Goal: Task Accomplishment & Management: Manage account settings

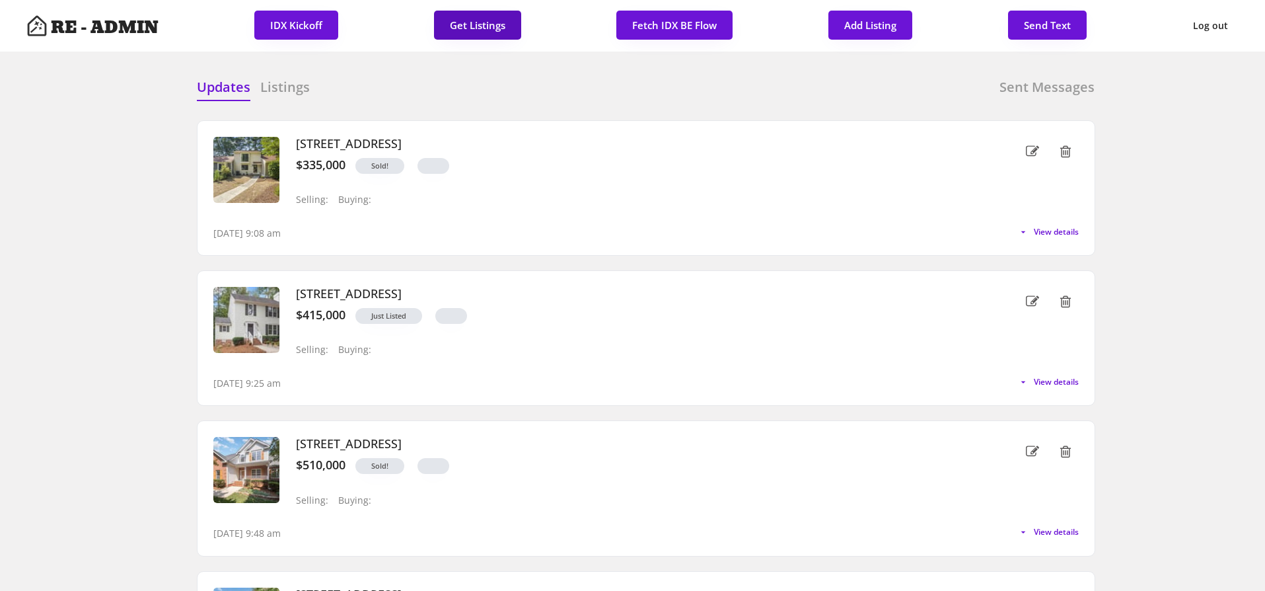
click at [476, 35] on button "Get Listings" at bounding box center [477, 25] width 87 height 29
click at [656, 26] on button "Fetch IDX BE Flow" at bounding box center [674, 25] width 116 height 29
click at [705, 92] on div "Updates Listings Sent Messages" at bounding box center [646, 91] width 898 height 26
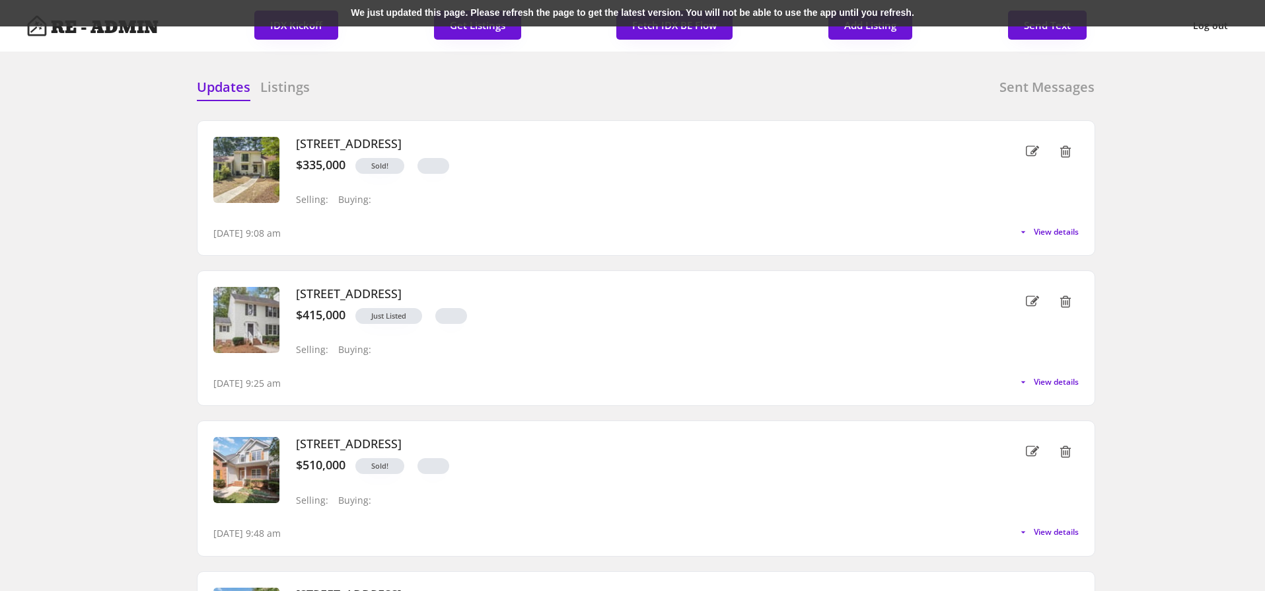
click at [373, 10] on div "We just updated this page. Please refresh the page to get the latest version. Y…" at bounding box center [632, 13] width 1265 height 26
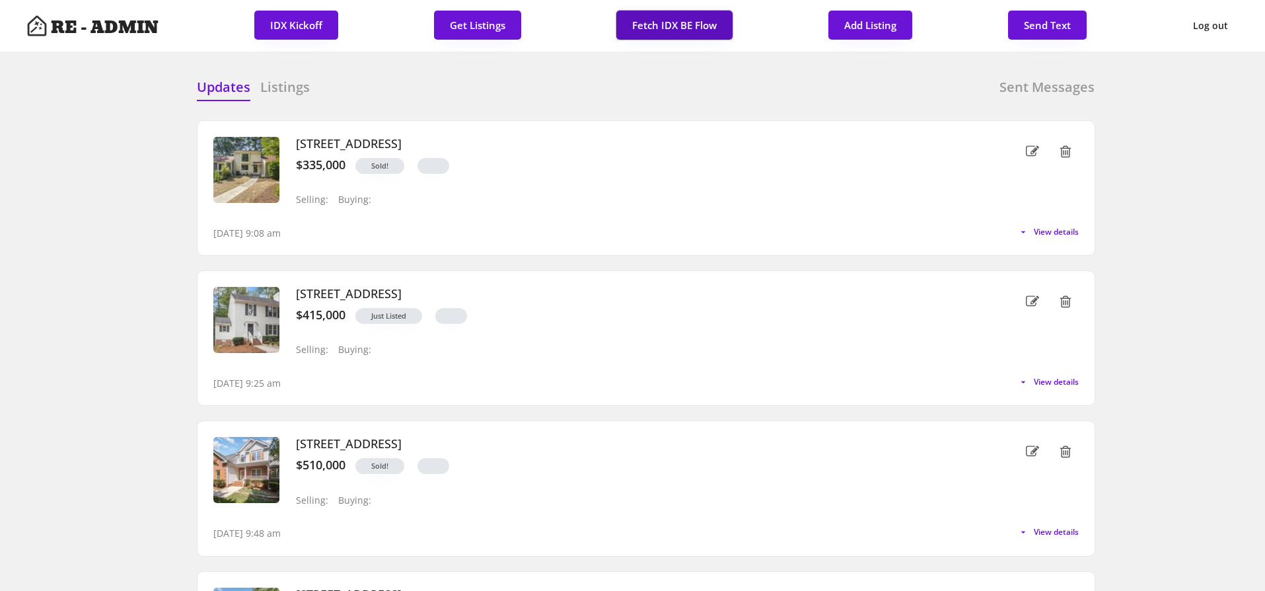
click at [677, 23] on button "Fetch IDX BE Flow" at bounding box center [674, 25] width 116 height 29
click at [616, 80] on div "Updates Listings Sent Messages" at bounding box center [646, 91] width 898 height 26
click at [307, 92] on h6 "Listings" at bounding box center [285, 87] width 50 height 18
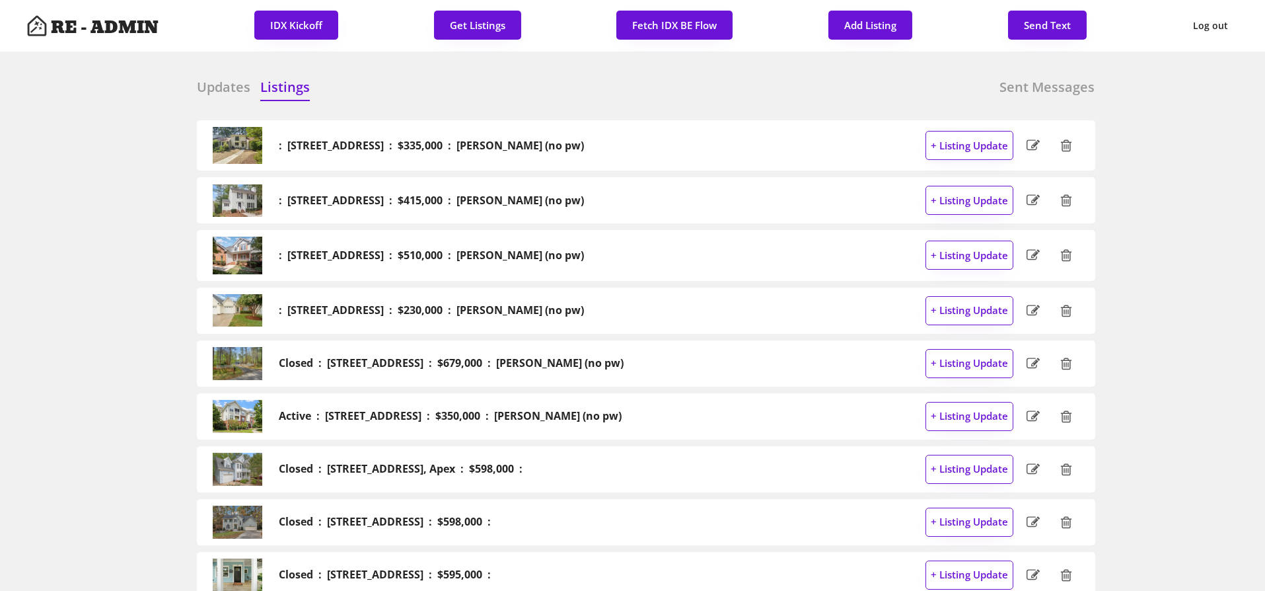
click at [225, 89] on h6 "Updates" at bounding box center [224, 87] width 54 height 18
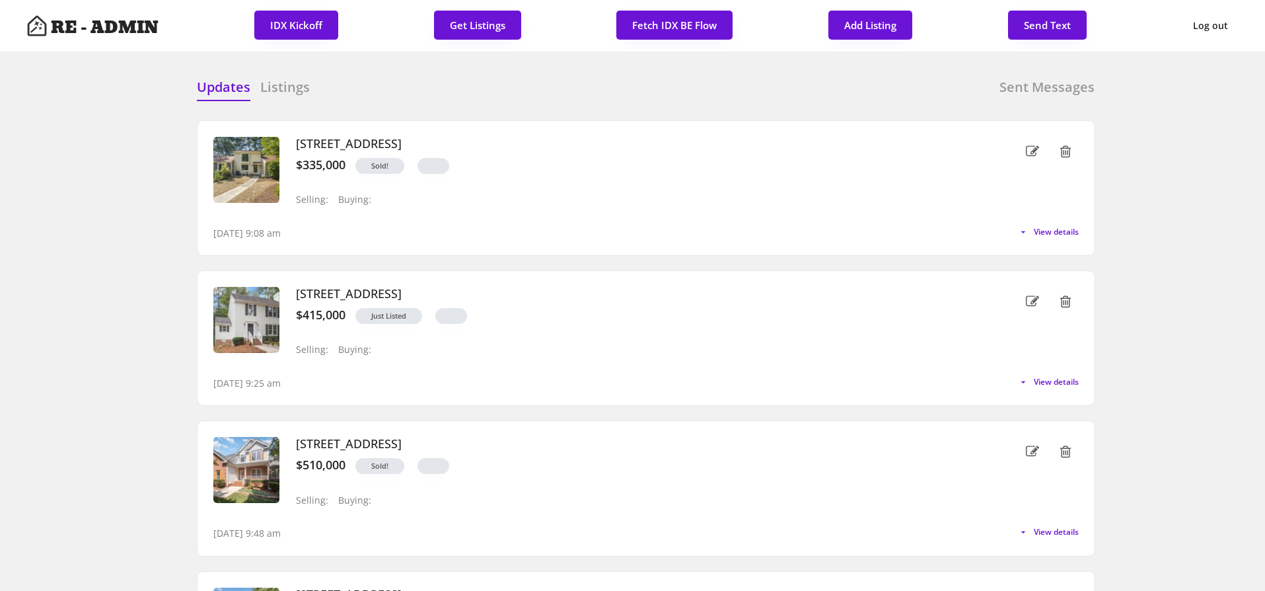
click at [428, 74] on div "Updates Listings Sent Messages : 5805 Mapleridge Rd, Raleigh : $335,000 : Jeff …" at bounding box center [632, 78] width 925 height 32
click at [416, 75] on div "Updates Listings Sent Messages 5805 Mapleridge Rd, Raleigh, NC 27609 $335,000 S…" at bounding box center [632, 78] width 925 height 32
click at [684, 17] on button "Fetch IDX BE Flow" at bounding box center [674, 25] width 116 height 29
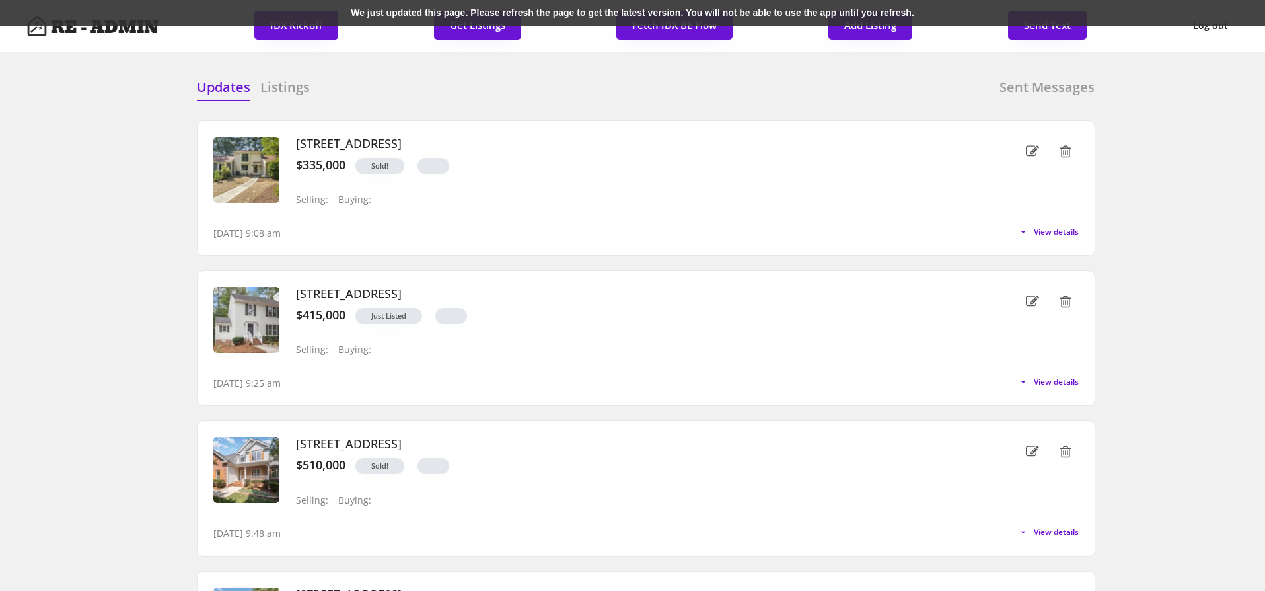
click at [301, 13] on div "We just updated this page. Please refresh the page to get the latest version. Y…" at bounding box center [632, 13] width 1265 height 26
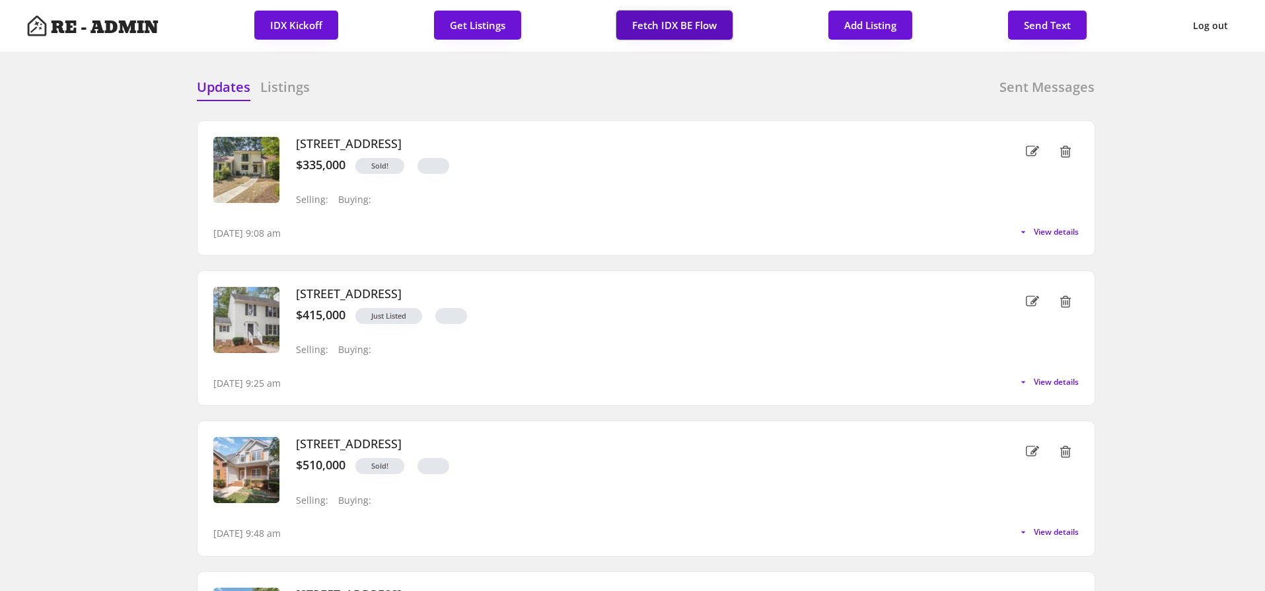
click at [688, 26] on button "Fetch IDX BE Flow" at bounding box center [674, 25] width 116 height 29
click at [678, 82] on div "Updates Listings Sent Messages" at bounding box center [646, 91] width 898 height 26
click at [291, 83] on h6 "Listings" at bounding box center [285, 87] width 50 height 18
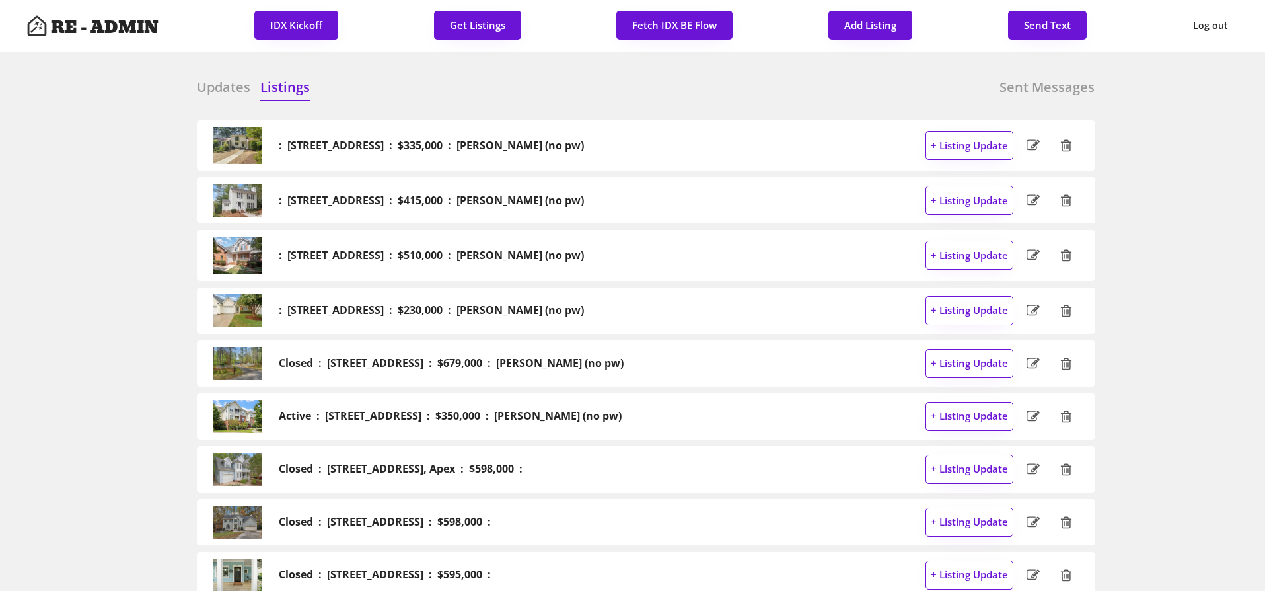
click at [235, 89] on h6 "Updates" at bounding box center [224, 87] width 54 height 18
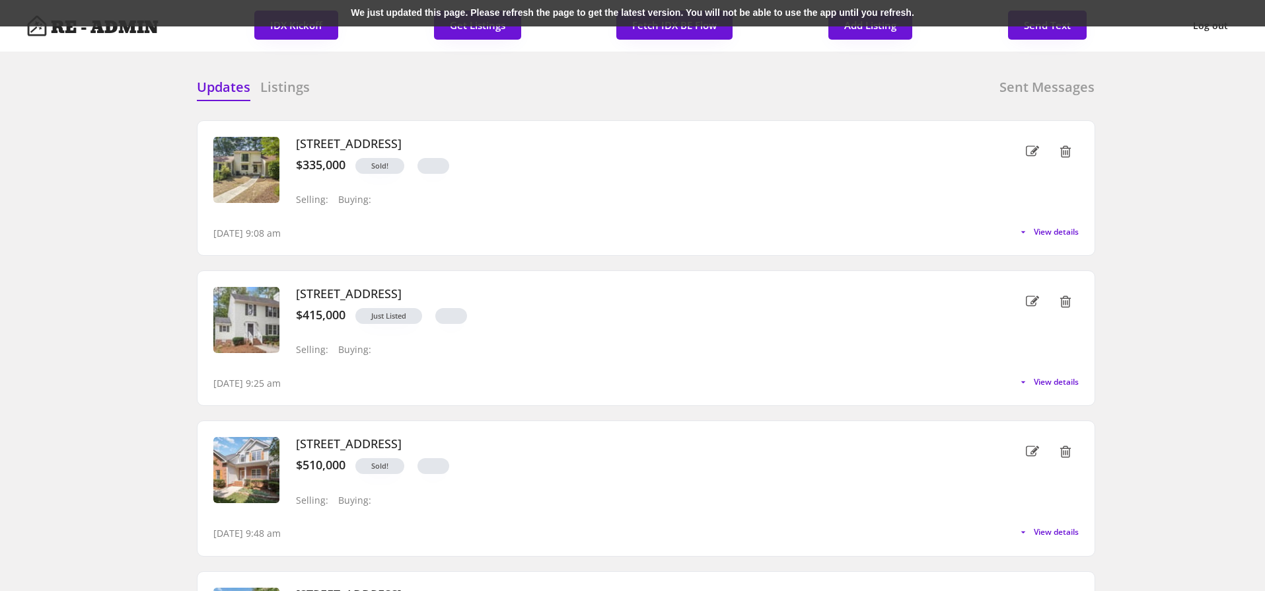
click at [381, 3] on div "We just updated this page. Please refresh the page to get the latest version. Y…" at bounding box center [632, 13] width 1265 height 26
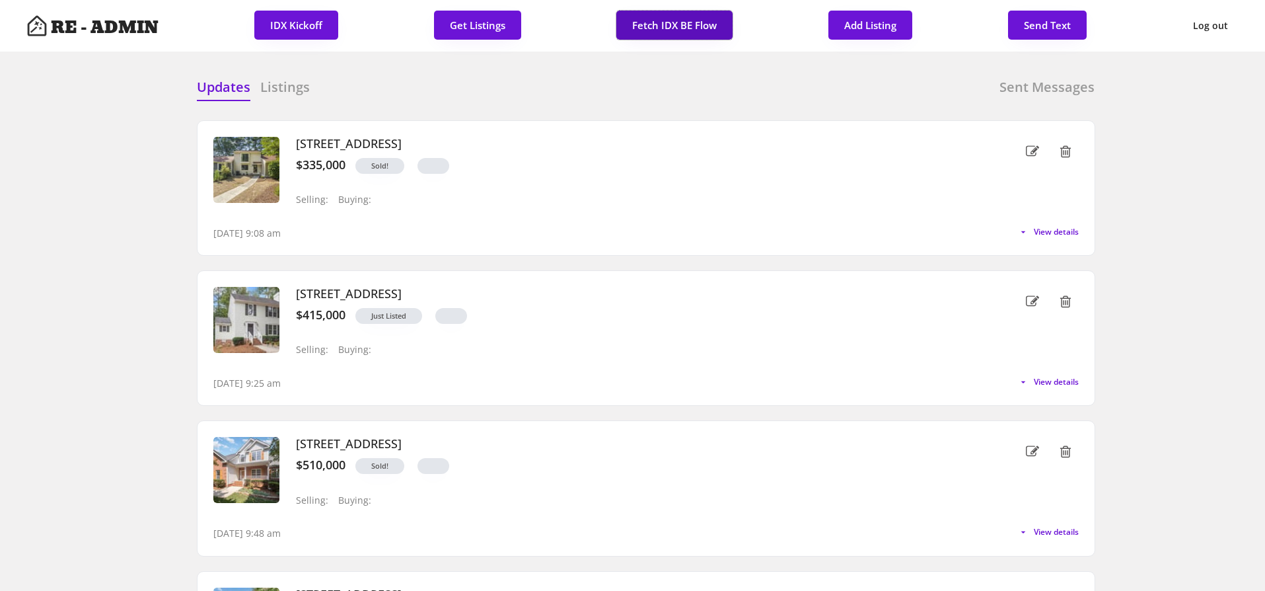
click at [671, 27] on button "Fetch IDX BE Flow" at bounding box center [674, 25] width 116 height 29
click at [674, 81] on div "Updates Listings Sent Messages" at bounding box center [646, 91] width 898 height 26
click at [296, 87] on h6 "Listings" at bounding box center [285, 87] width 50 height 18
click at [307, 92] on h6 "Listings" at bounding box center [285, 87] width 50 height 18
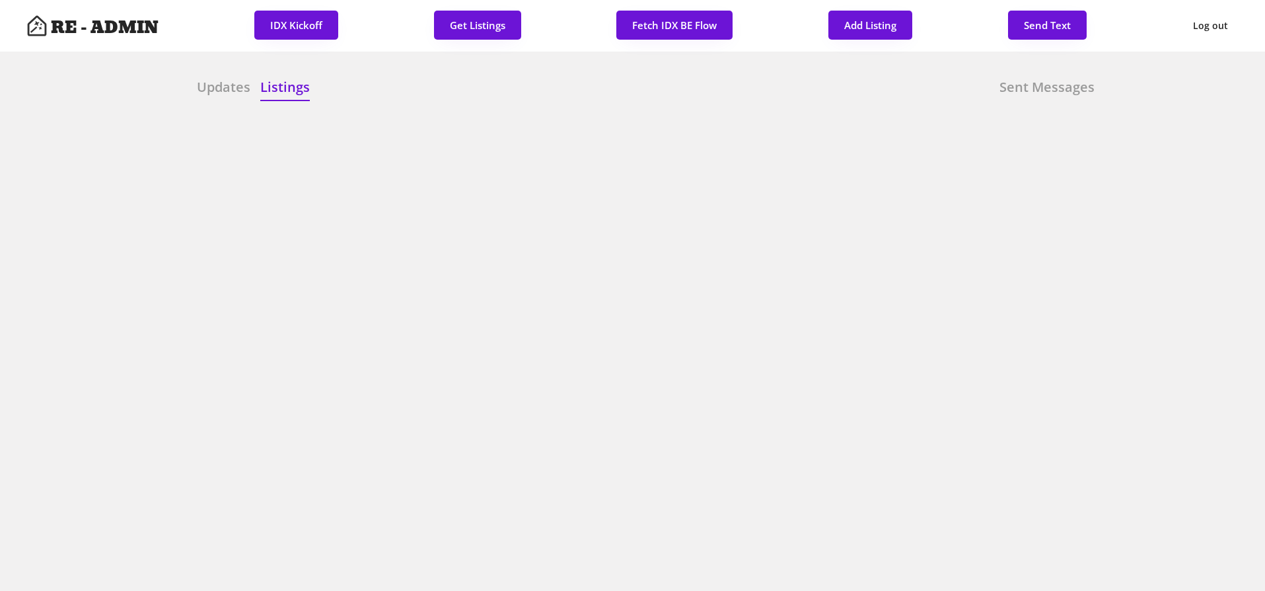
click at [206, 91] on h6 "Updates" at bounding box center [224, 87] width 54 height 18
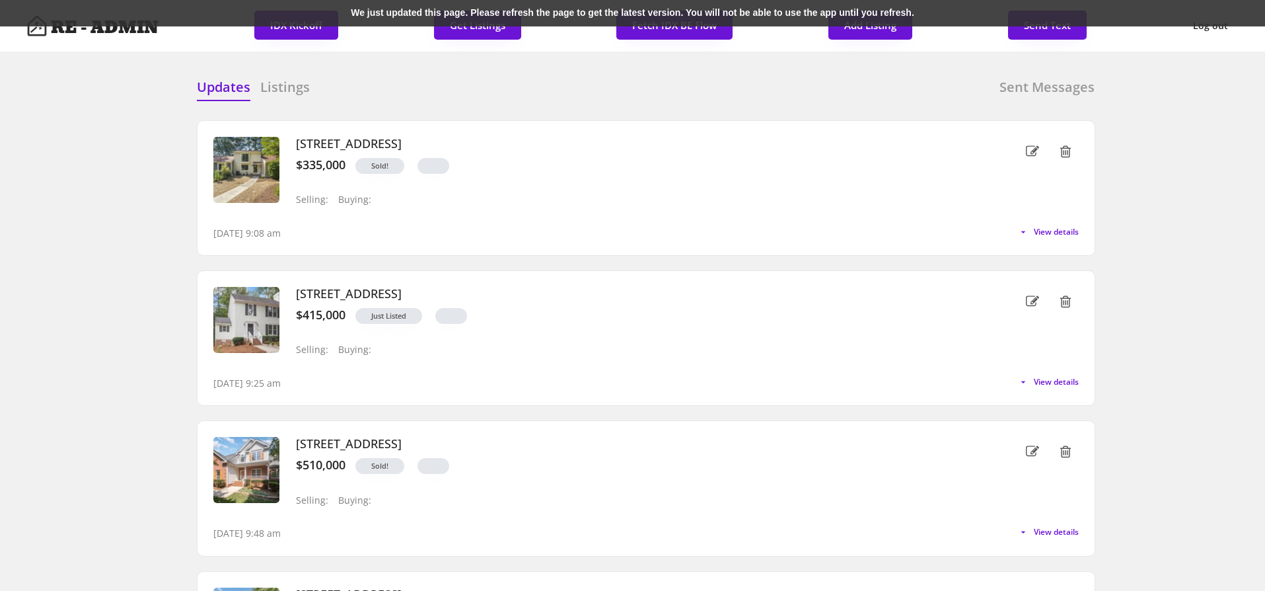
click at [384, 13] on div "We just updated this page. Please refresh the page to get the latest version. Y…" at bounding box center [632, 13] width 1265 height 26
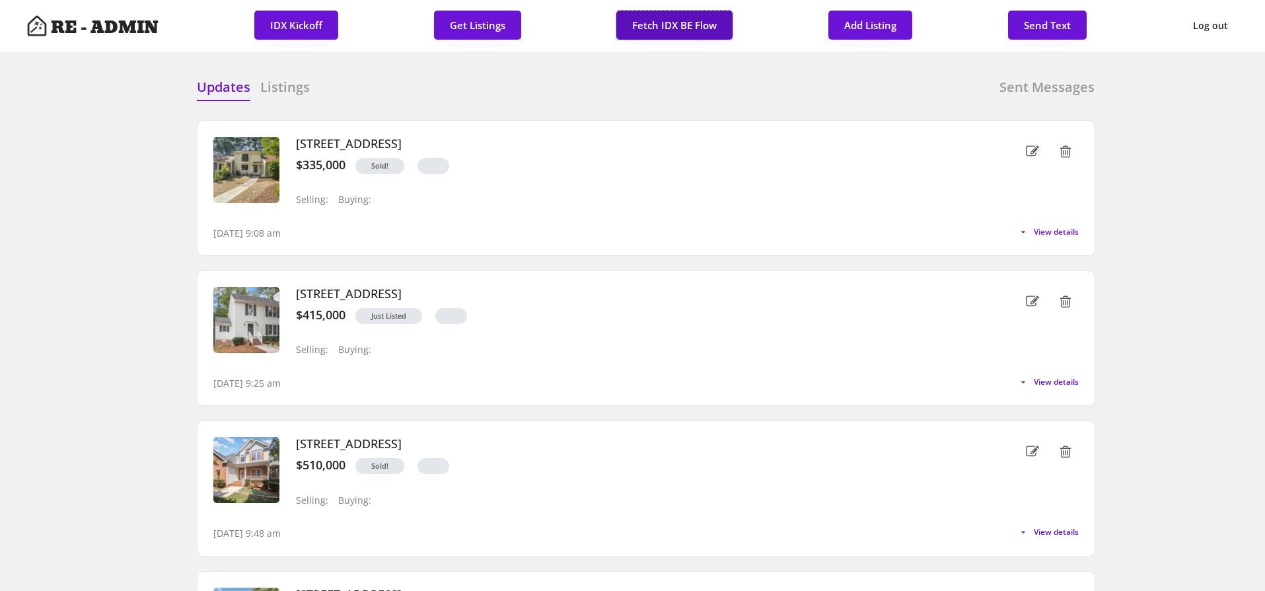
click at [681, 20] on button "Fetch IDX BE Flow" at bounding box center [674, 25] width 116 height 29
click at [276, 83] on h6 "Listings" at bounding box center [285, 87] width 50 height 18
click at [286, 81] on h6 "Listings" at bounding box center [285, 87] width 50 height 18
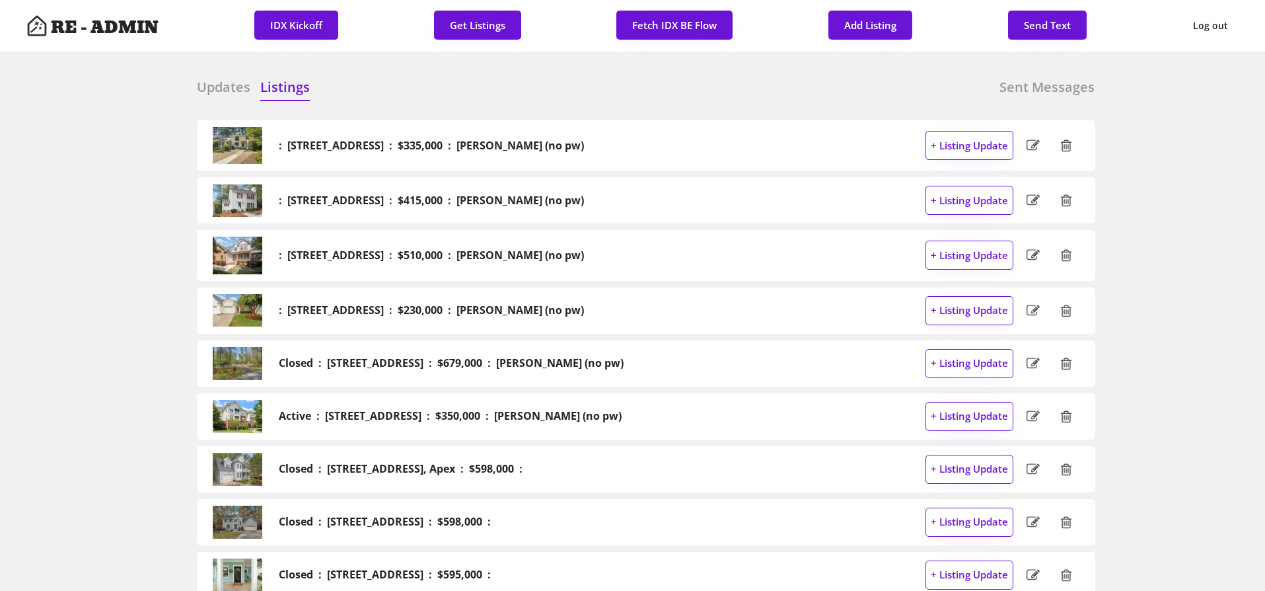
click at [208, 90] on h6 "Updates" at bounding box center [224, 87] width 54 height 18
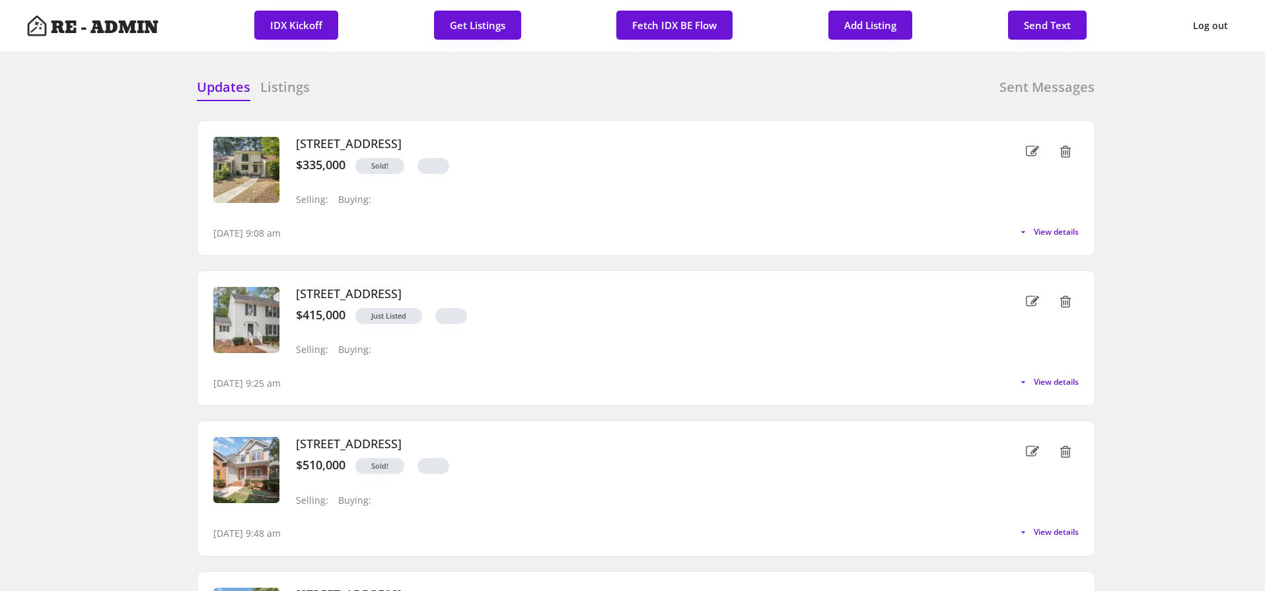
click at [683, 24] on button "Fetch IDX BE Flow" at bounding box center [674, 25] width 116 height 29
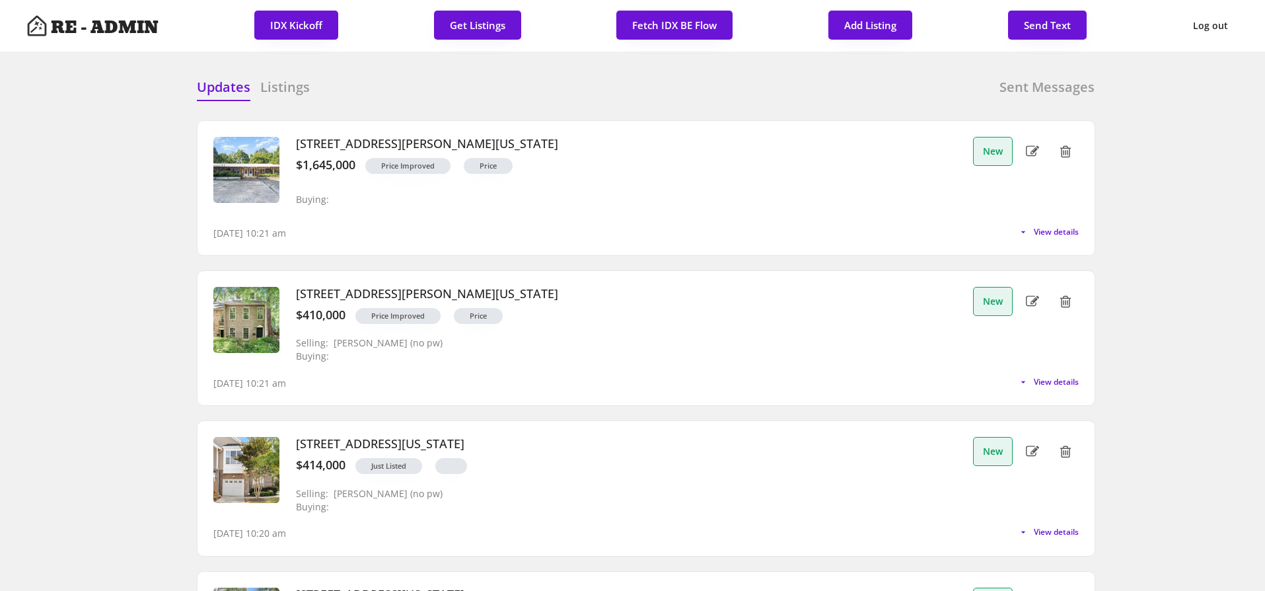
click at [278, 90] on h6 "Listings" at bounding box center [285, 87] width 50 height 18
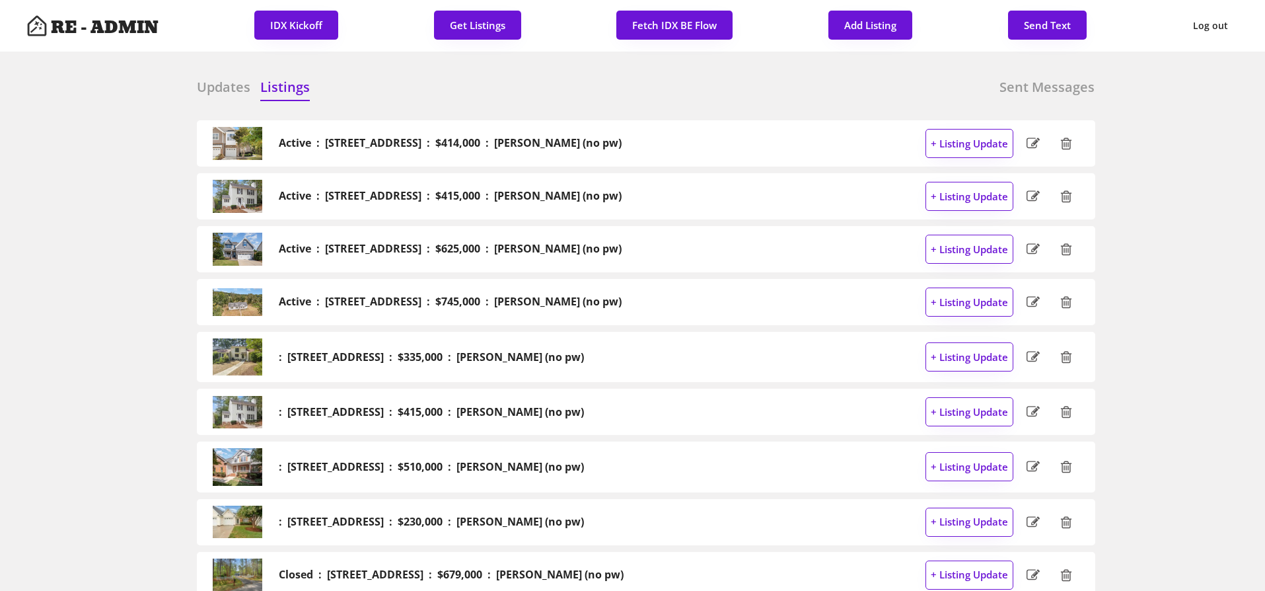
click at [215, 84] on h6 "Updates" at bounding box center [224, 87] width 54 height 18
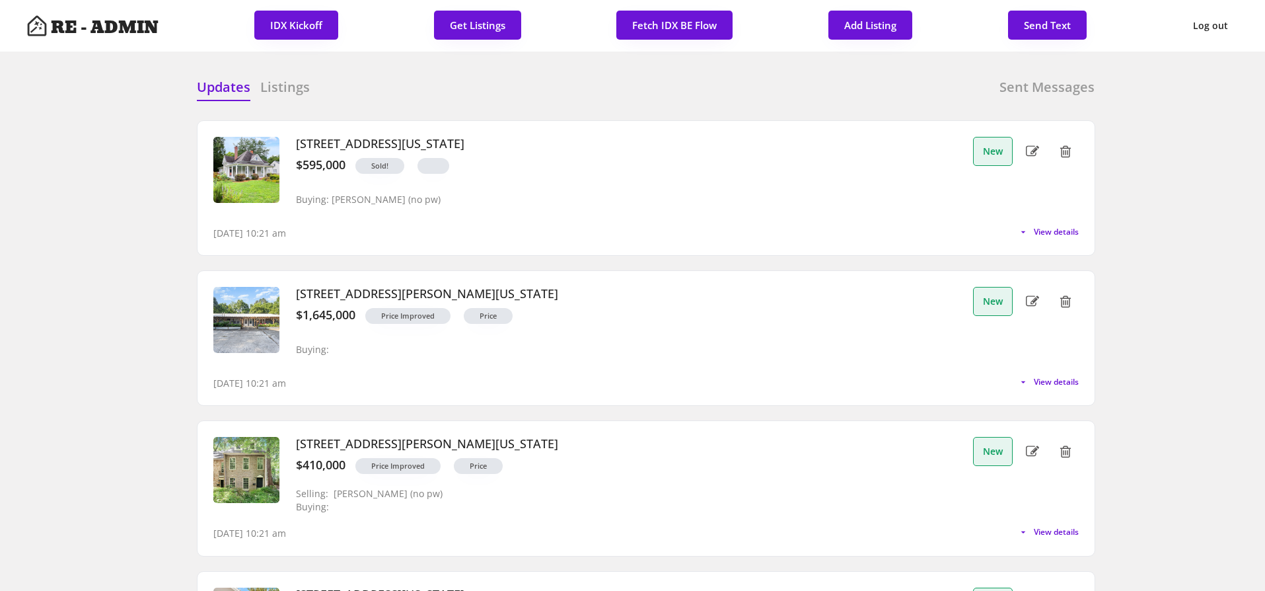
click at [412, 79] on div "Updates Listings Sent Messages" at bounding box center [646, 91] width 898 height 26
click at [1048, 231] on span "View details" at bounding box center [1054, 232] width 50 height 8
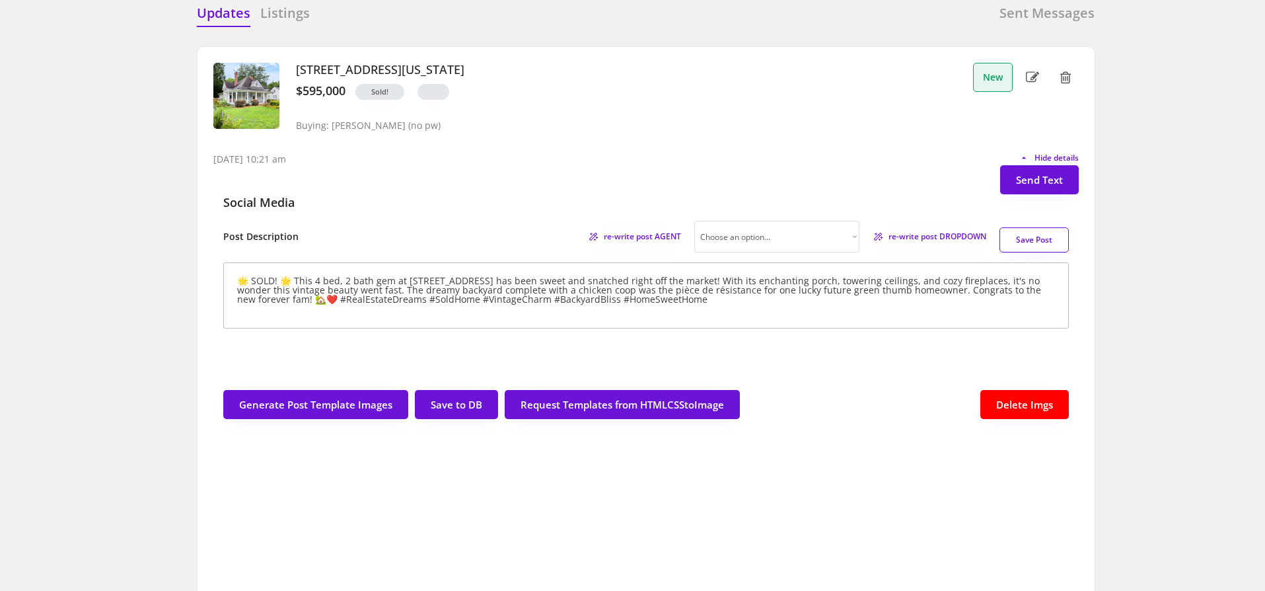
scroll to position [61, 0]
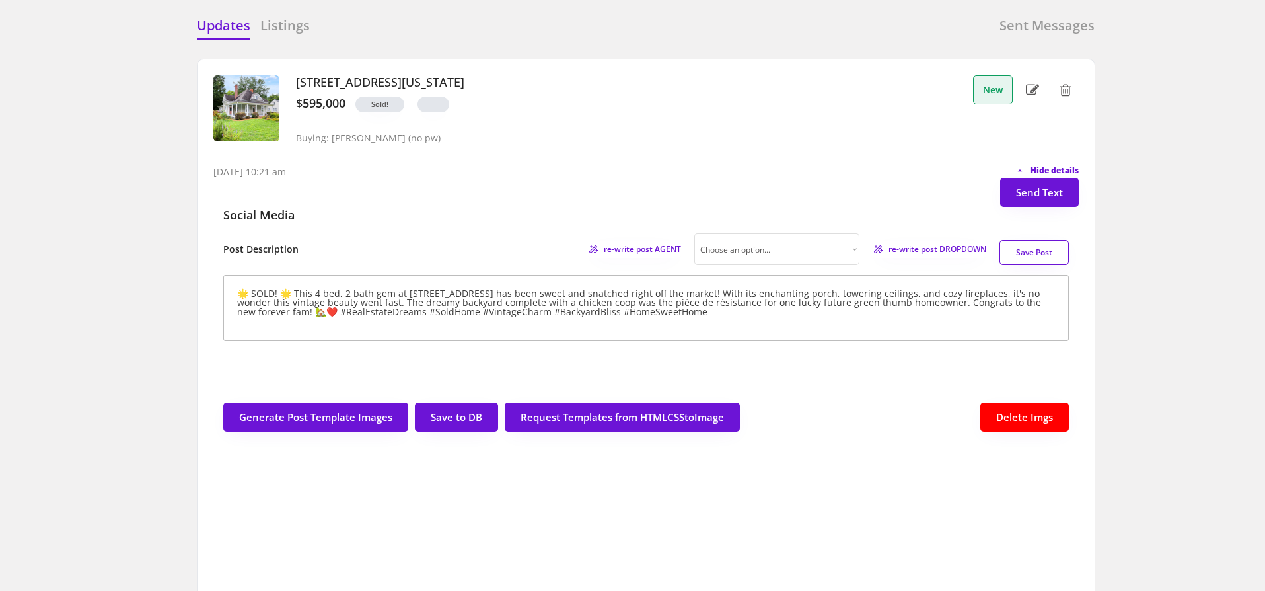
click at [1064, 168] on span "Hide details" at bounding box center [1055, 170] width 48 height 8
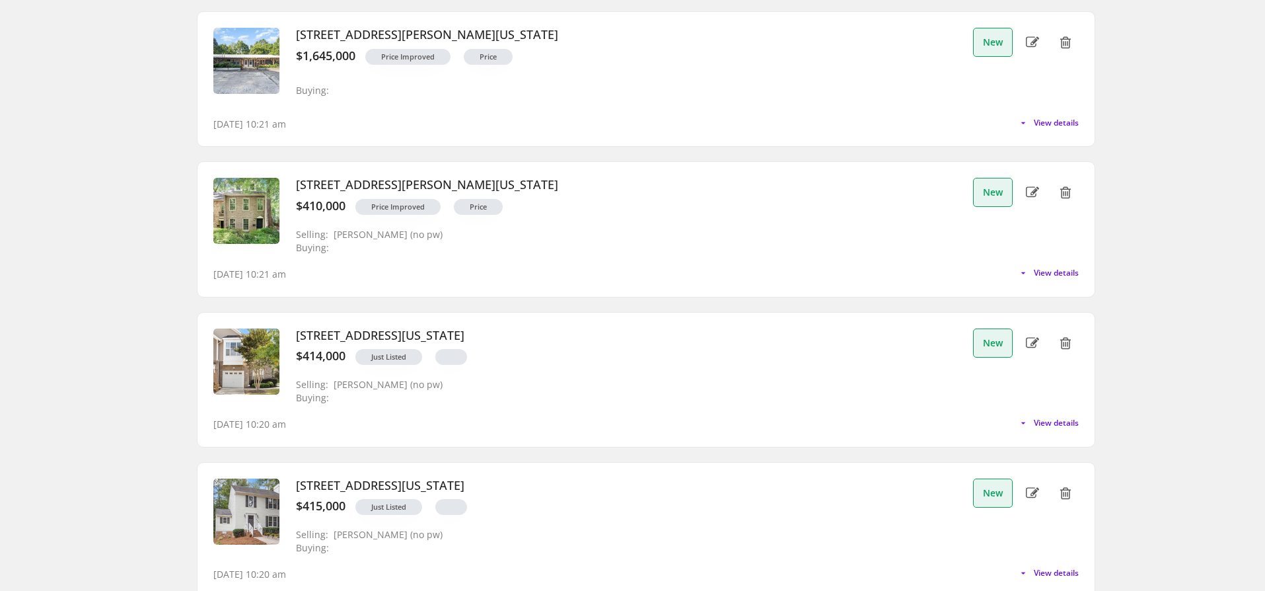
scroll to position [276, 0]
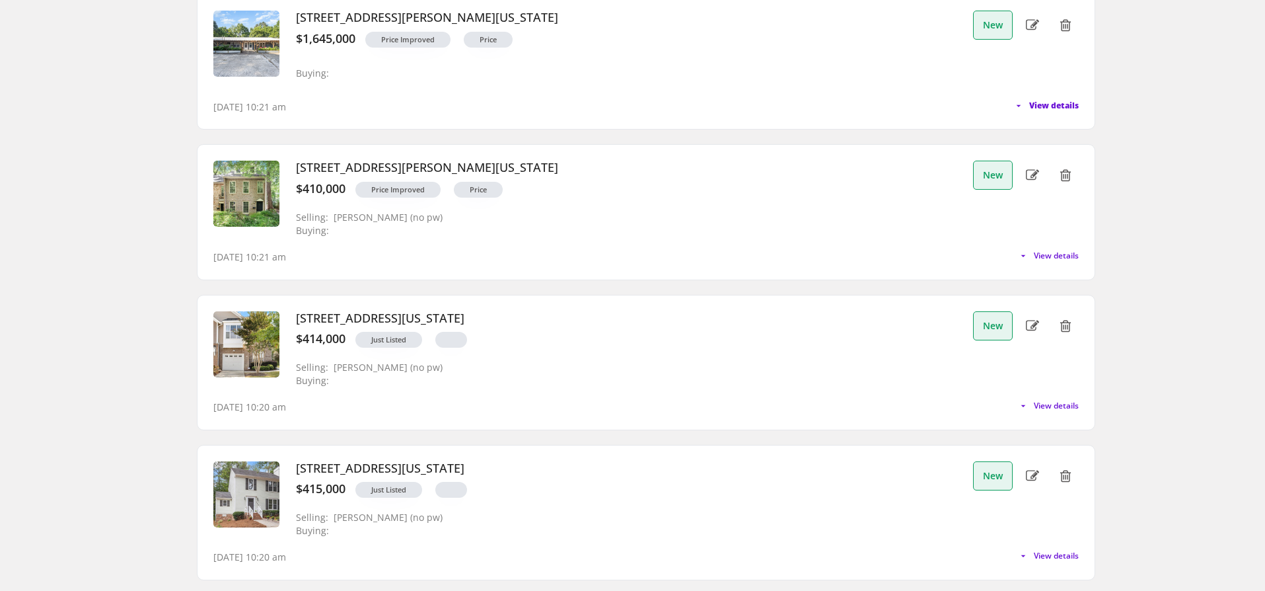
click at [1039, 103] on span "View details" at bounding box center [1054, 106] width 50 height 8
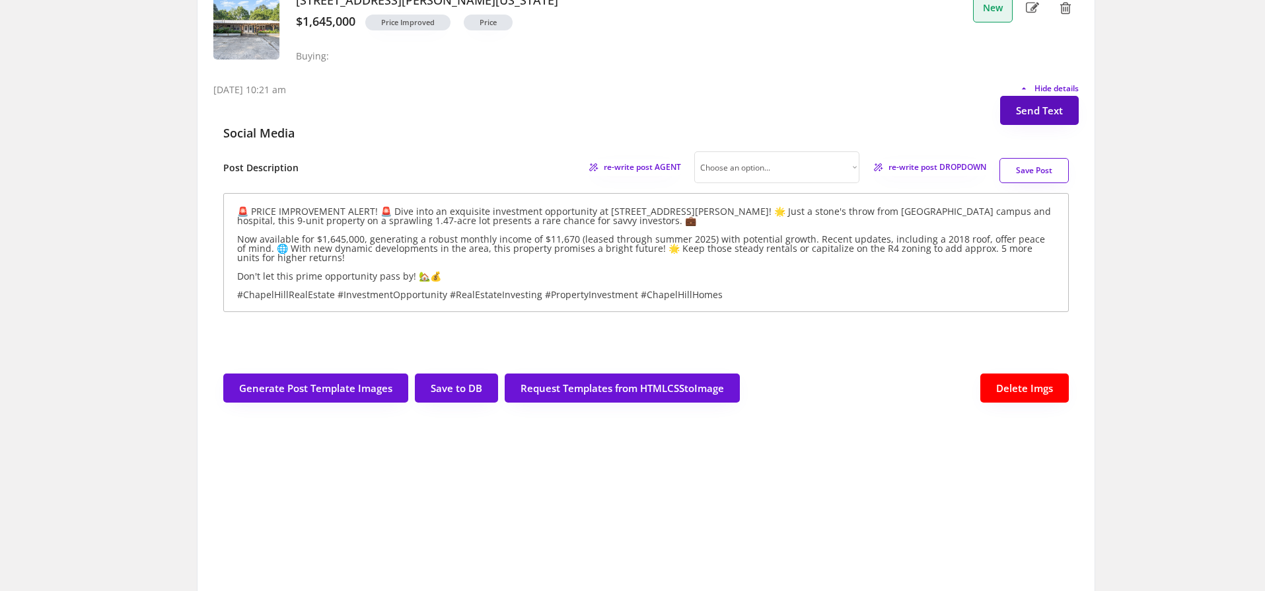
scroll to position [295, 0]
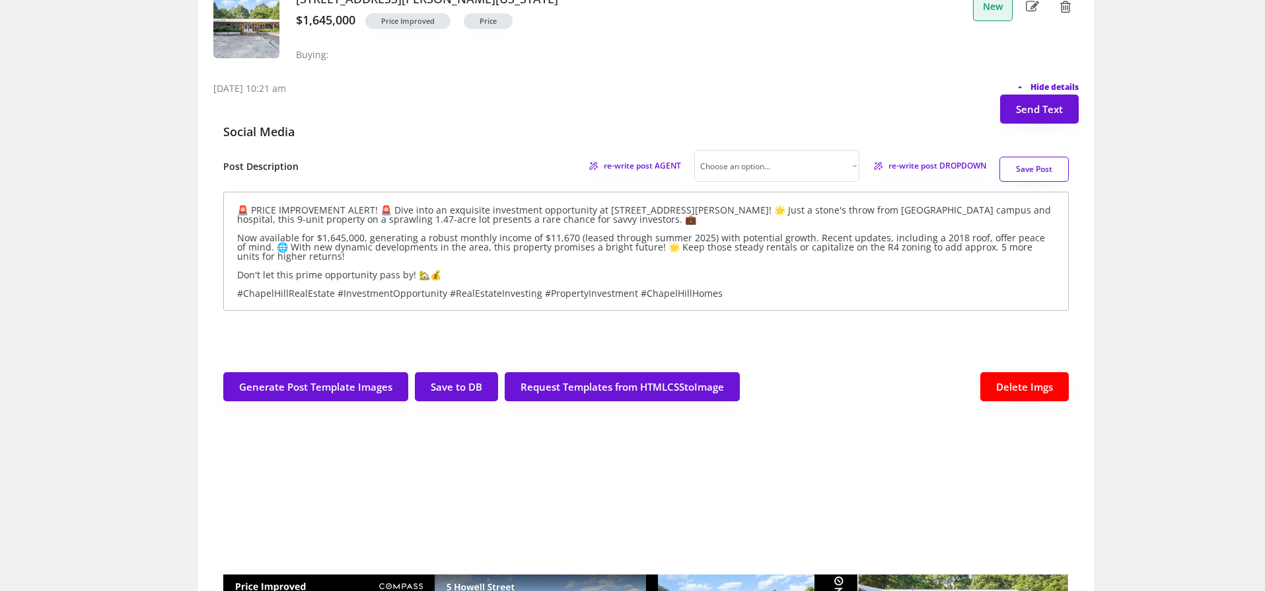
click at [1052, 85] on span "Hide details" at bounding box center [1055, 87] width 48 height 8
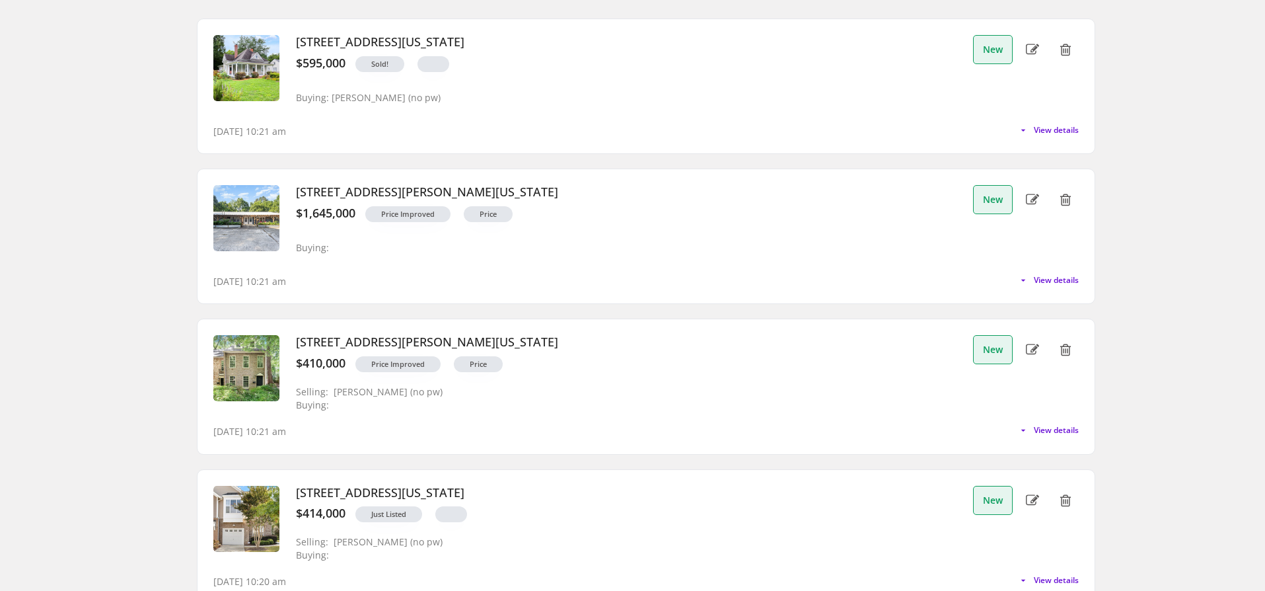
scroll to position [116, 0]
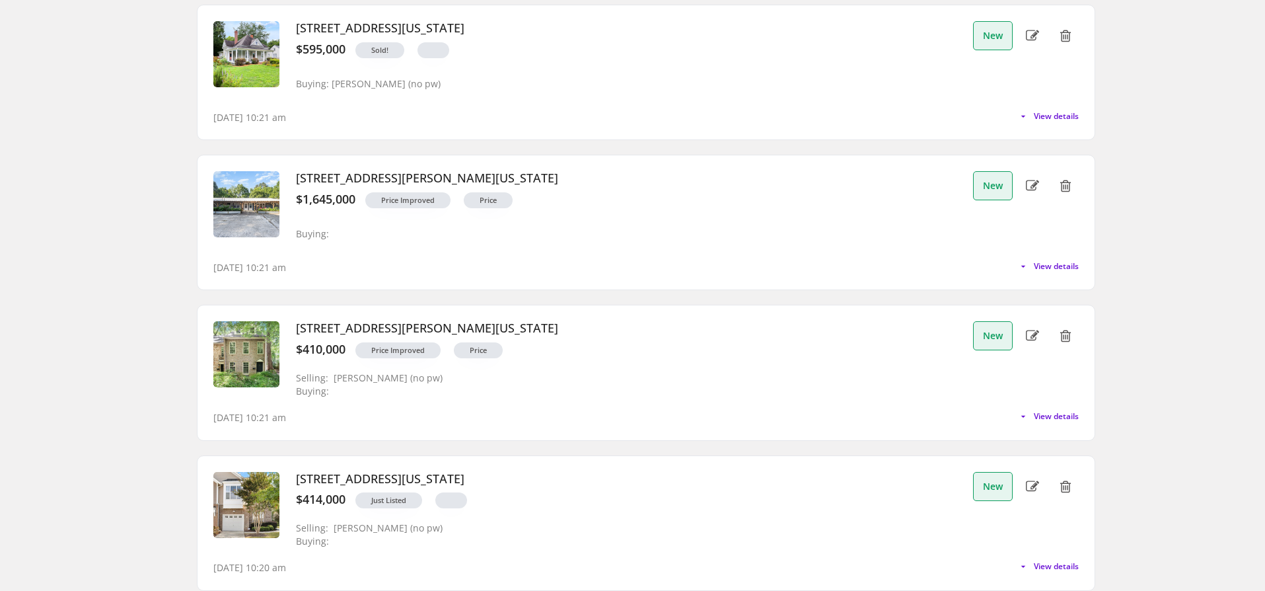
click at [732, 363] on div "Price Improved Price" at bounding box center [656, 353] width 621 height 22
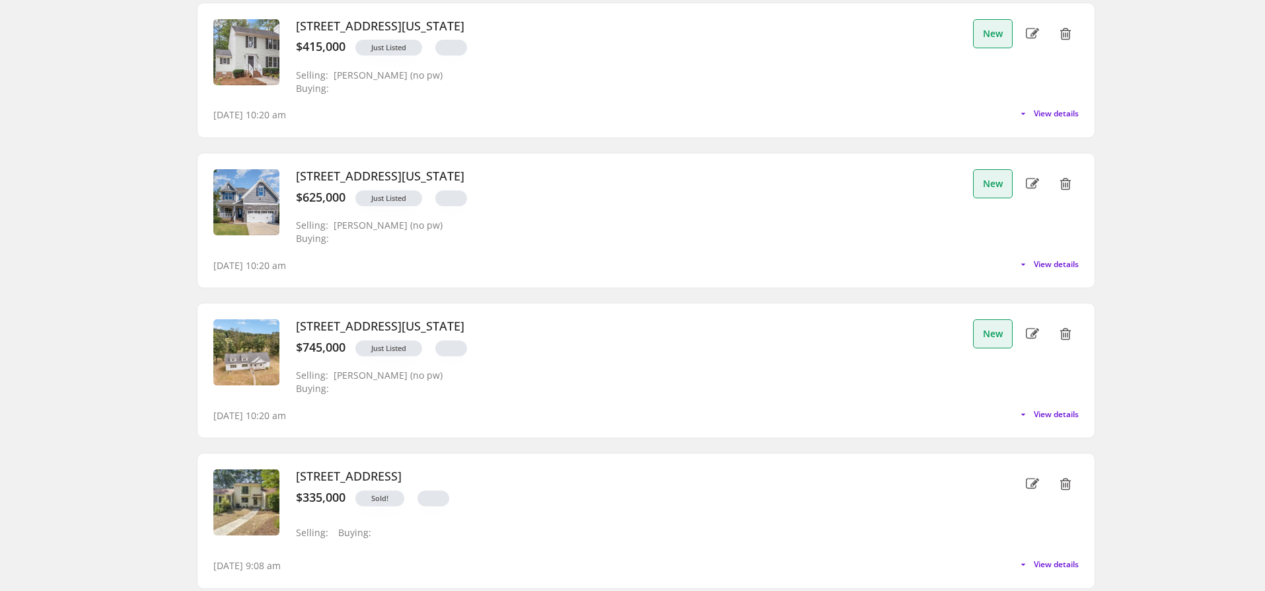
scroll to position [712, 0]
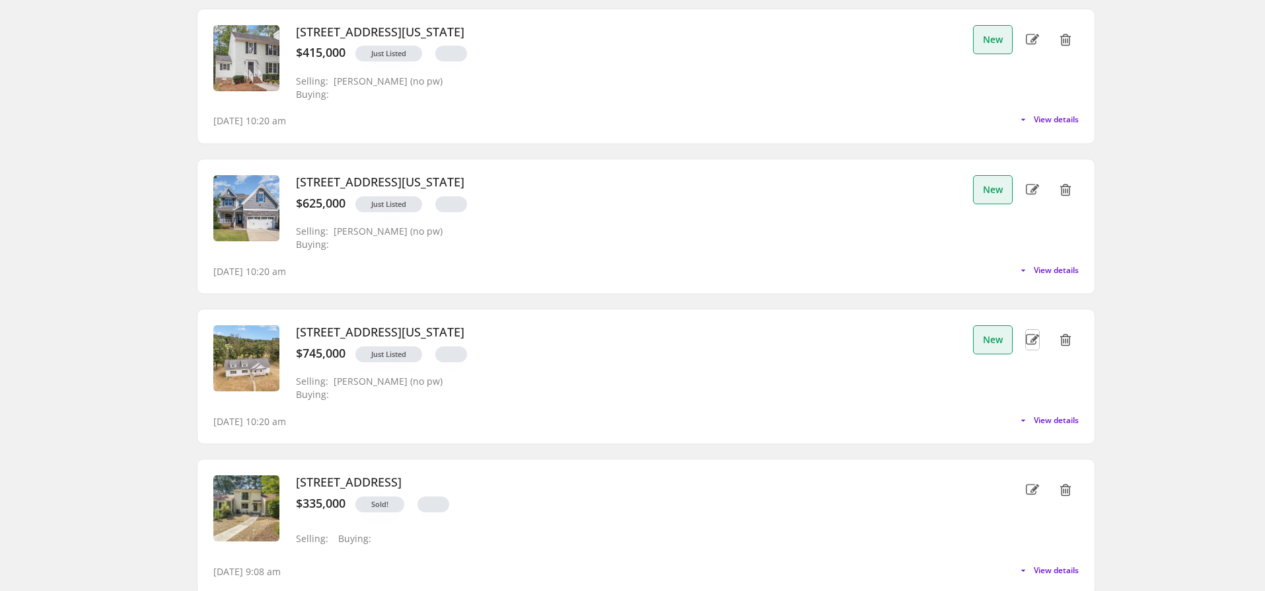
click at [1032, 339] on use at bounding box center [1032, 339] width 13 height 11
select select ""new_listing""
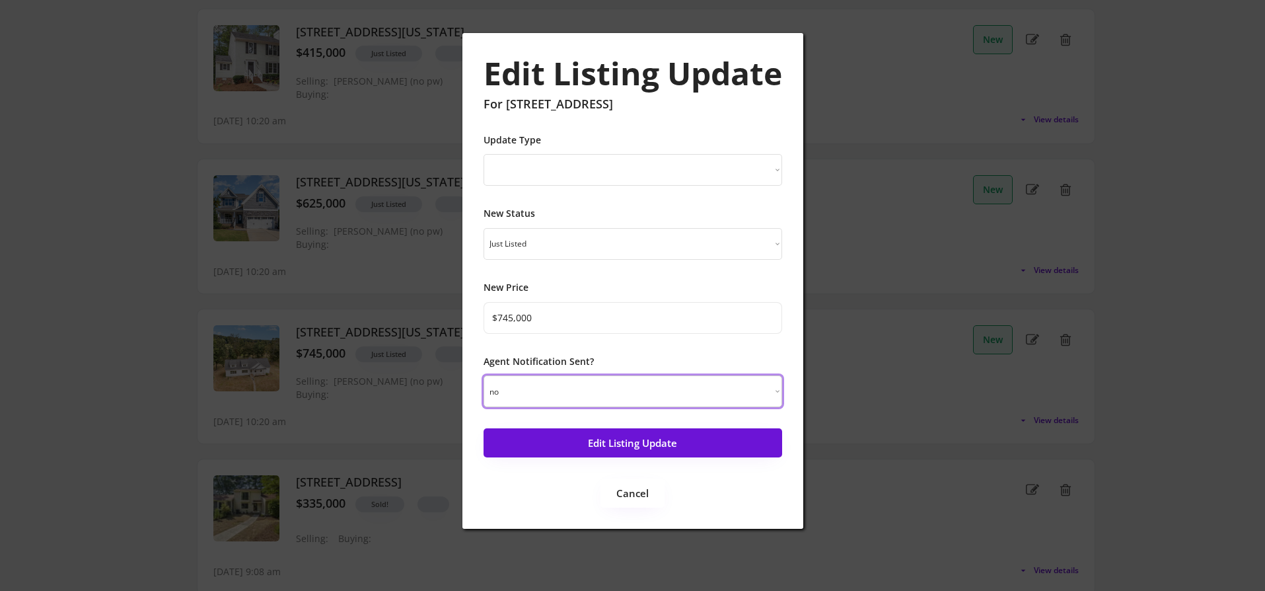
click at [640, 394] on select "yes no" at bounding box center [633, 391] width 299 height 32
select select ""yes""
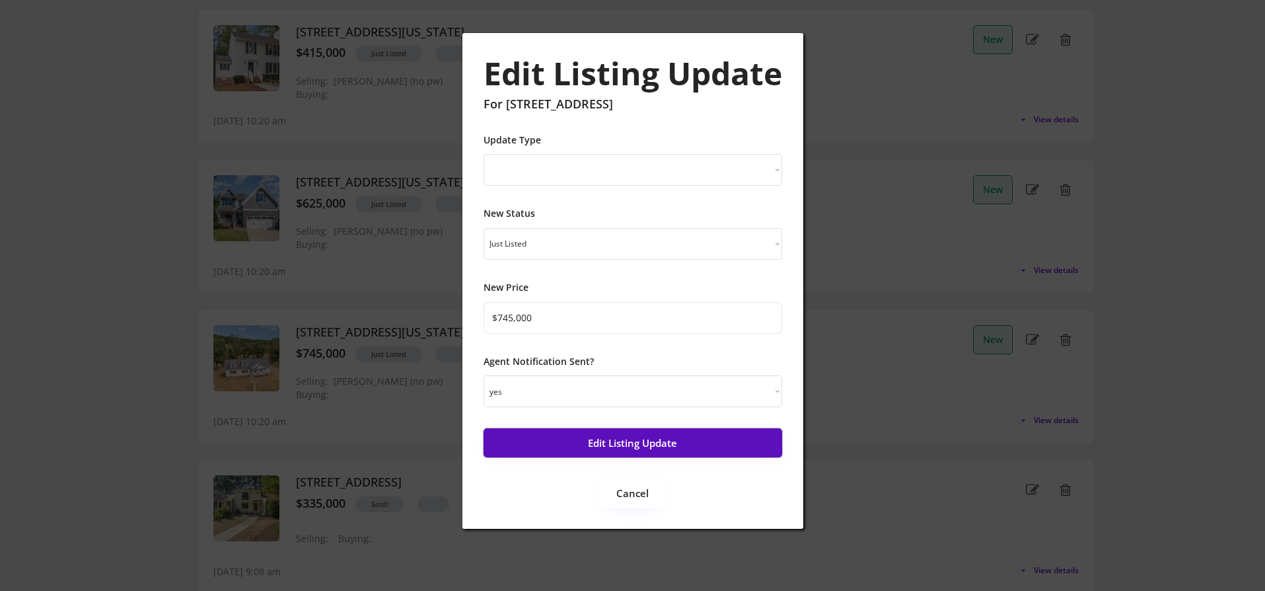
click at [636, 438] on button "Edit Listing Update" at bounding box center [633, 442] width 299 height 29
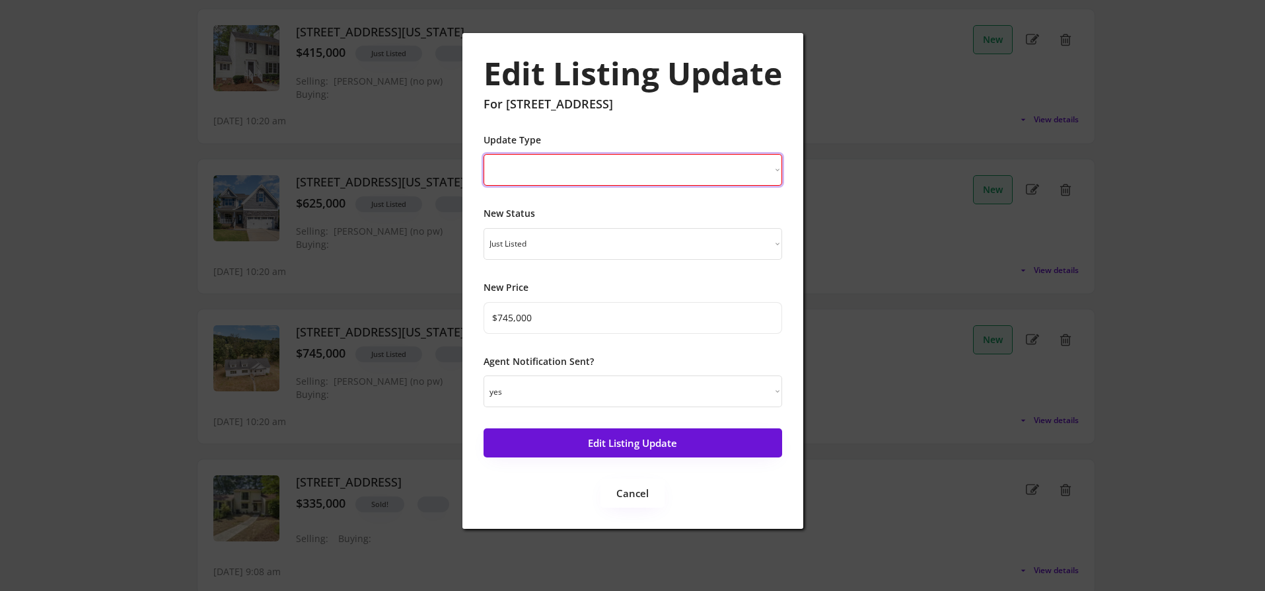
click at [616, 182] on select "New Listing Price Change Status Change" at bounding box center [633, 170] width 299 height 32
select select ""Status Change""
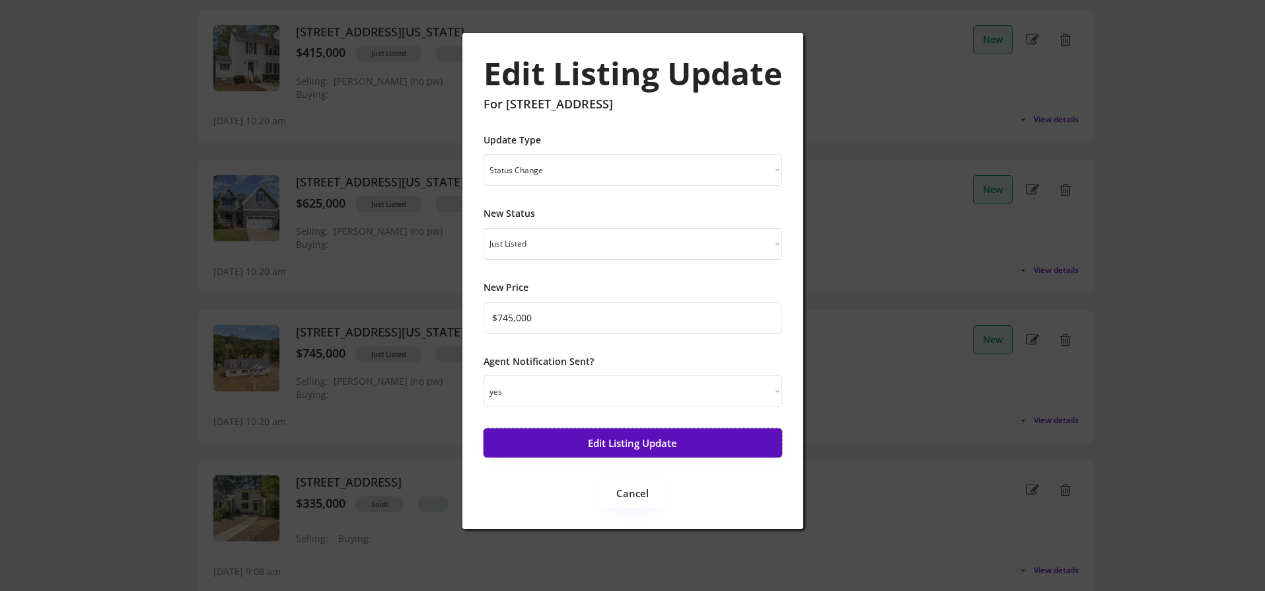
click at [606, 444] on button "Edit Listing Update" at bounding box center [633, 442] width 299 height 29
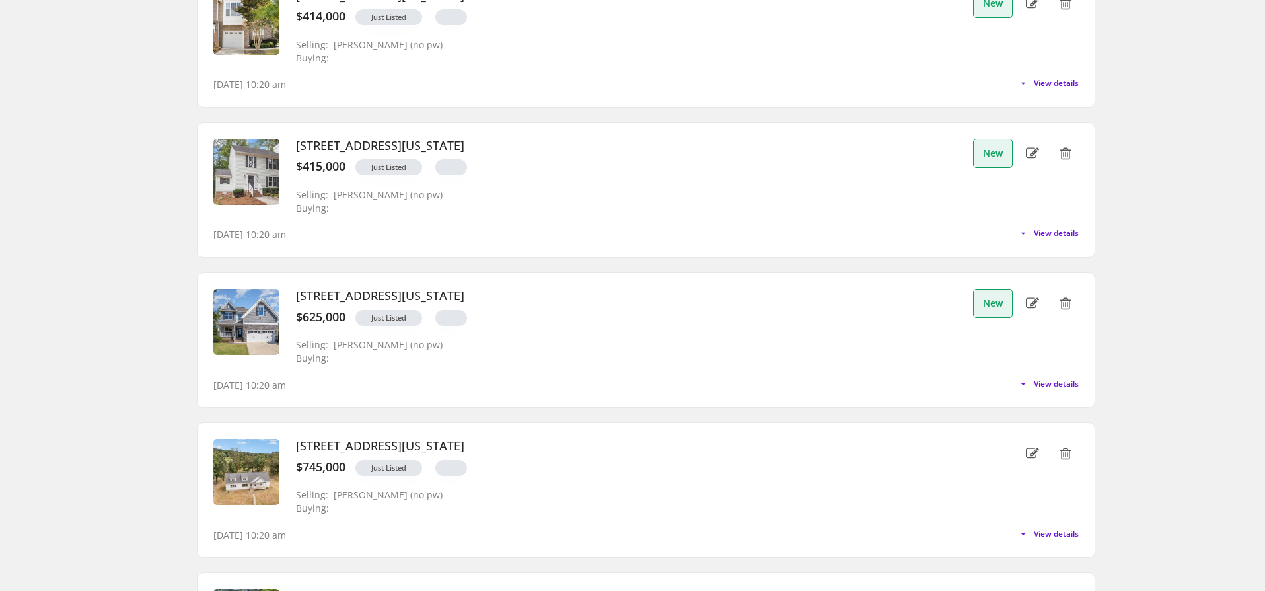
scroll to position [585, 0]
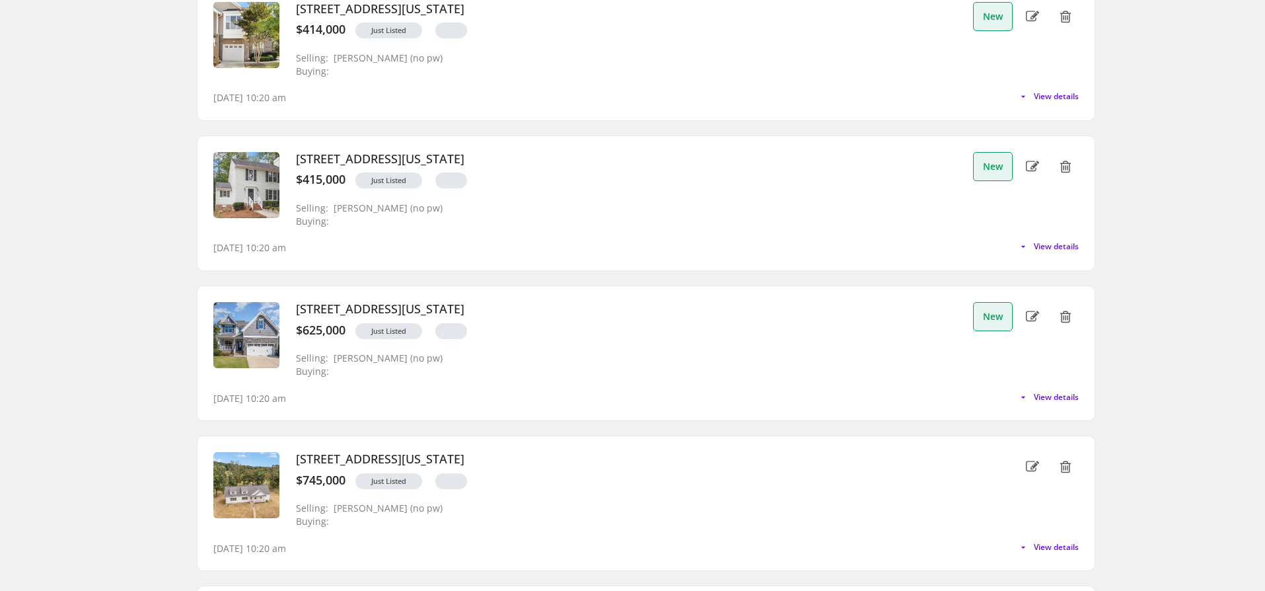
click at [785, 341] on div "Just Listed" at bounding box center [656, 334] width 621 height 22
click at [1044, 400] on span "View details" at bounding box center [1054, 397] width 50 height 8
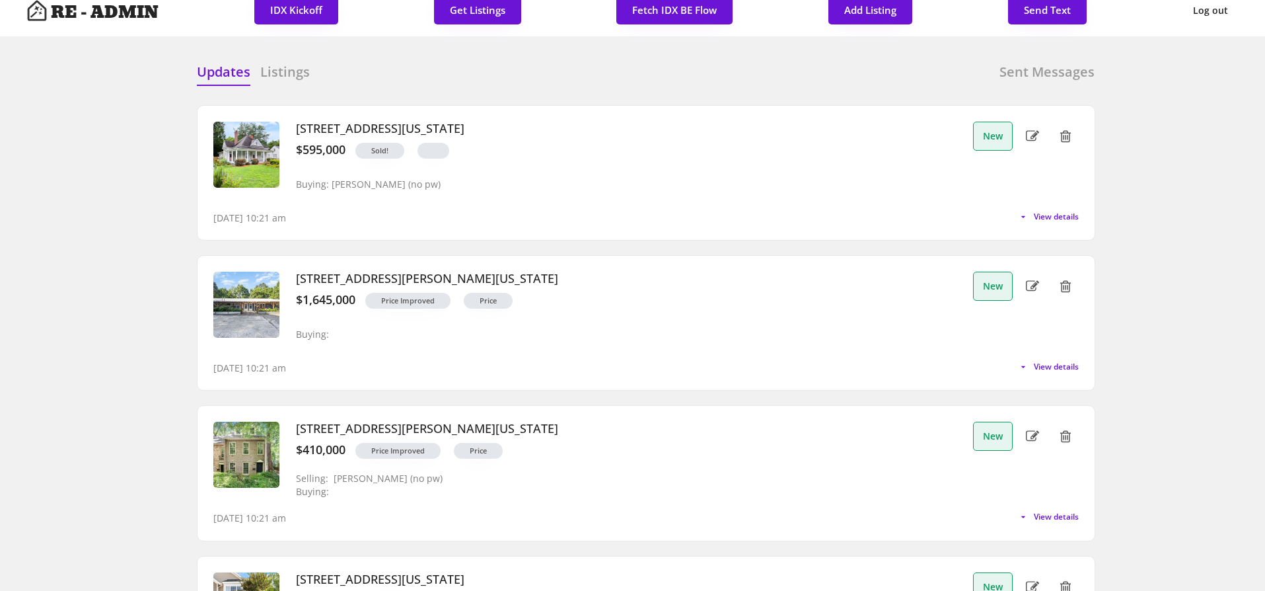
scroll to position [0, 0]
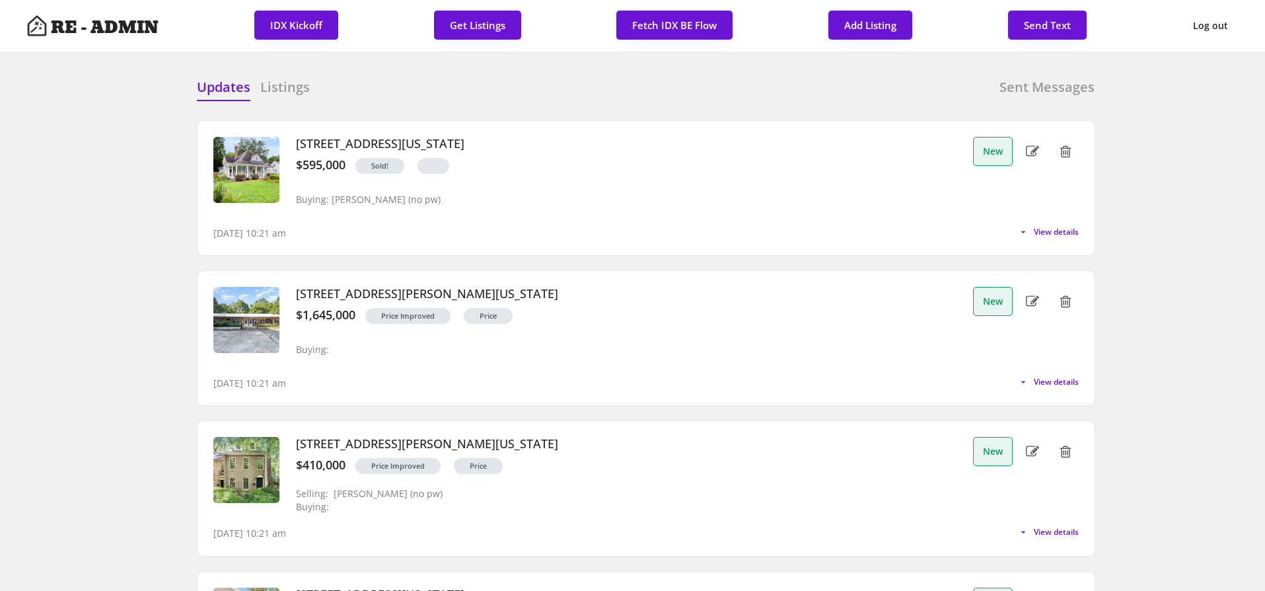
click at [298, 83] on h6 "Listings" at bounding box center [285, 87] width 50 height 18
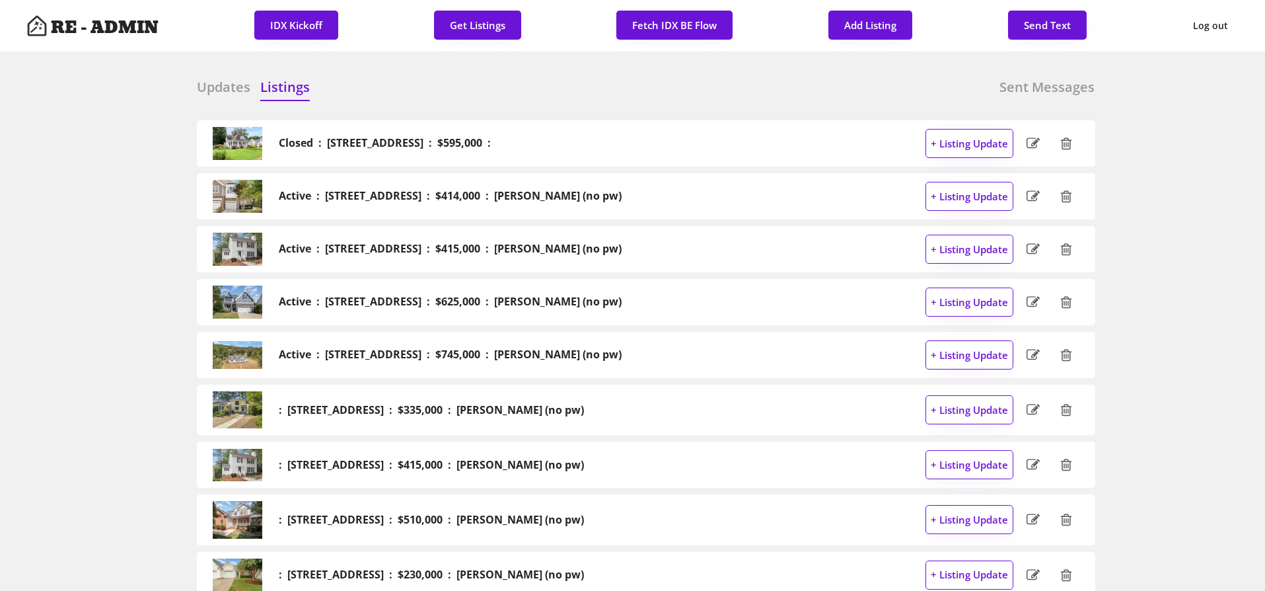
click at [1031, 297] on icon at bounding box center [1033, 302] width 13 height 20
select select ""new_listing""
select select "3"
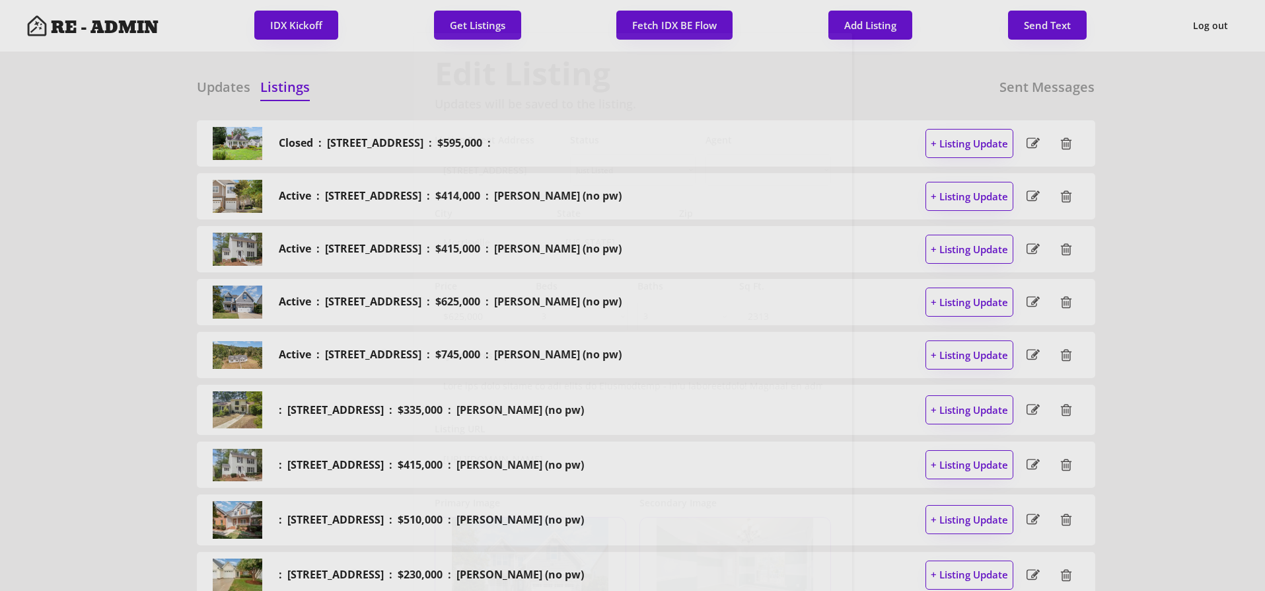
select select ""1348695171700984260__LOOKUP__1729372932700x451283580625748500""
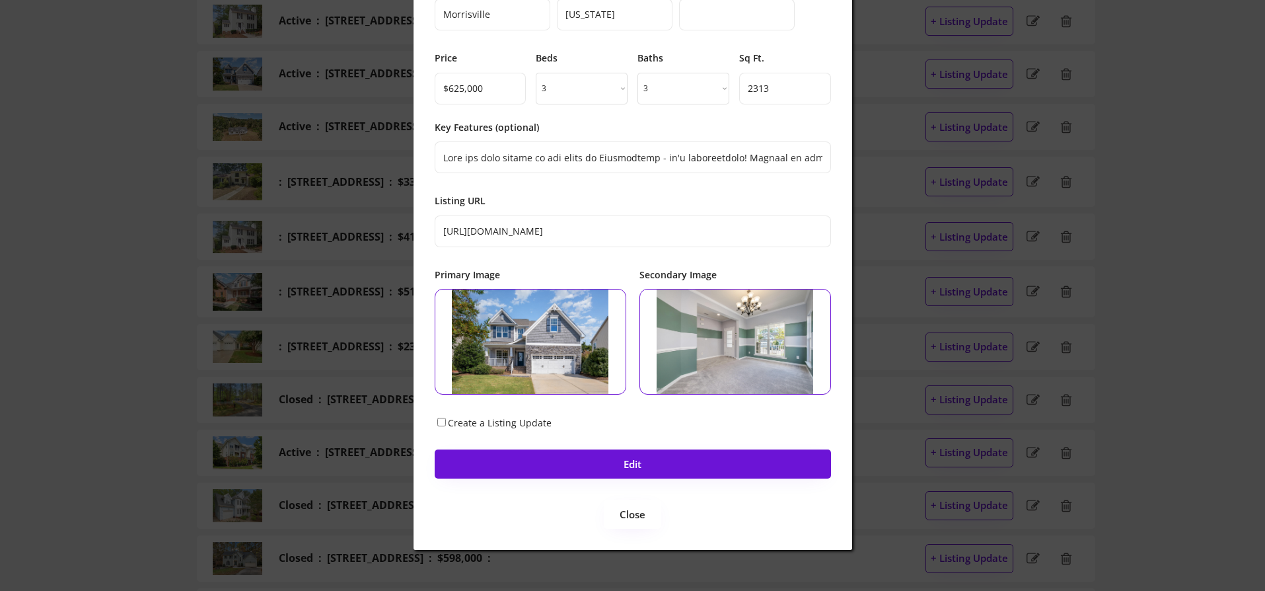
scroll to position [248, 0]
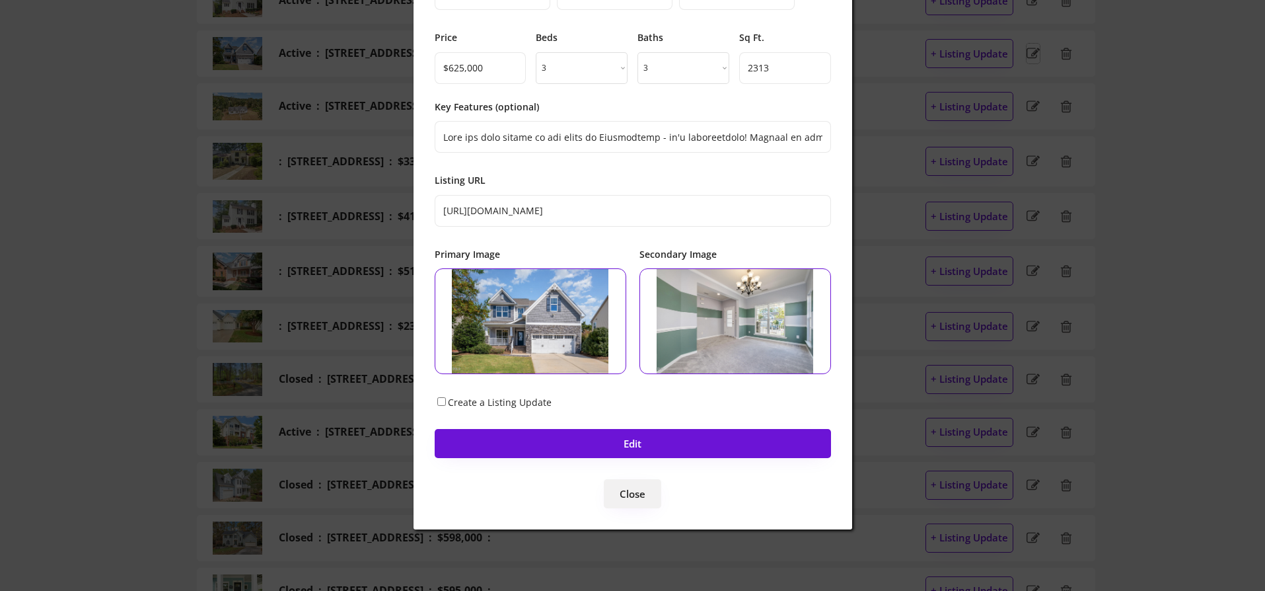
click at [636, 500] on button "Close" at bounding box center [632, 493] width 57 height 29
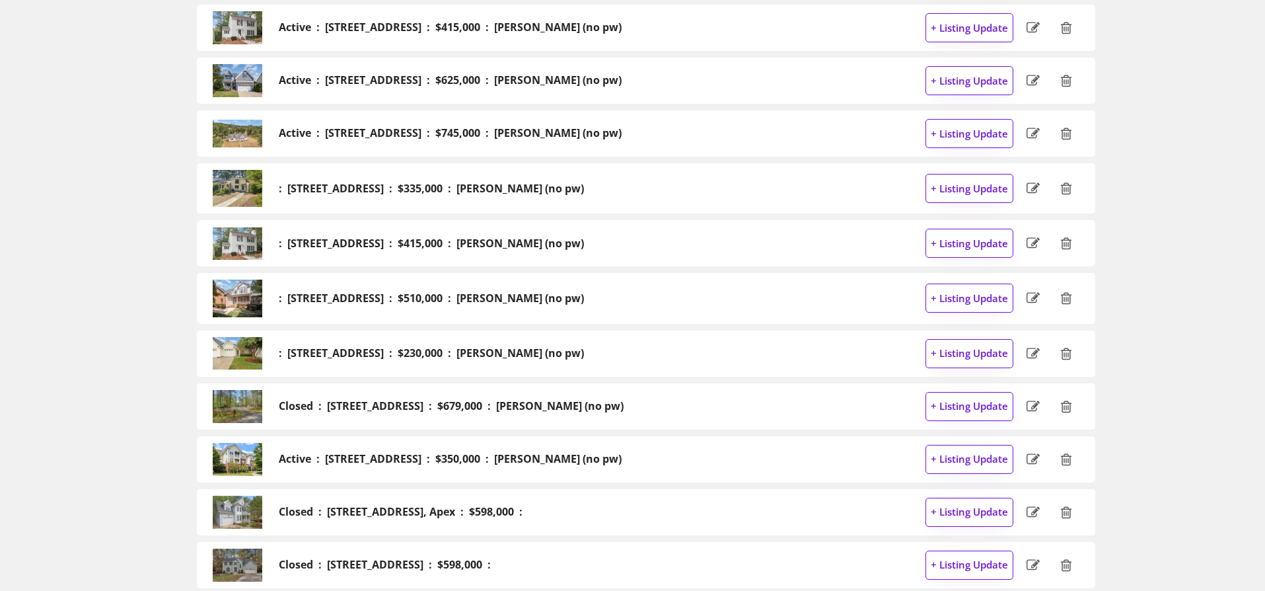
scroll to position [0, 0]
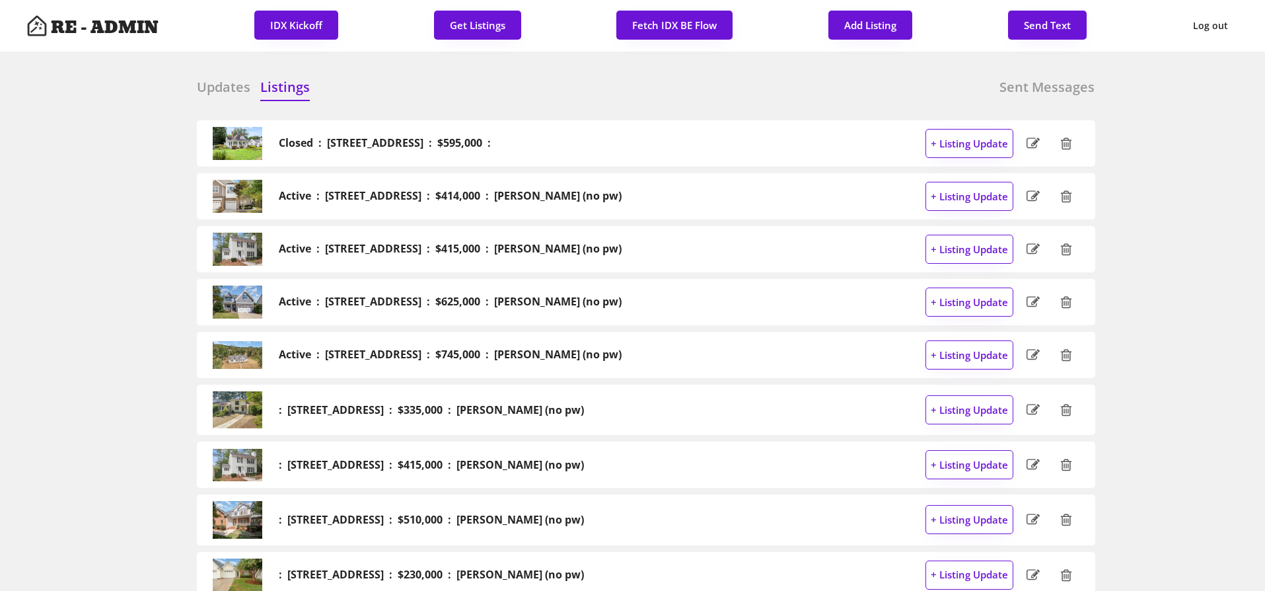
click at [232, 81] on h6 "Updates" at bounding box center [224, 87] width 54 height 18
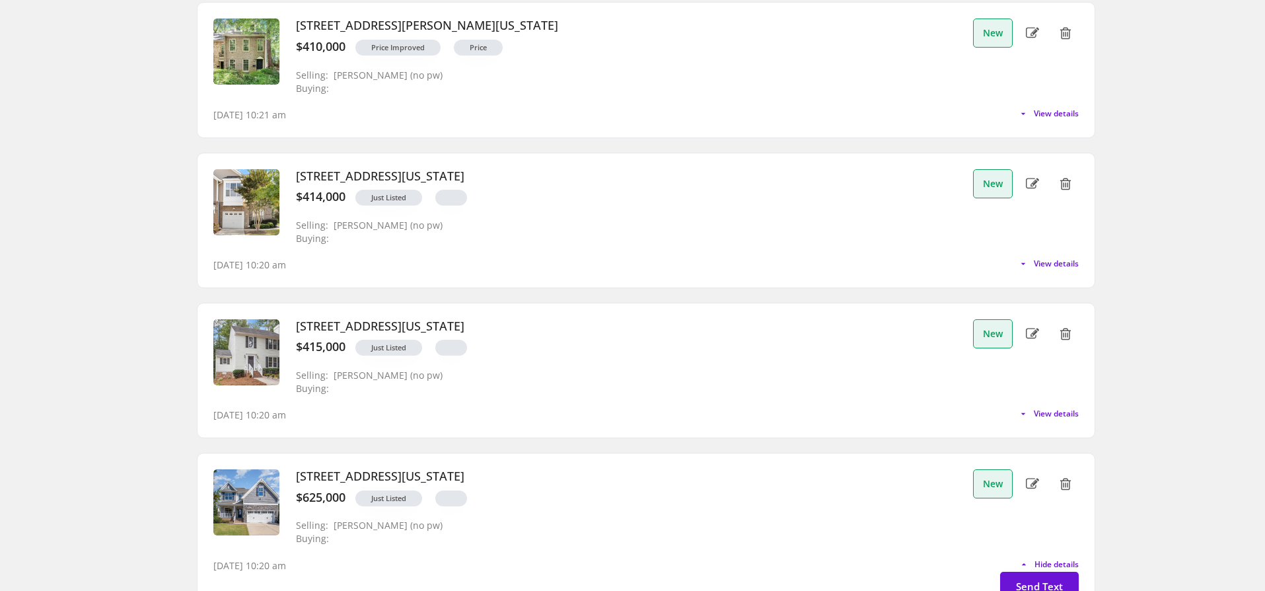
scroll to position [429, 0]
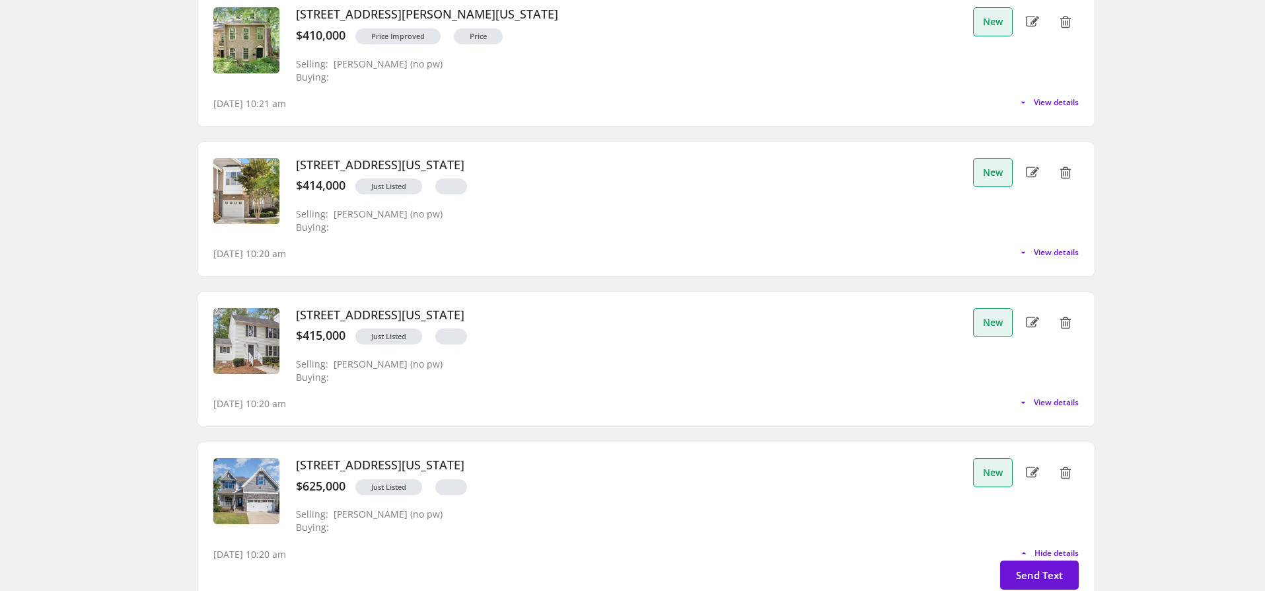
click at [1033, 473] on use at bounding box center [1032, 471] width 13 height 11
select select ""PLACEHOLDER_1427118222253""
type input "$625,000"
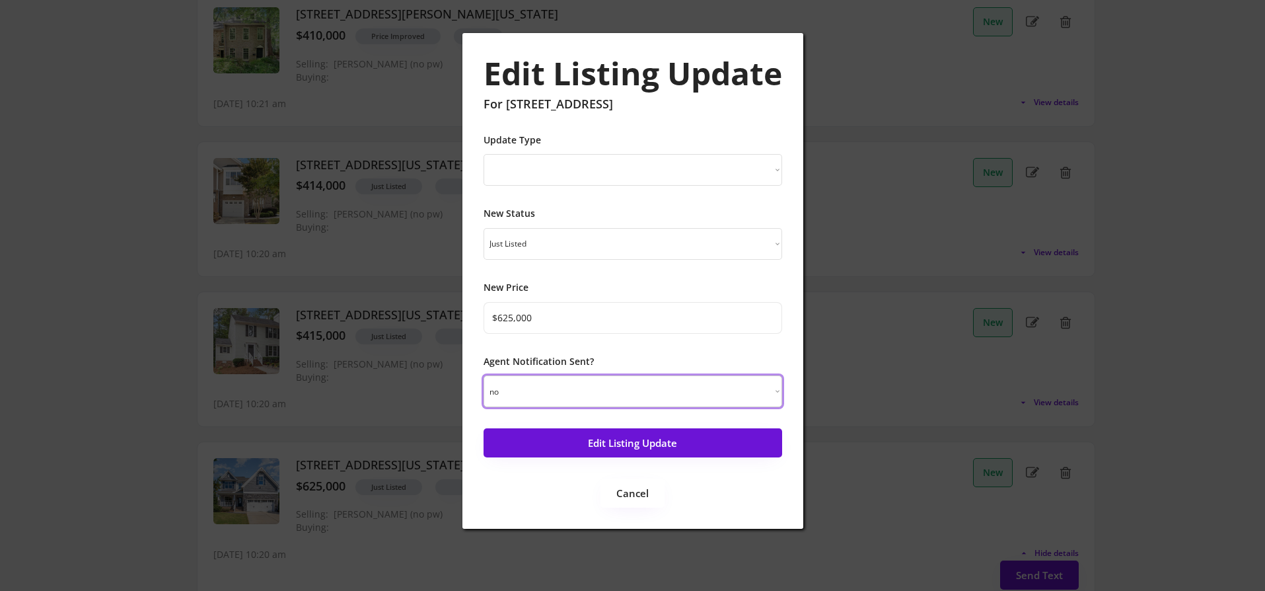
click at [688, 385] on select "yes no" at bounding box center [633, 391] width 299 height 32
select select ""yes""
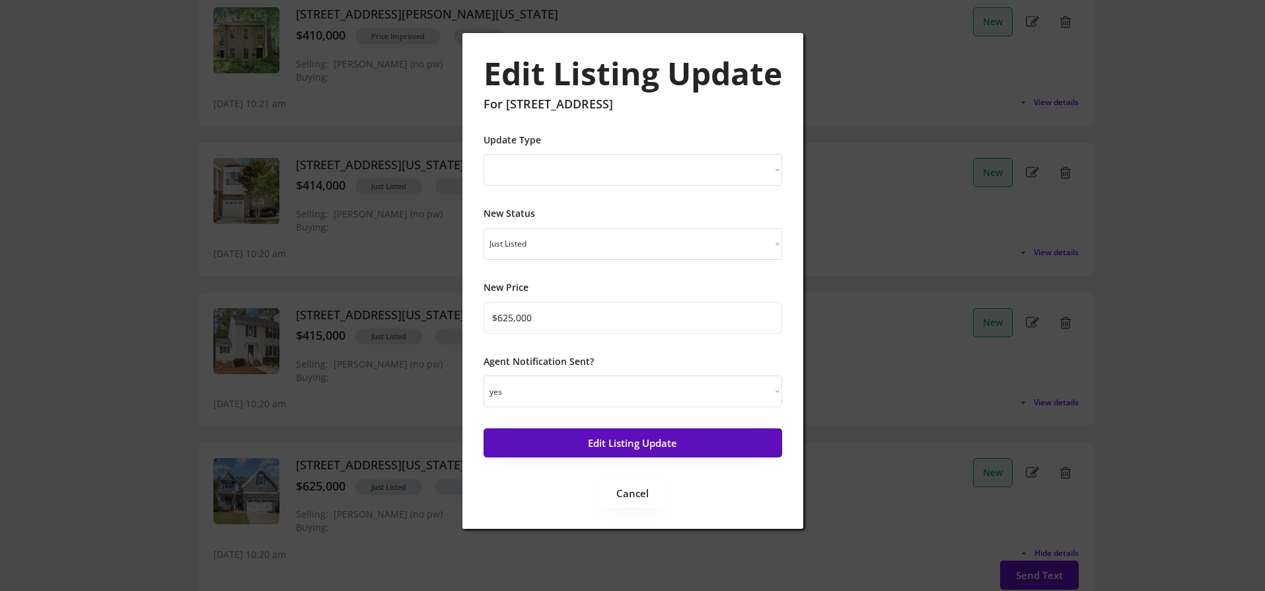
click at [639, 443] on button "Edit Listing Update" at bounding box center [633, 442] width 299 height 29
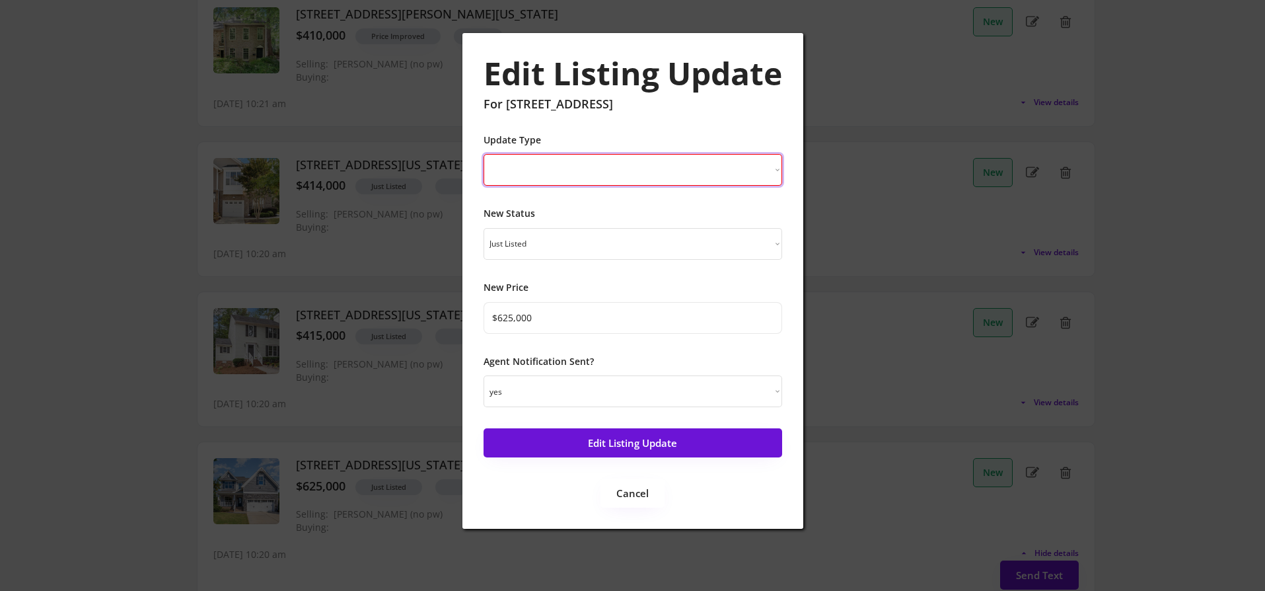
click at [642, 181] on select "New Listing Price Change Status Change" at bounding box center [633, 170] width 299 height 32
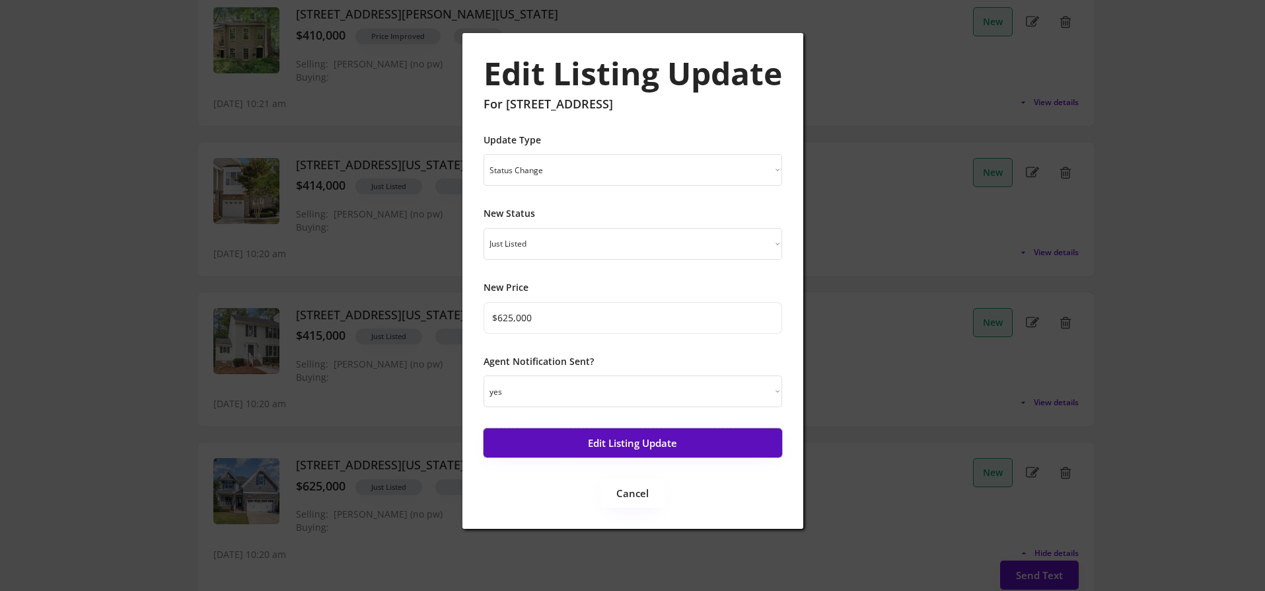
click at [641, 445] on button "Edit Listing Update" at bounding box center [633, 442] width 299 height 29
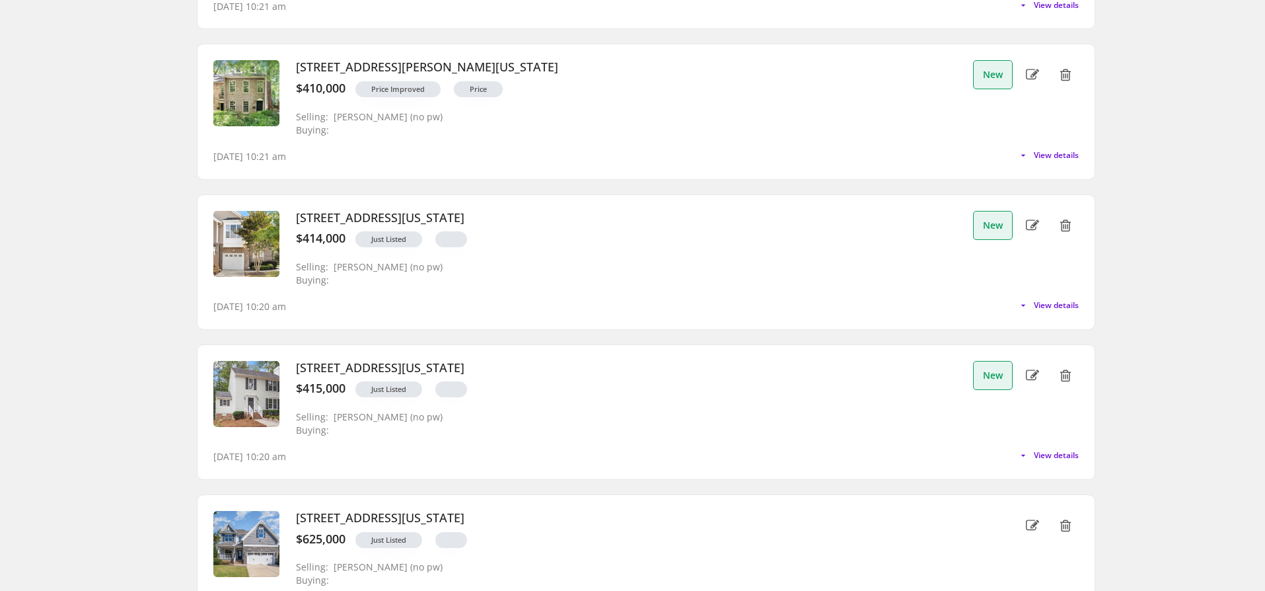
scroll to position [374, 0]
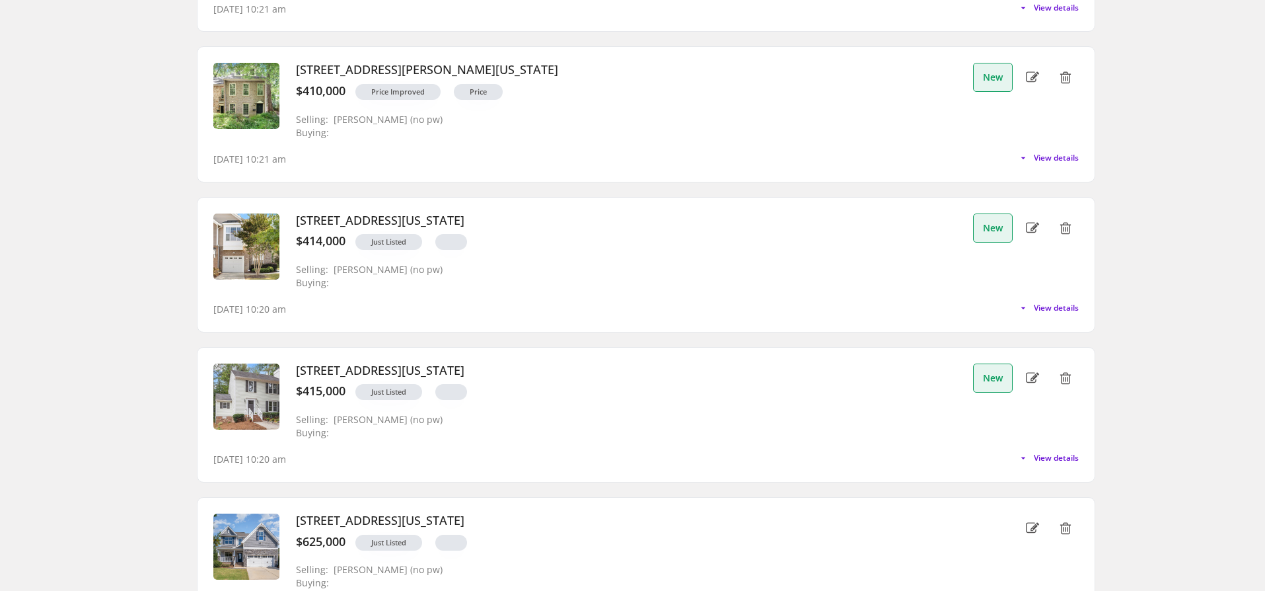
click at [540, 416] on div "703 Cross Timbers Drive, Durham, North Carolina $415,000 Just Listed Selling: D…" at bounding box center [626, 401] width 680 height 77
click at [1029, 376] on icon at bounding box center [1032, 378] width 13 height 20
select select ""PLACEHOLDER_1427118222253""
type input "$415,000"
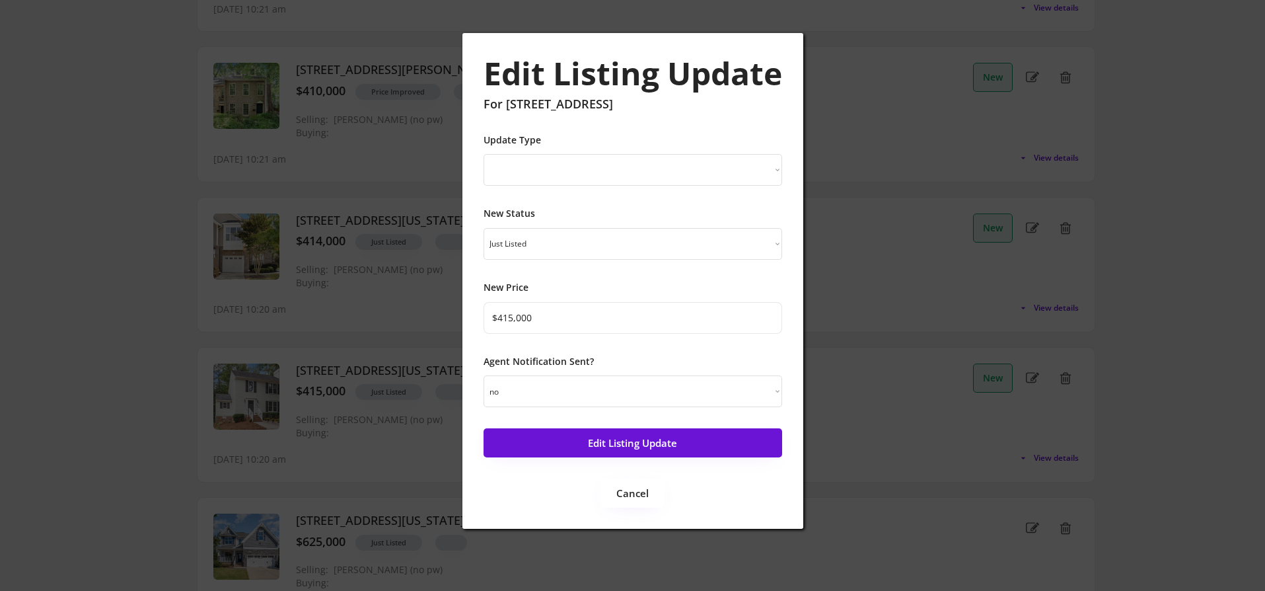
click at [665, 374] on div "Agent Notification Sent? yes no" at bounding box center [633, 381] width 299 height 53
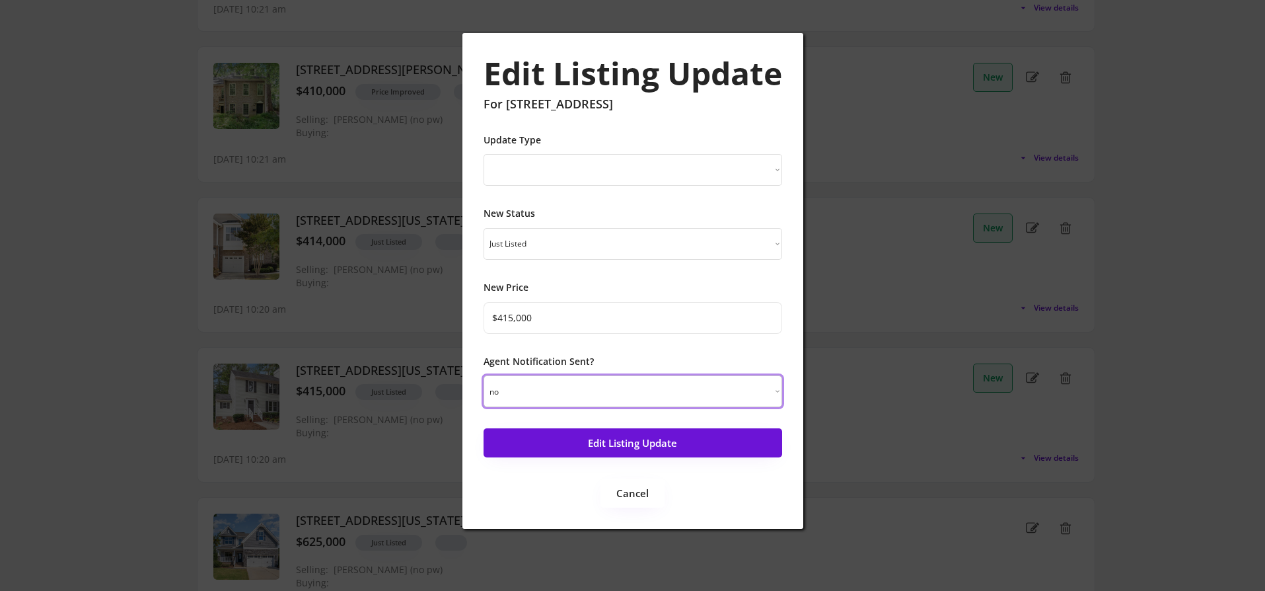
click at [664, 386] on select "yes no" at bounding box center [633, 391] width 299 height 32
select select ""yes""
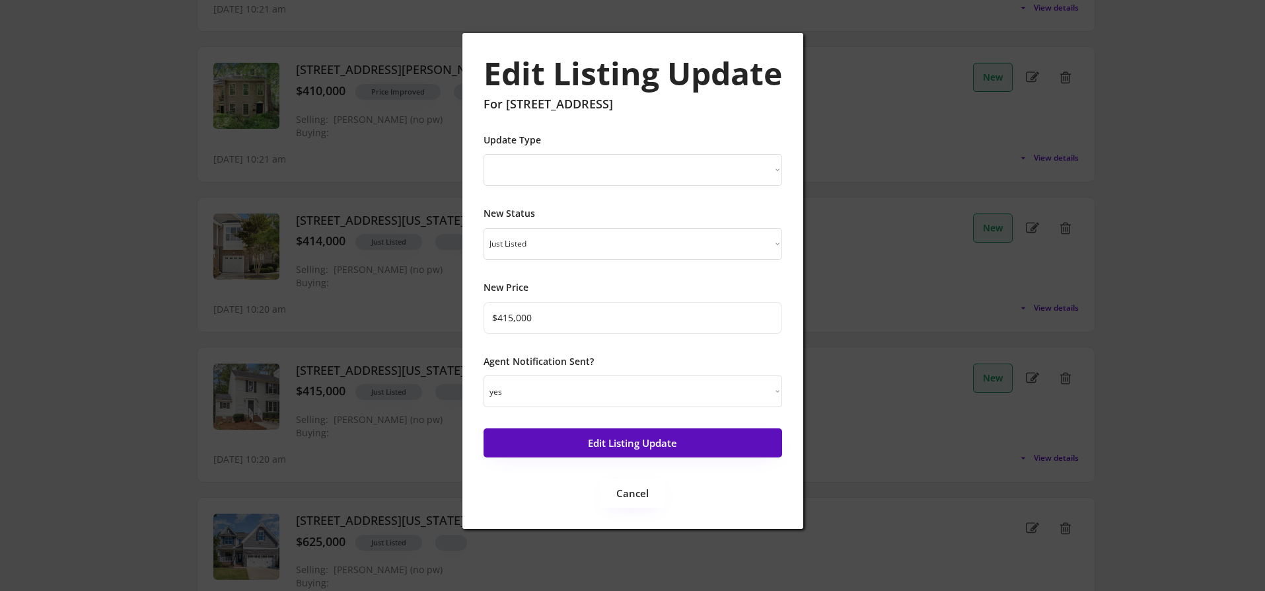
click at [632, 443] on button "Edit Listing Update" at bounding box center [633, 442] width 299 height 29
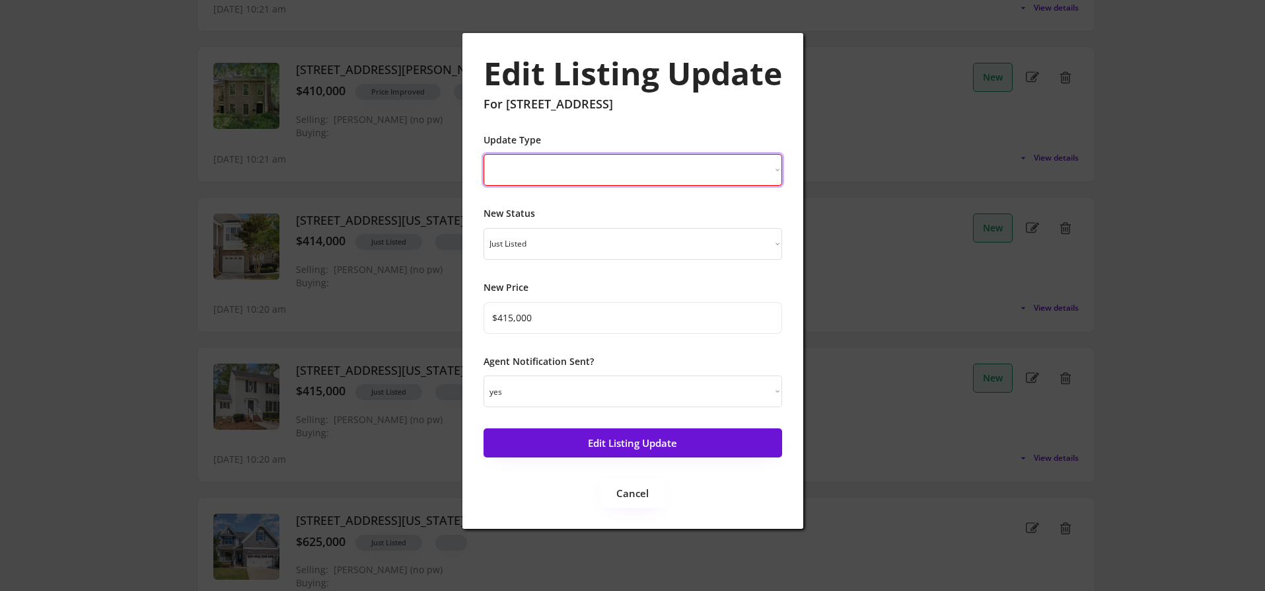
click at [658, 172] on select "New Listing Price Change Status Change" at bounding box center [633, 170] width 299 height 32
select select ""Status Change""
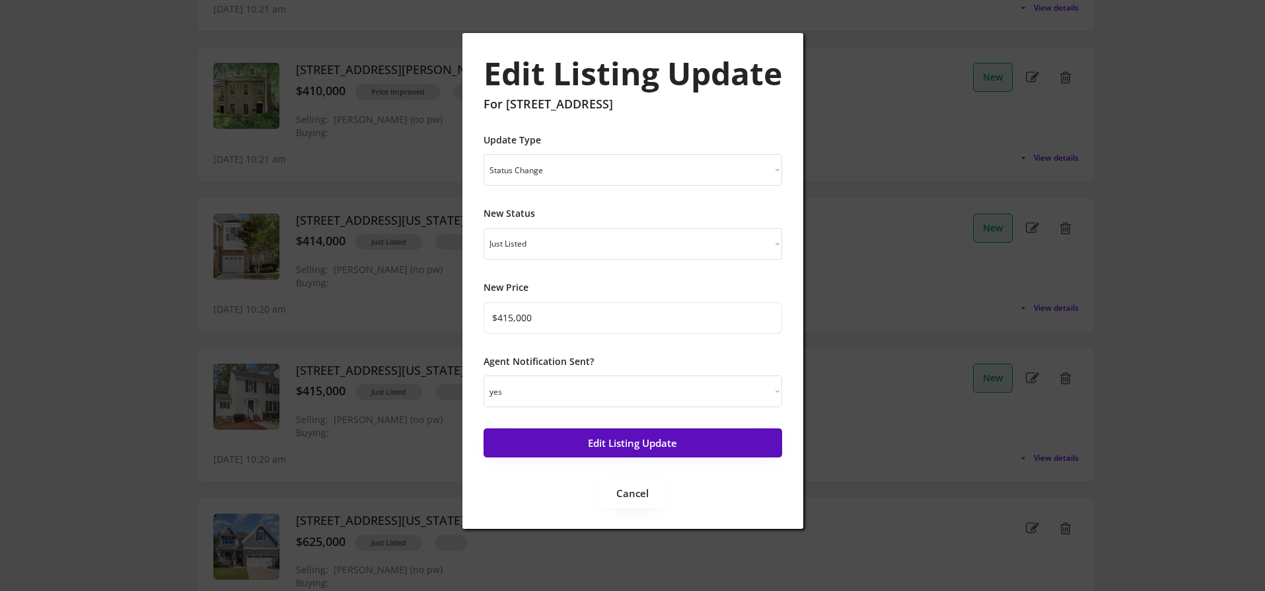
click at [621, 441] on button "Edit Listing Update" at bounding box center [633, 442] width 299 height 29
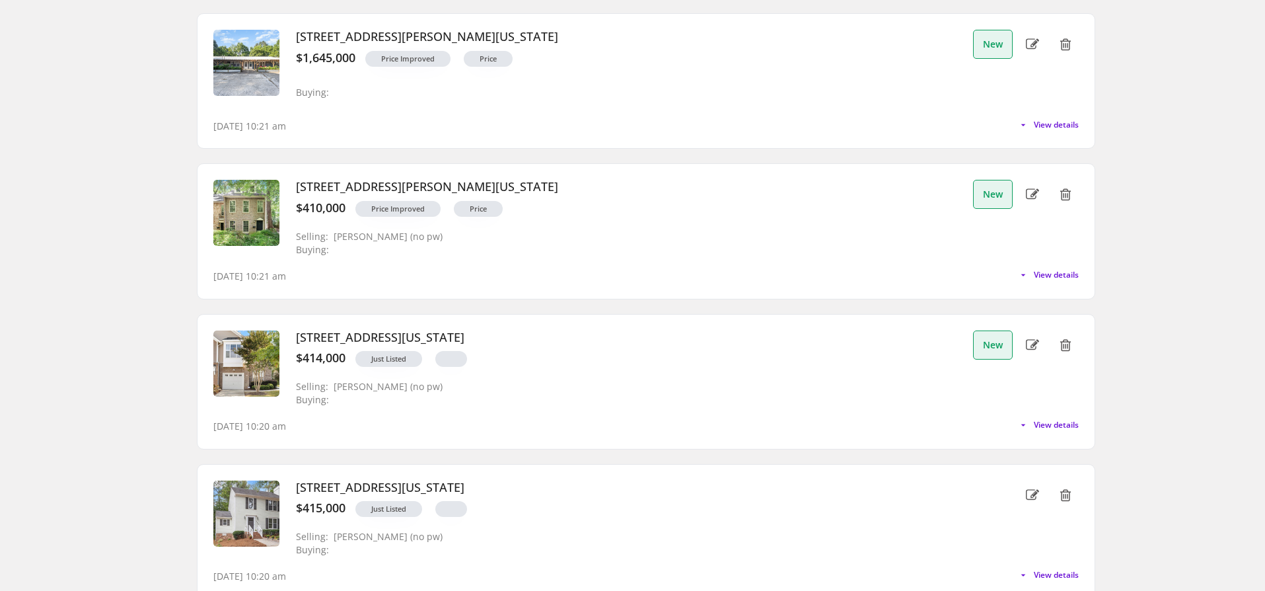
scroll to position [264, 0]
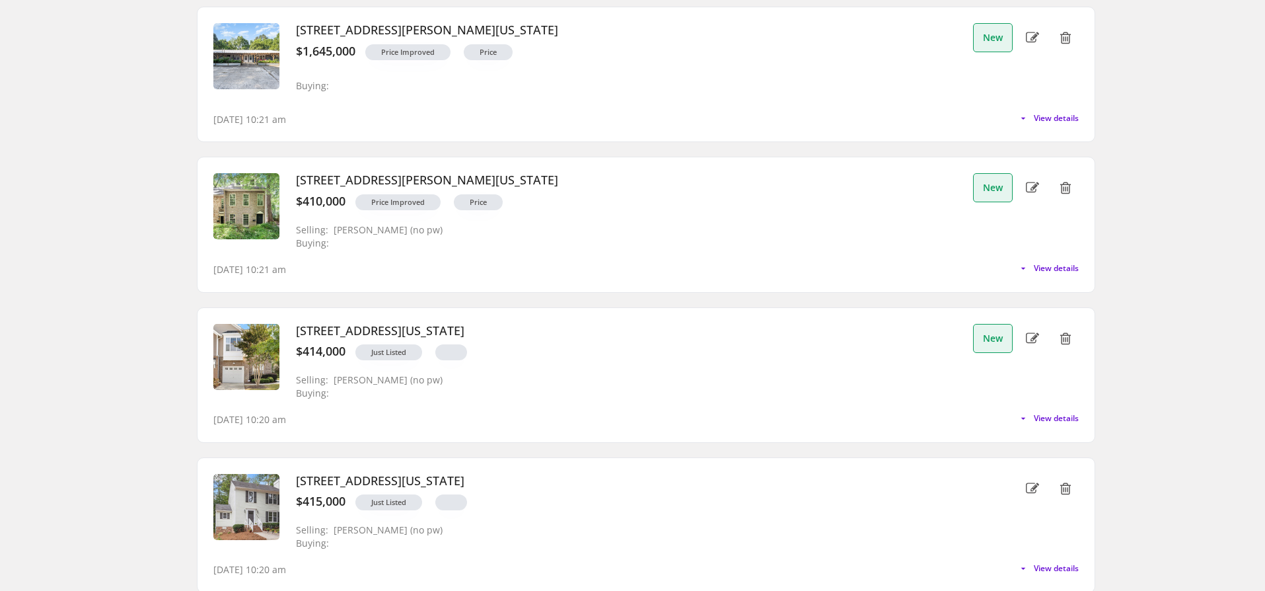
click at [657, 426] on div "9120 Bunnwood Lane, Raleigh, North Carolina $414,000 Just Listed Selling: Ken C…" at bounding box center [646, 375] width 897 height 134
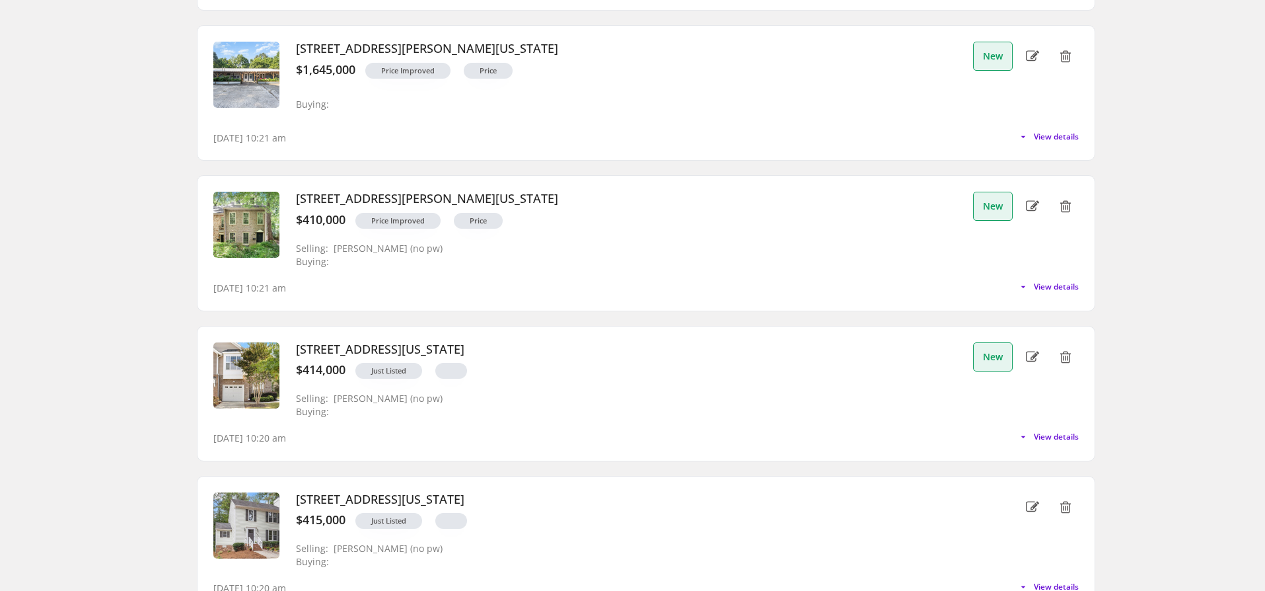
scroll to position [238, 0]
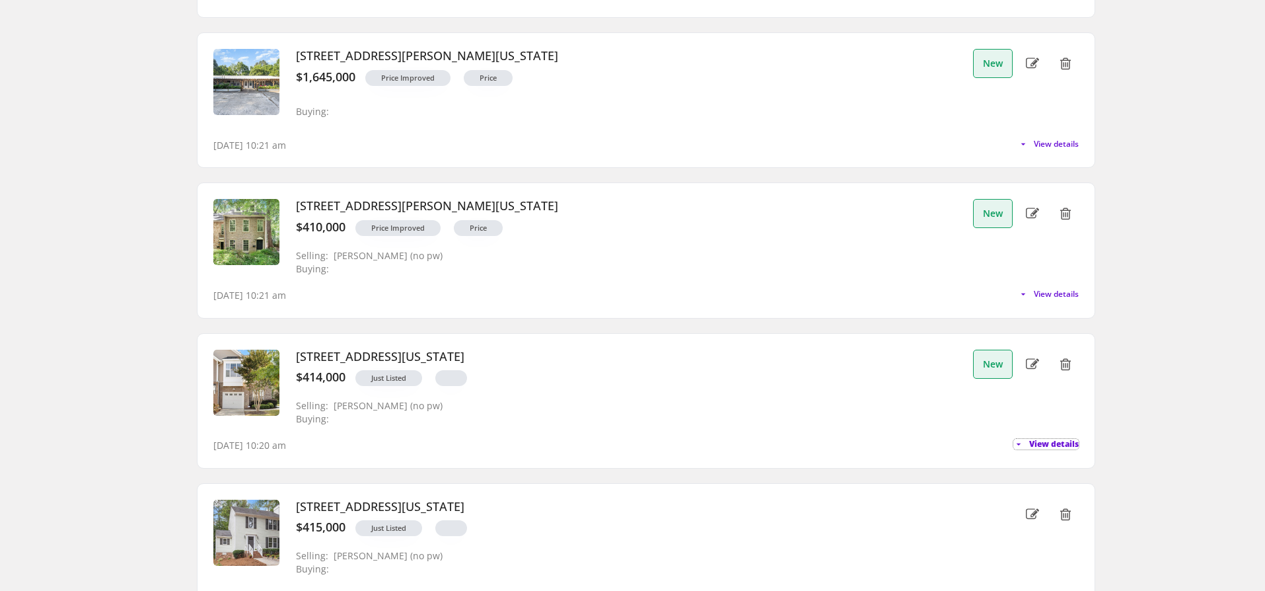
click at [1050, 441] on span "View details" at bounding box center [1054, 444] width 50 height 8
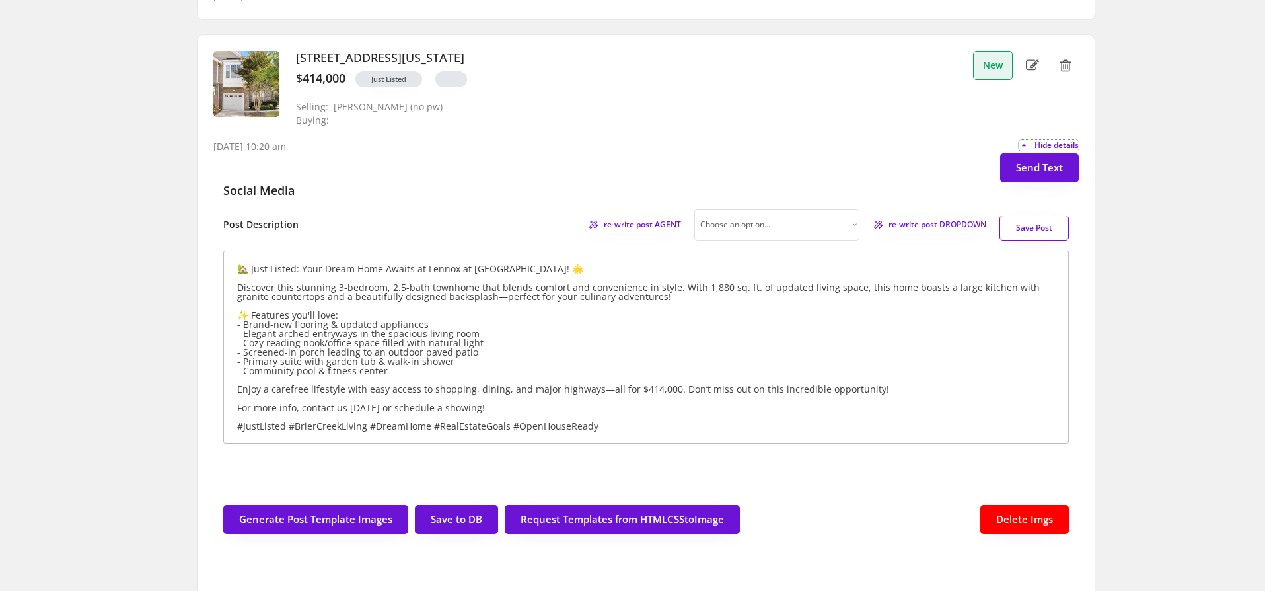
scroll to position [552, 0]
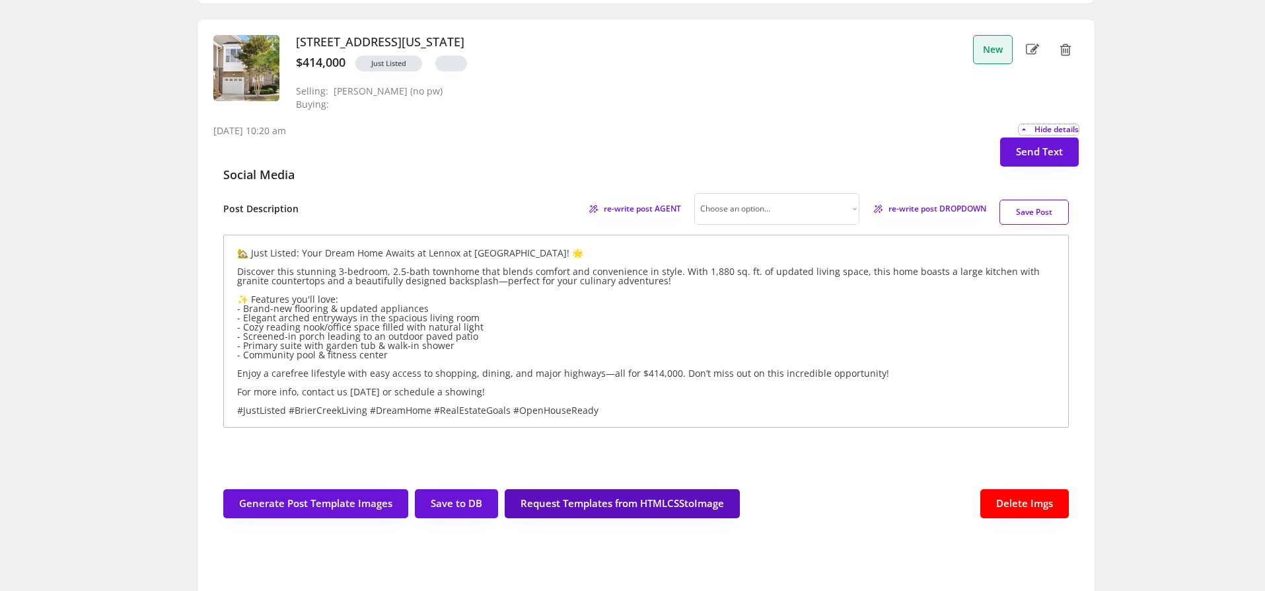
click at [620, 501] on button "Request Templates from HTMLCSStoImage" at bounding box center [622, 503] width 235 height 29
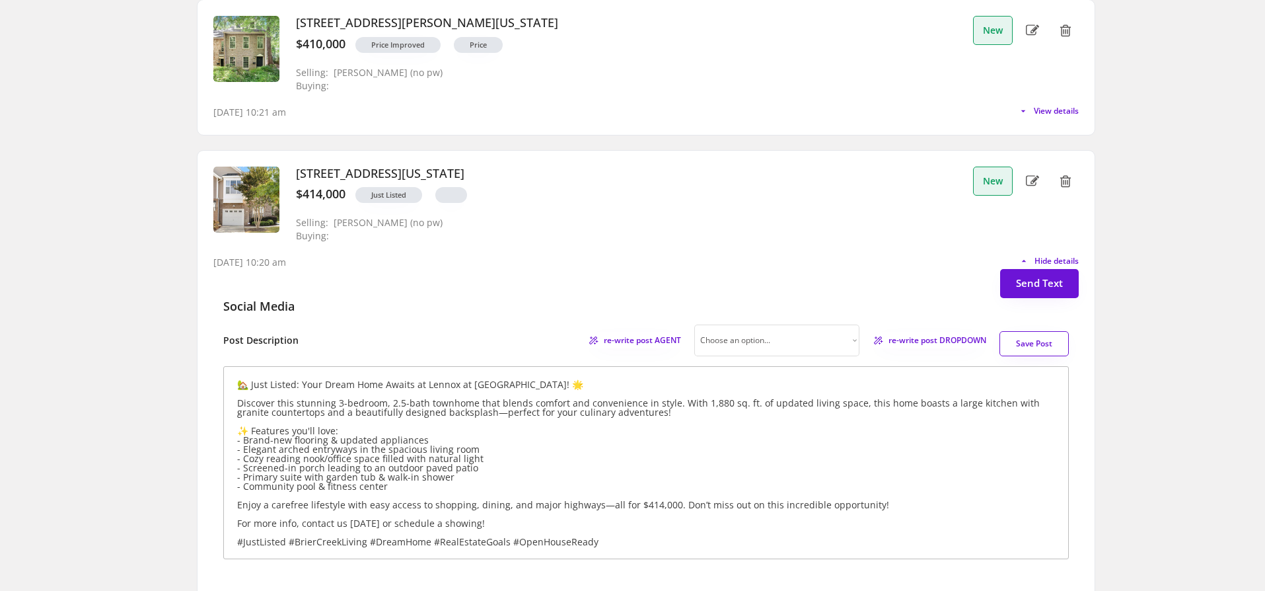
scroll to position [318, 0]
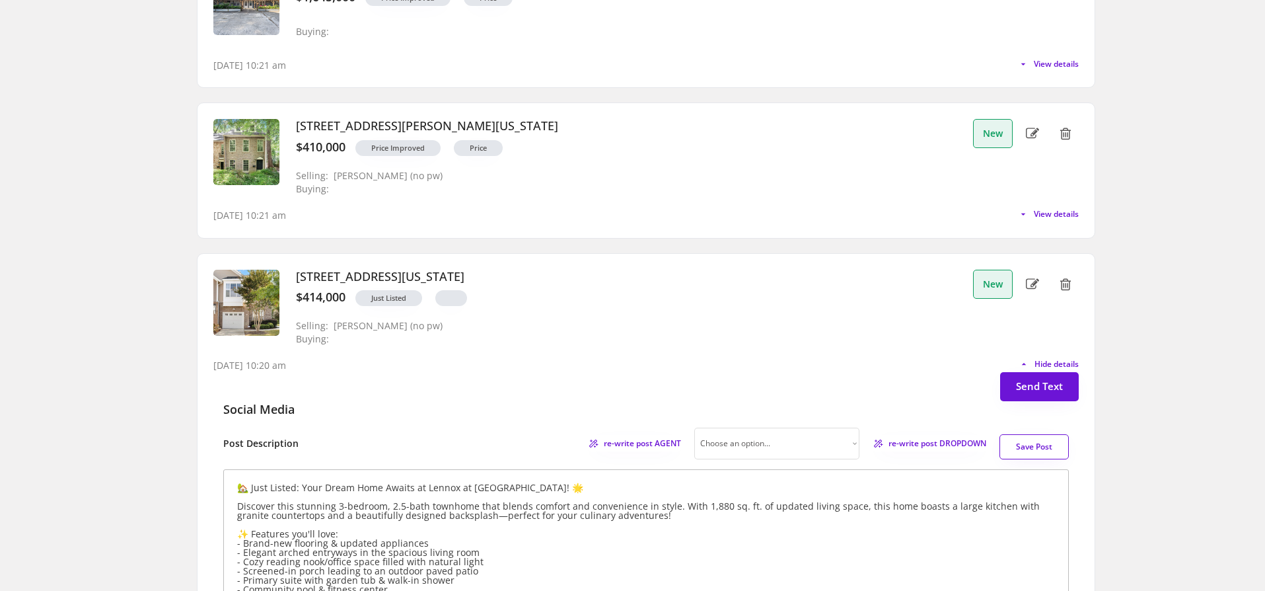
click at [1028, 445] on button "Save Post" at bounding box center [1034, 446] width 69 height 25
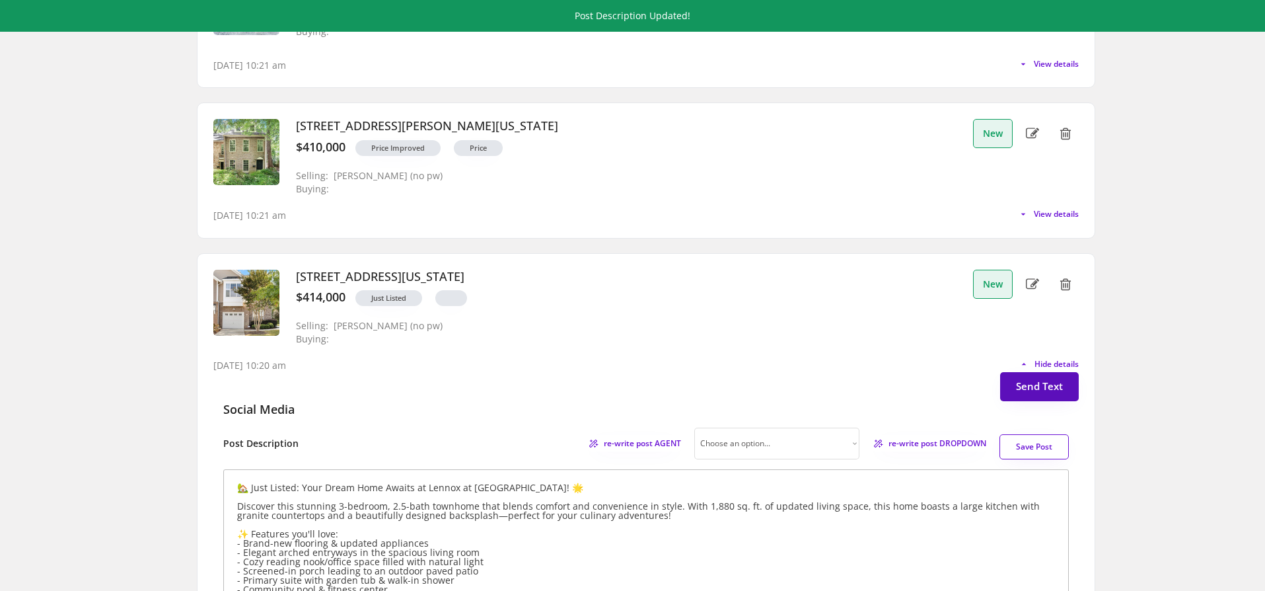
click at [1037, 386] on button "Send Text" at bounding box center [1039, 386] width 79 height 29
select select "raleigh"
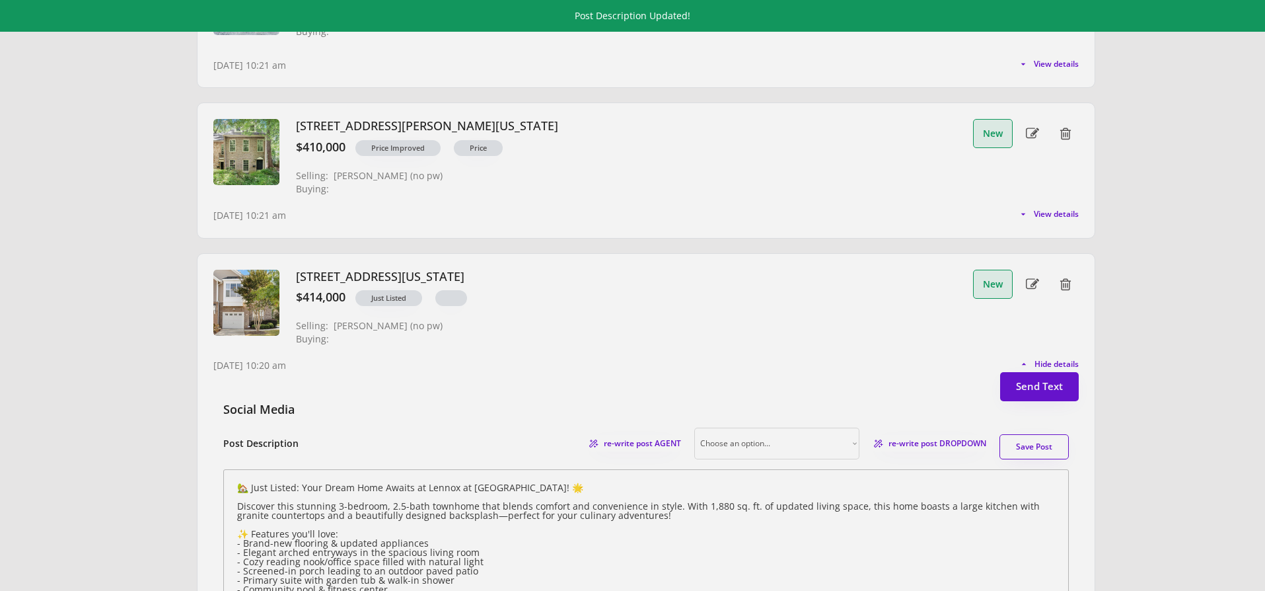
scroll to position [34, 0]
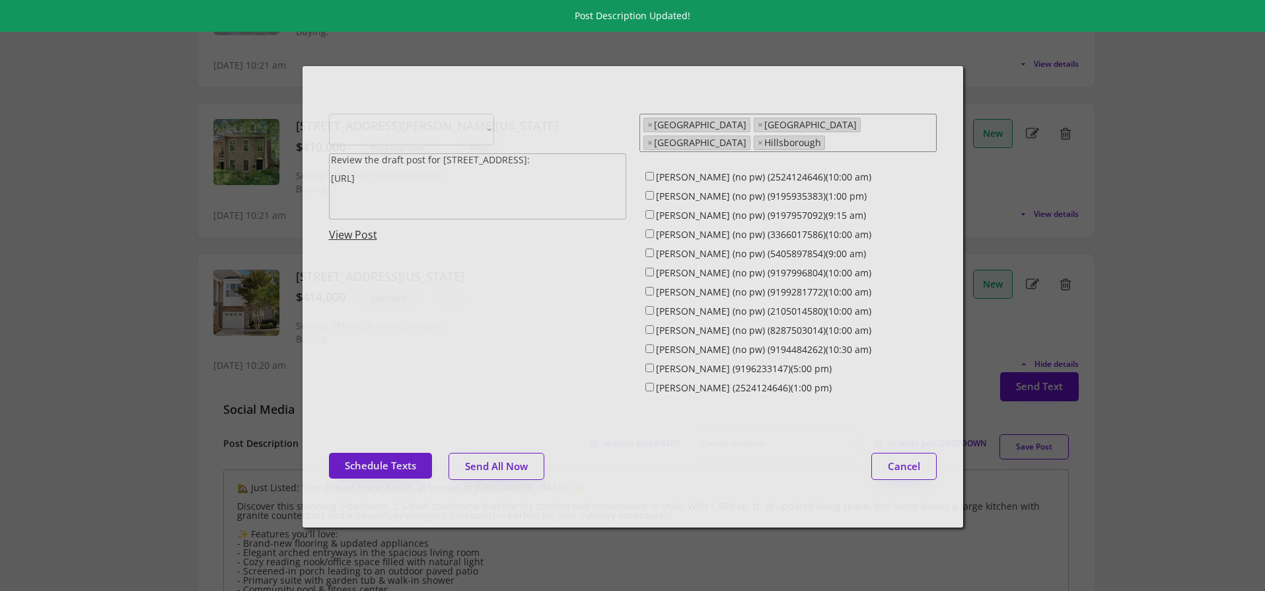
select select ""1348695171700984260__LOOKUP__1743599703321x142788062077753970""
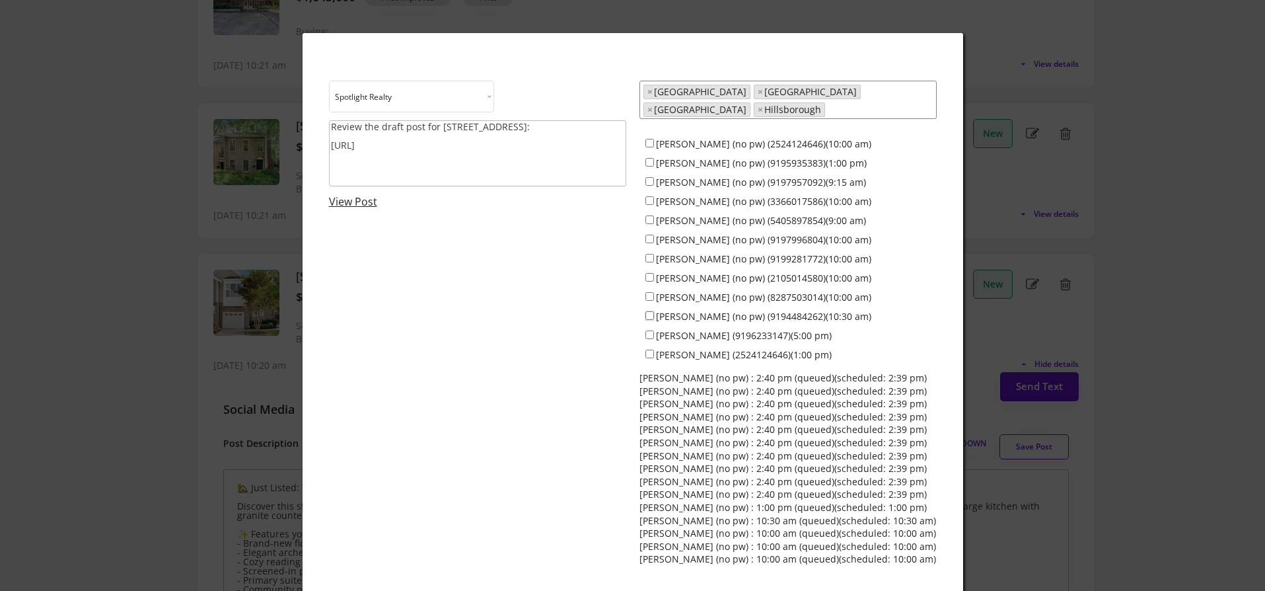
click at [649, 311] on input "Ken Cannon (no pw) (9194484262)(10:30 am)" at bounding box center [649, 315] width 9 height 9
checkbox input "true"
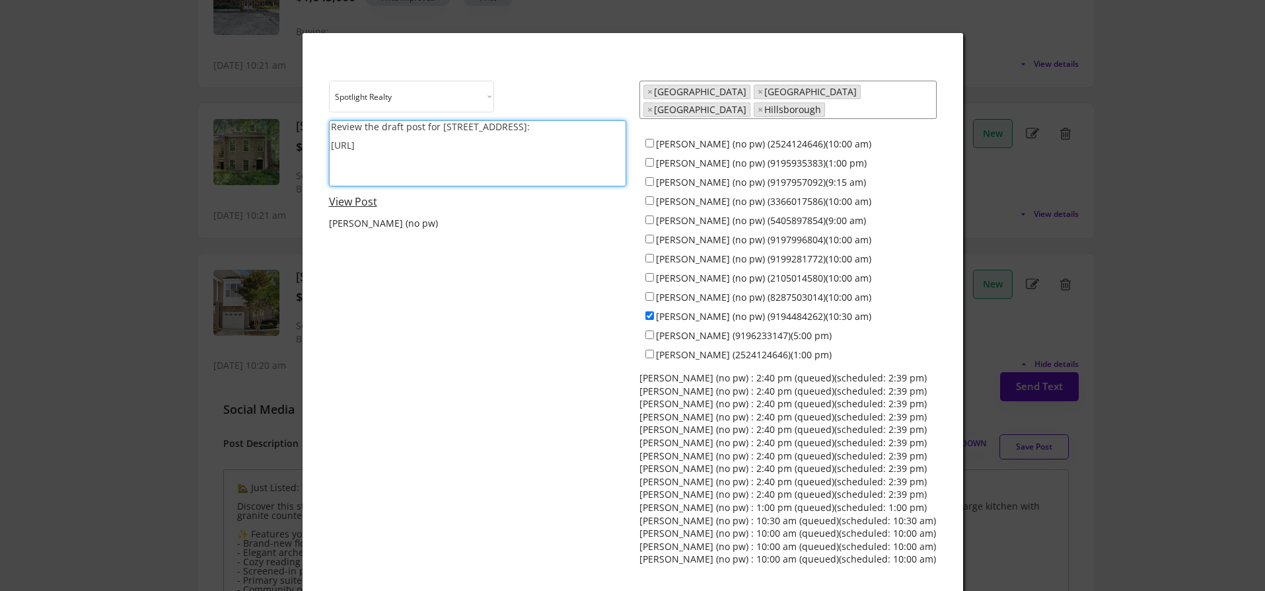
click at [439, 126] on textarea "Review the draft post for 9120 Bunnwood Lane: https://revealestate.ai/post/1758…" at bounding box center [477, 153] width 297 height 66
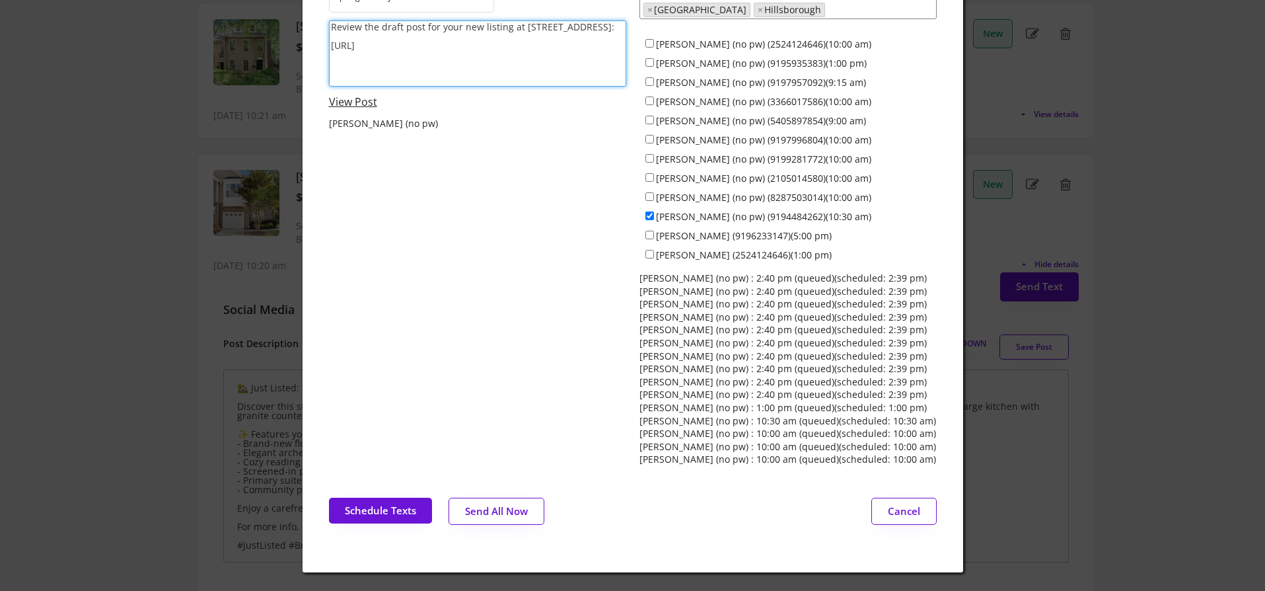
scroll to position [418, 0]
type textarea "Review the draft post for your new listing at 9120 Bunnwood Lane: https://revea…"
click at [466, 371] on div "Choose an option... Spotlight Realty Test Brokerage Review the draft post for y…" at bounding box center [633, 222] width 608 height 485
click at [359, 98] on link "View Post" at bounding box center [353, 101] width 48 height 15
click at [534, 436] on div "Choose an option... Spotlight Realty Test Brokerage Review the draft post for y…" at bounding box center [633, 222] width 608 height 485
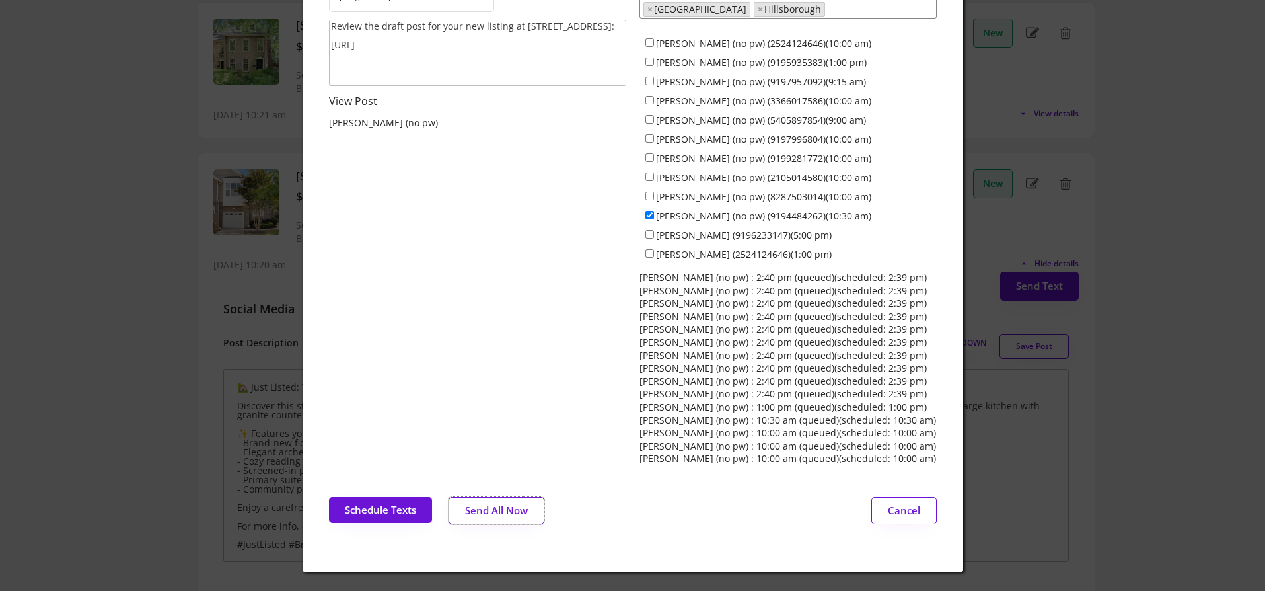
click at [498, 507] on button "Send All Now" at bounding box center [497, 510] width 96 height 27
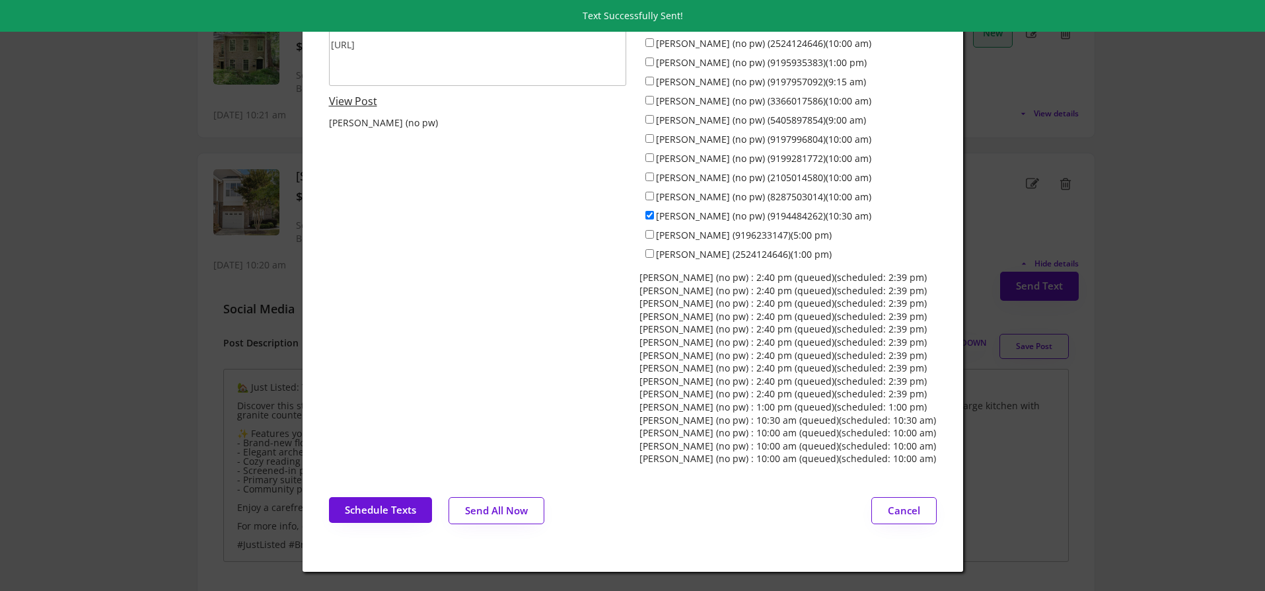
click at [163, 271] on div at bounding box center [632, 295] width 1265 height 591
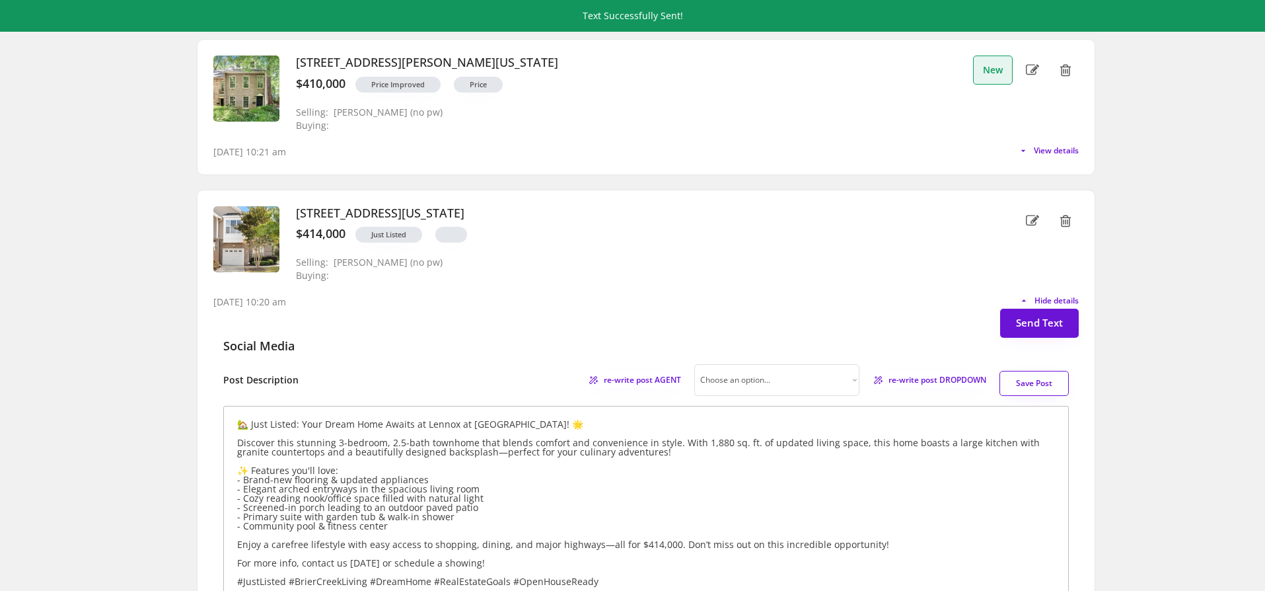
scroll to position [363, 0]
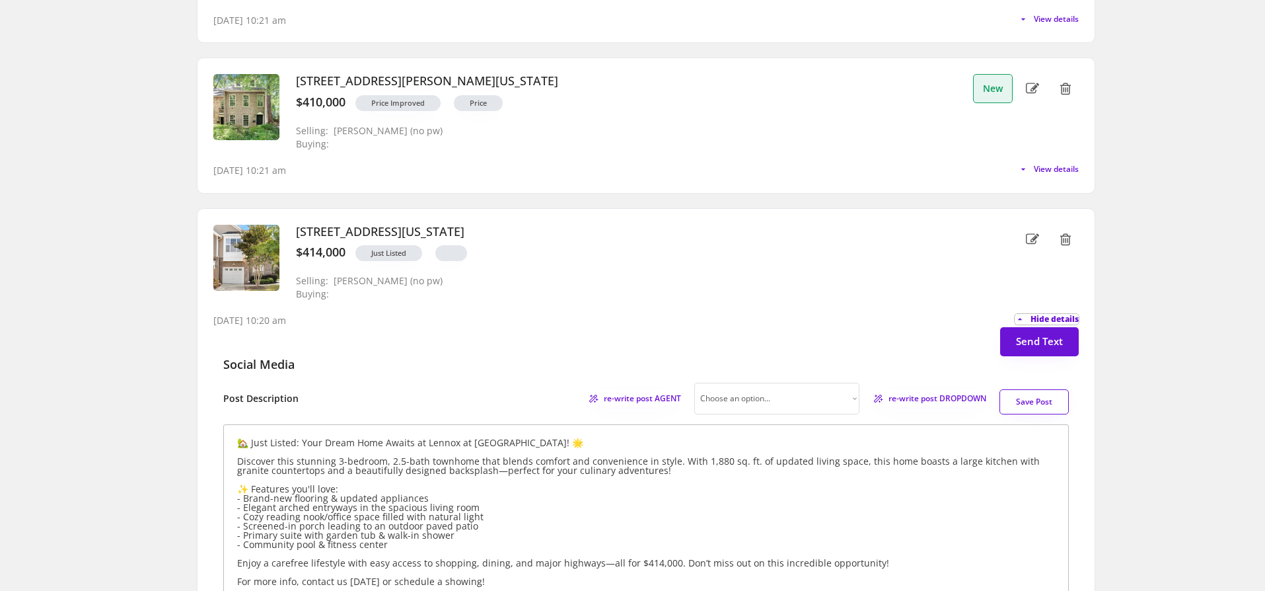
click at [1059, 319] on span "Hide details" at bounding box center [1055, 319] width 48 height 8
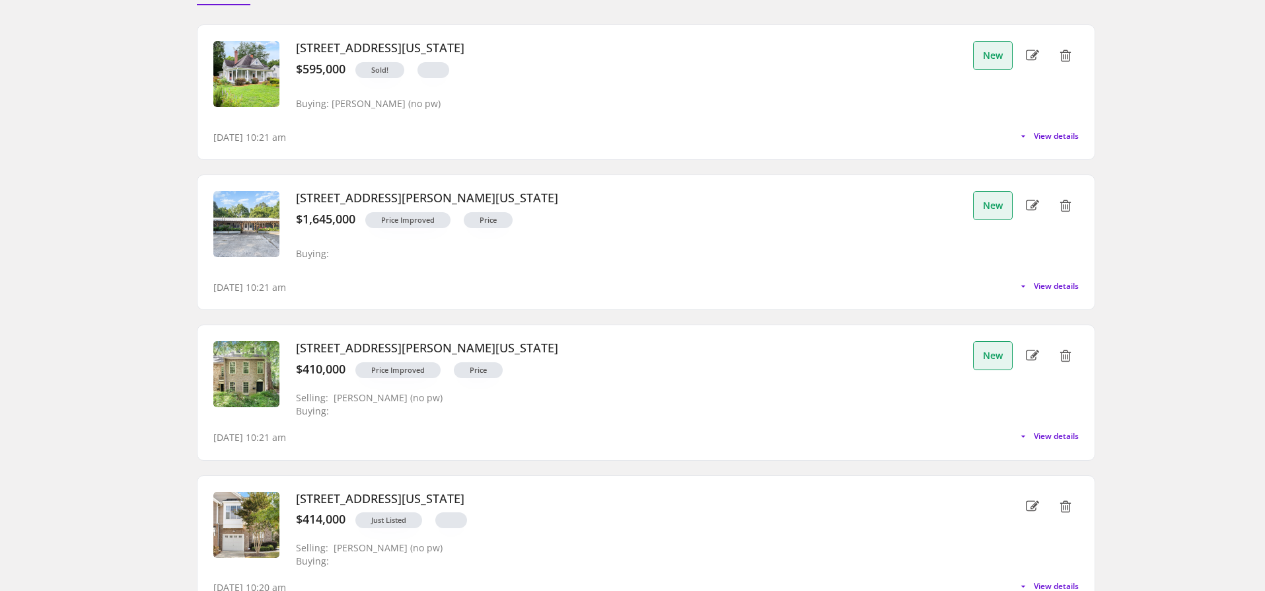
scroll to position [66, 0]
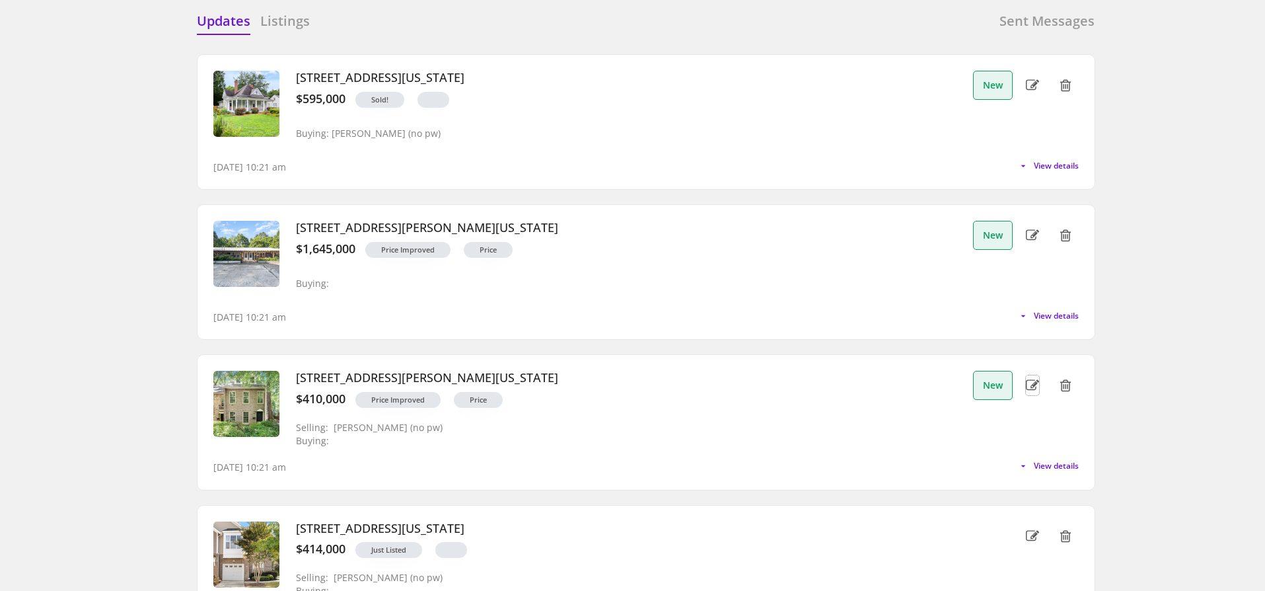
click at [1031, 384] on icon at bounding box center [1032, 385] width 13 height 20
select select ""PLACEHOLDER_1427118222253""
type input "$410,000"
select select ""no""
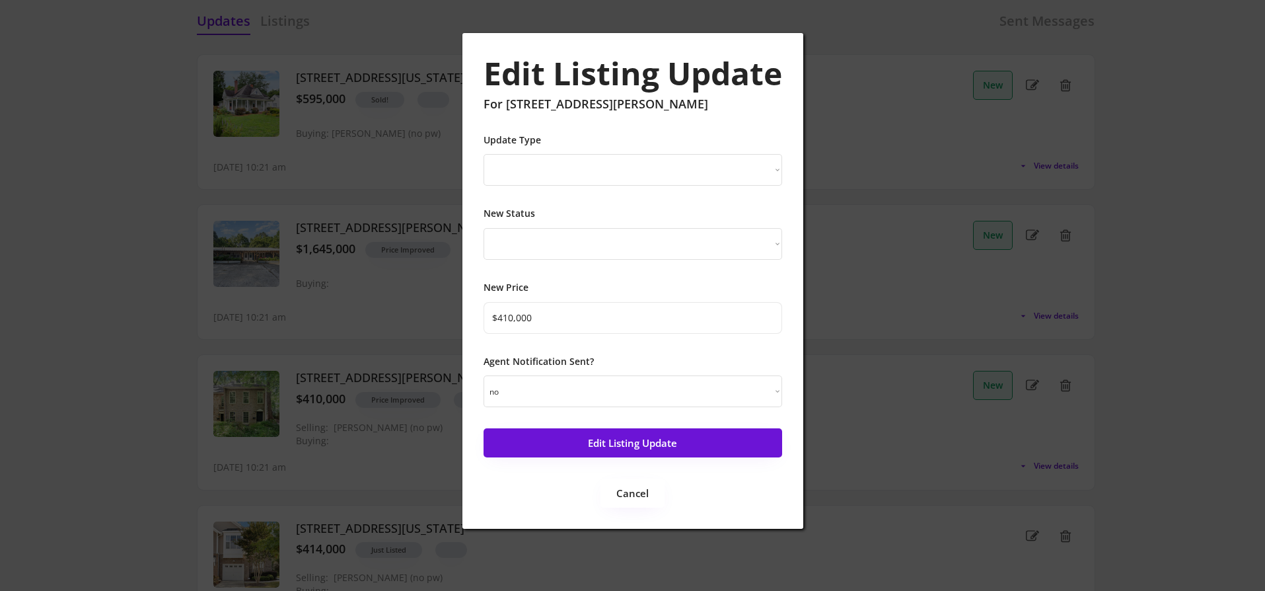
click at [704, 172] on select "New Listing Price Change Status Change" at bounding box center [633, 170] width 299 height 32
select select ""Price Change""
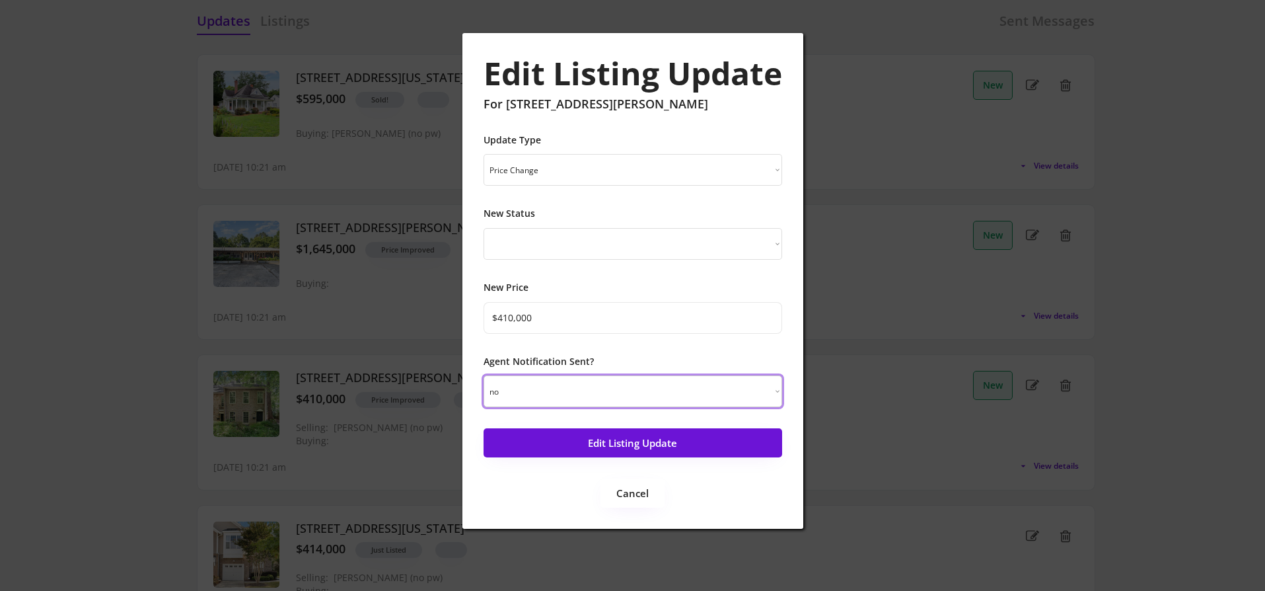
click at [651, 391] on select "yes no" at bounding box center [633, 391] width 299 height 32
select select ""yes""
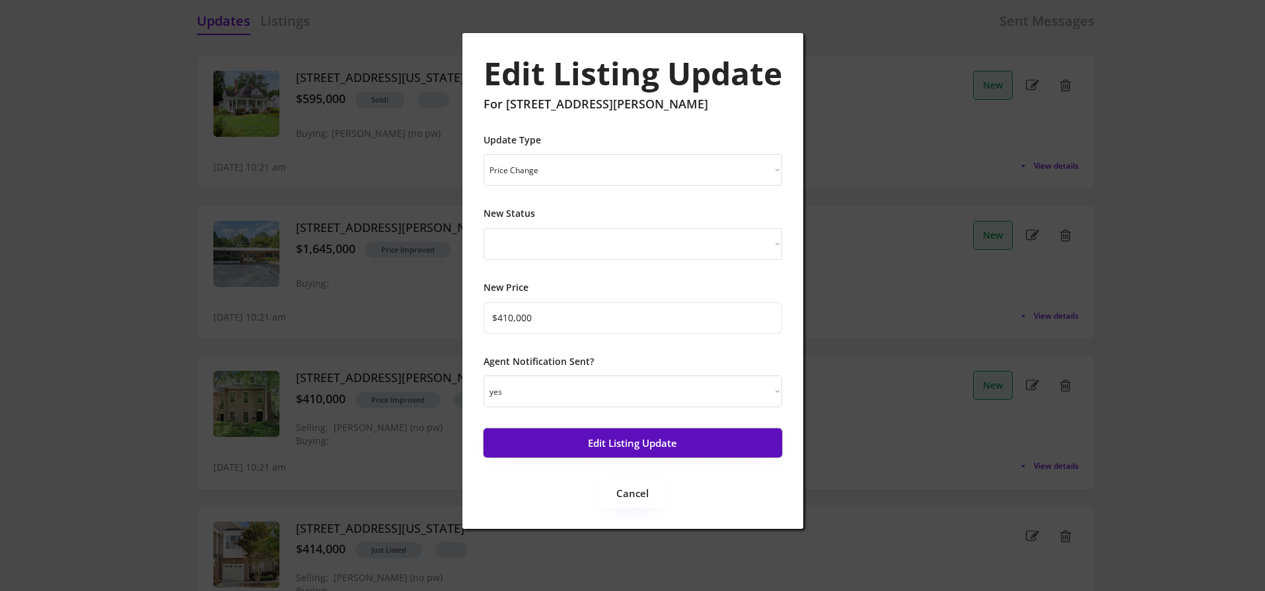
click at [654, 449] on button "Edit Listing Update" at bounding box center [633, 442] width 299 height 29
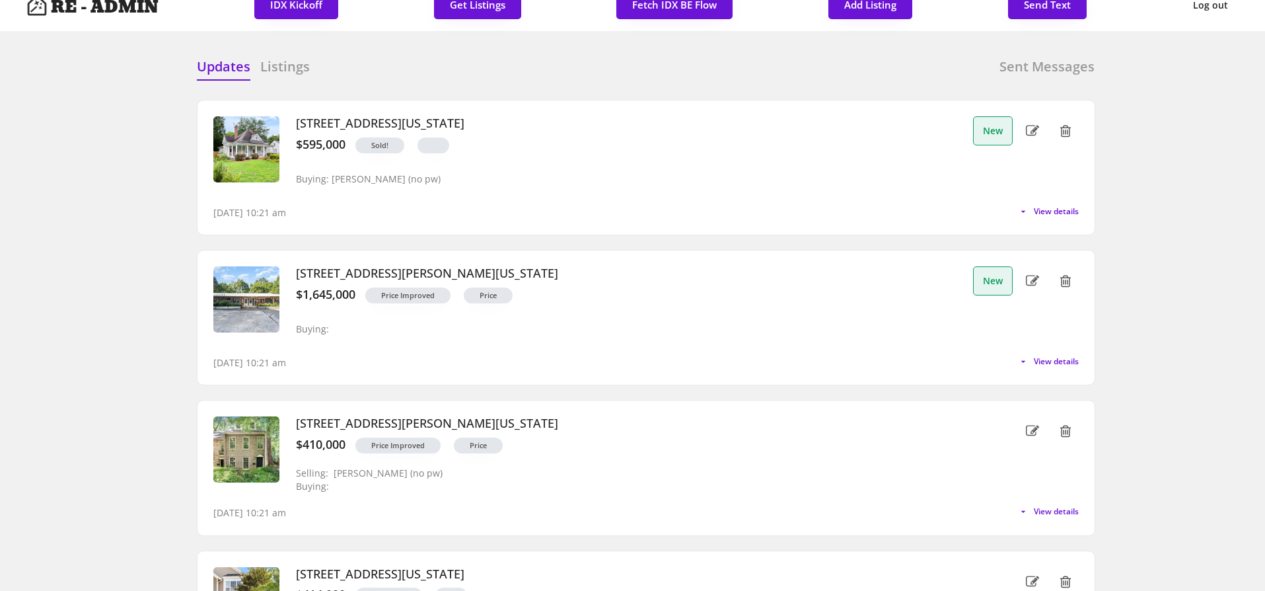
scroll to position [0, 0]
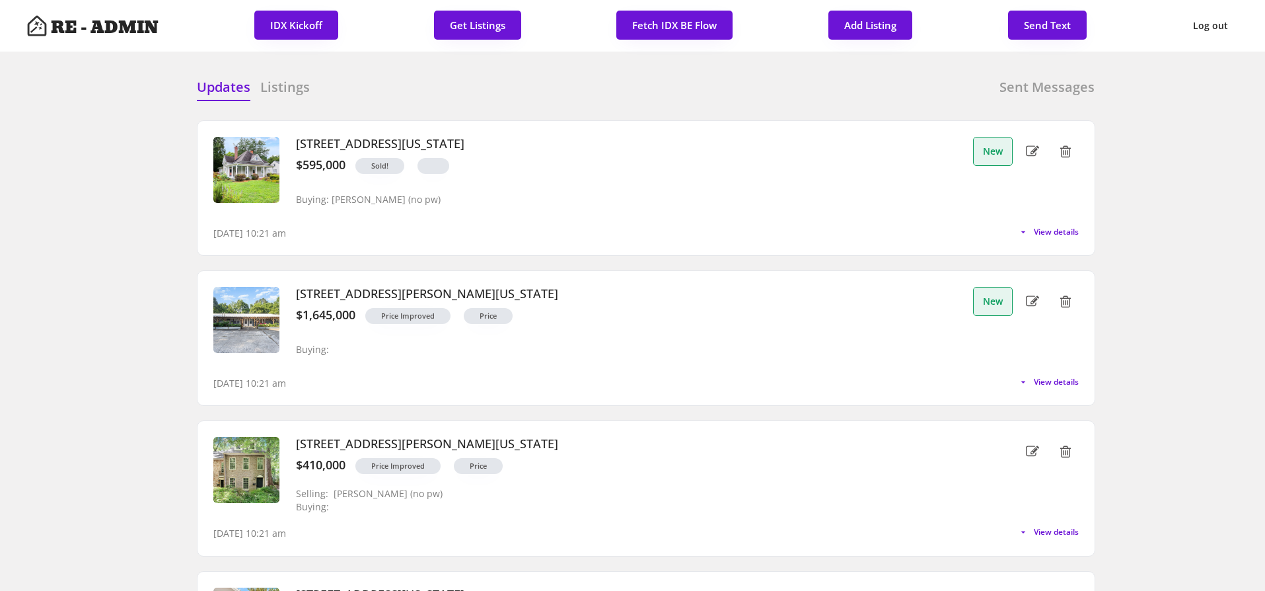
click at [1043, 379] on span "View details" at bounding box center [1056, 382] width 45 height 8
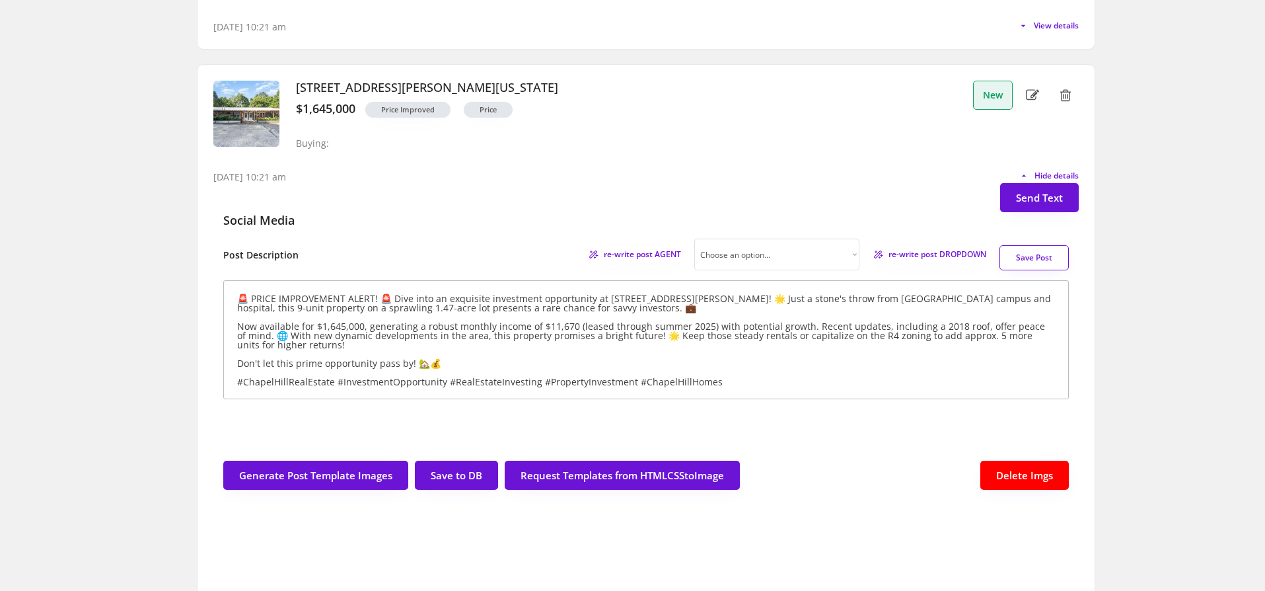
scroll to position [203, 0]
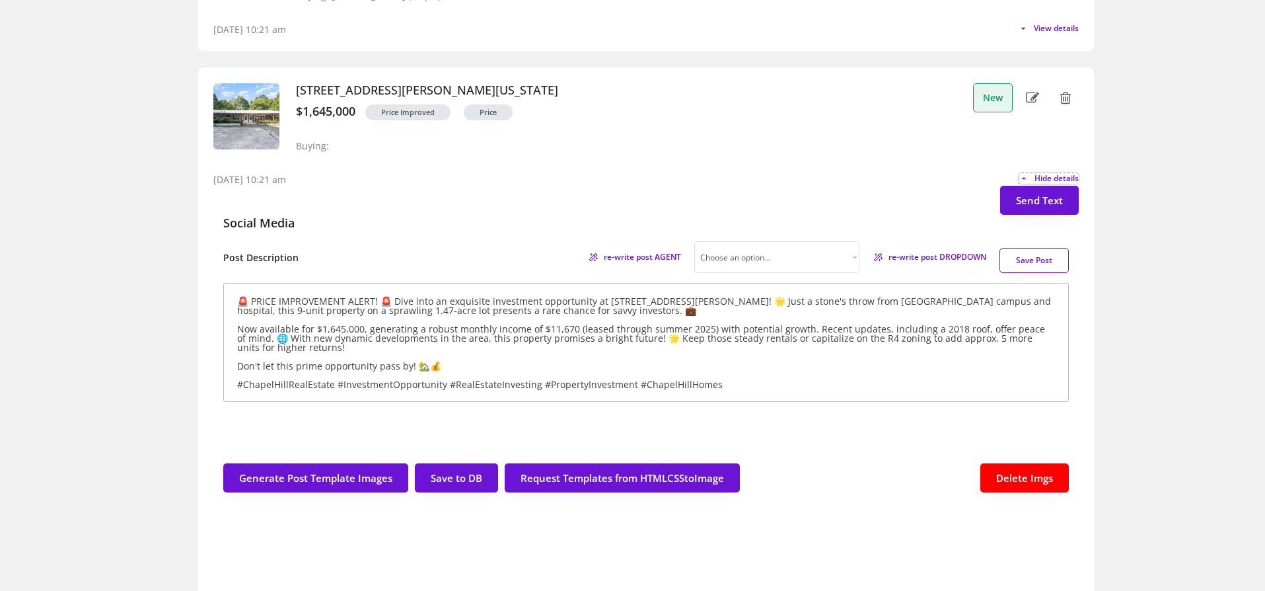
click at [625, 178] on div "9/27/25, 10:21 am Hide details" at bounding box center [645, 173] width 865 height 26
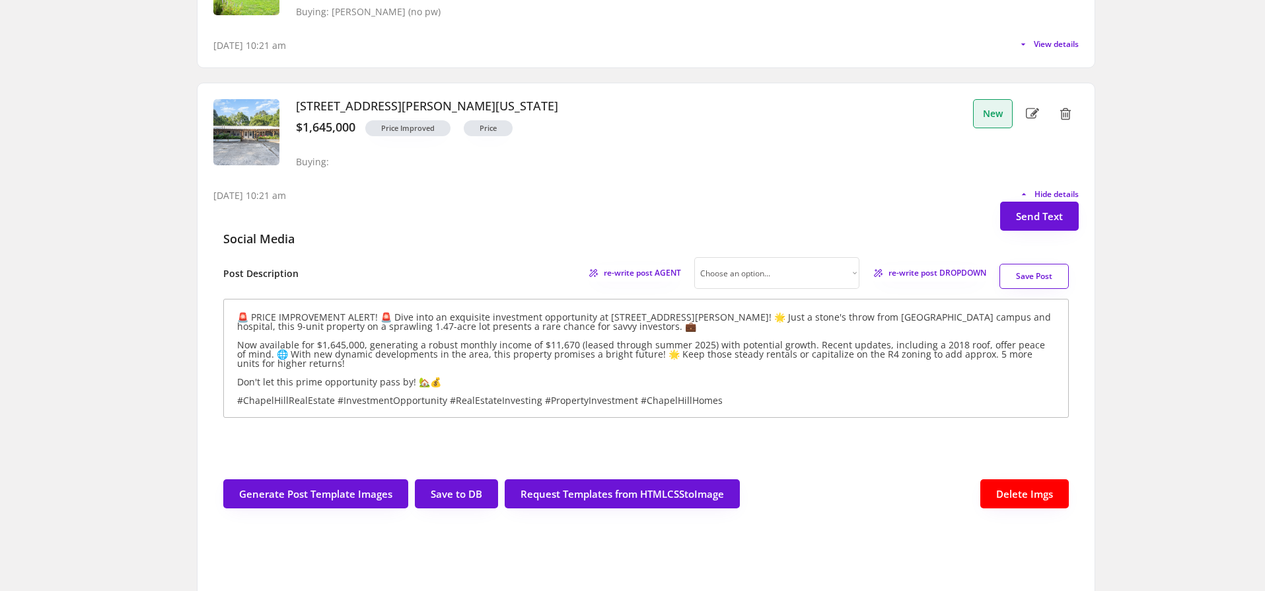
scroll to position [186, 0]
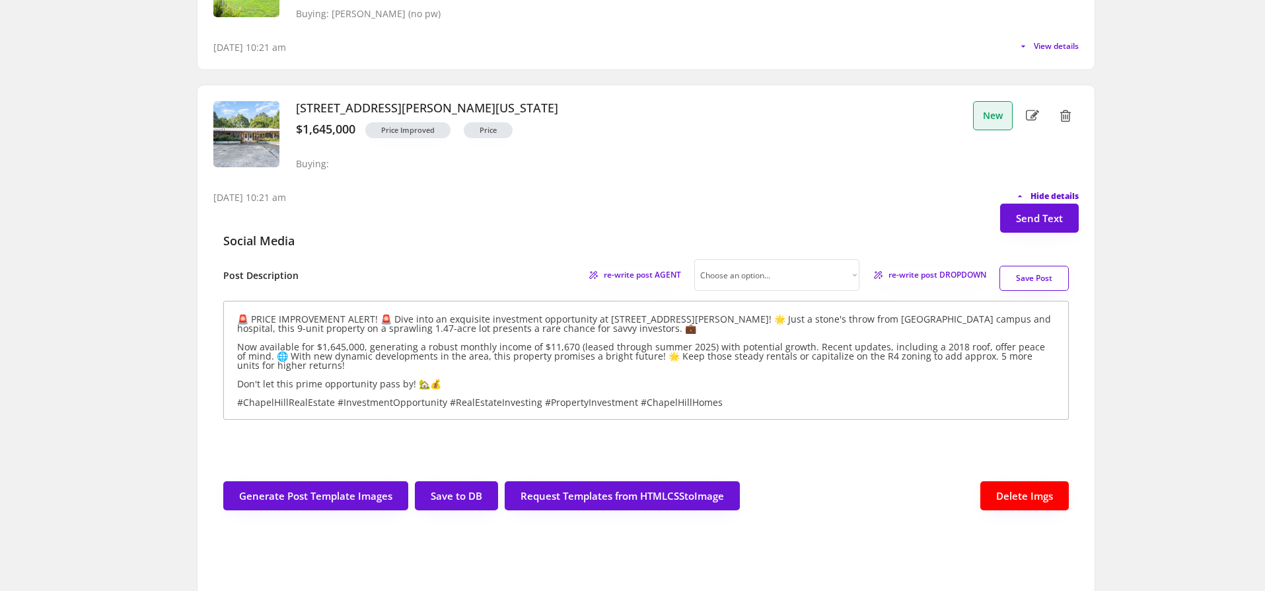
click at [1046, 195] on span "Hide details" at bounding box center [1055, 196] width 48 height 8
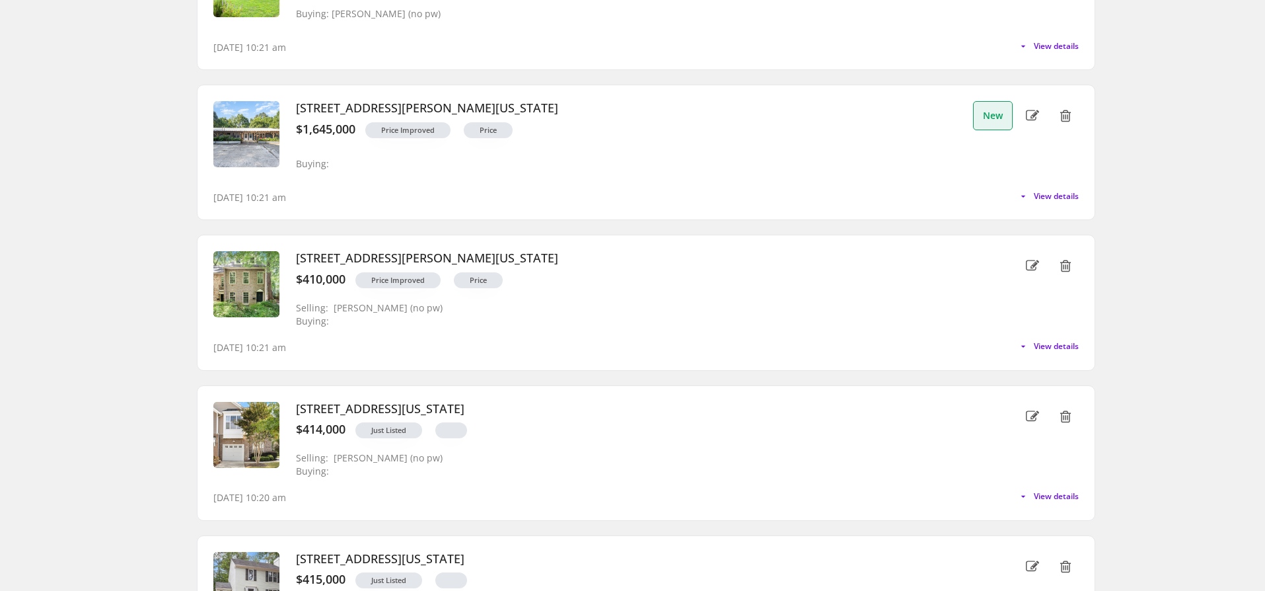
click at [1038, 116] on icon at bounding box center [1032, 116] width 13 height 20
select select ""PLACEHOLDER_1427118222253""
type input "$1,645,000"
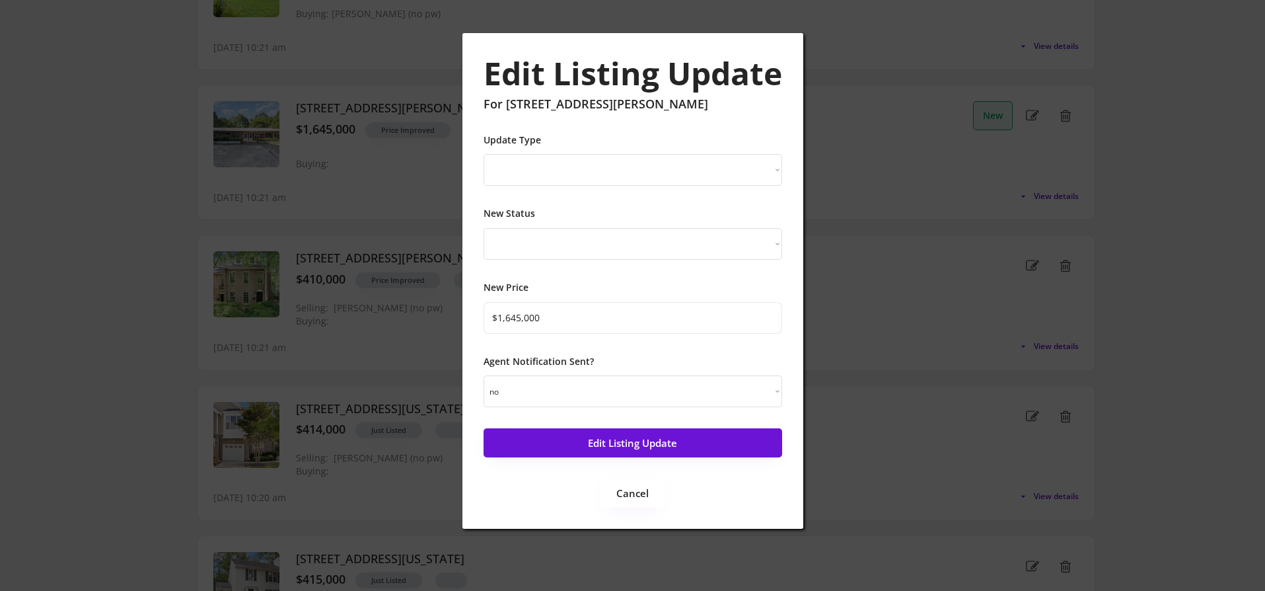
click at [632, 386] on select "yes no" at bounding box center [633, 391] width 299 height 32
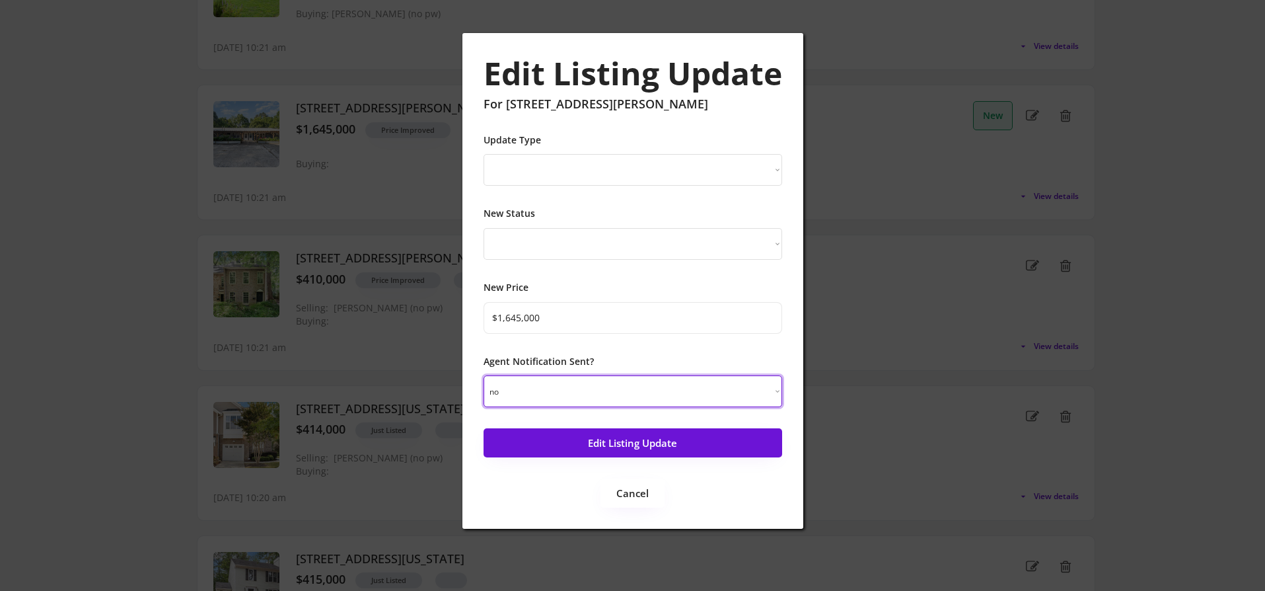
select select ""yes""
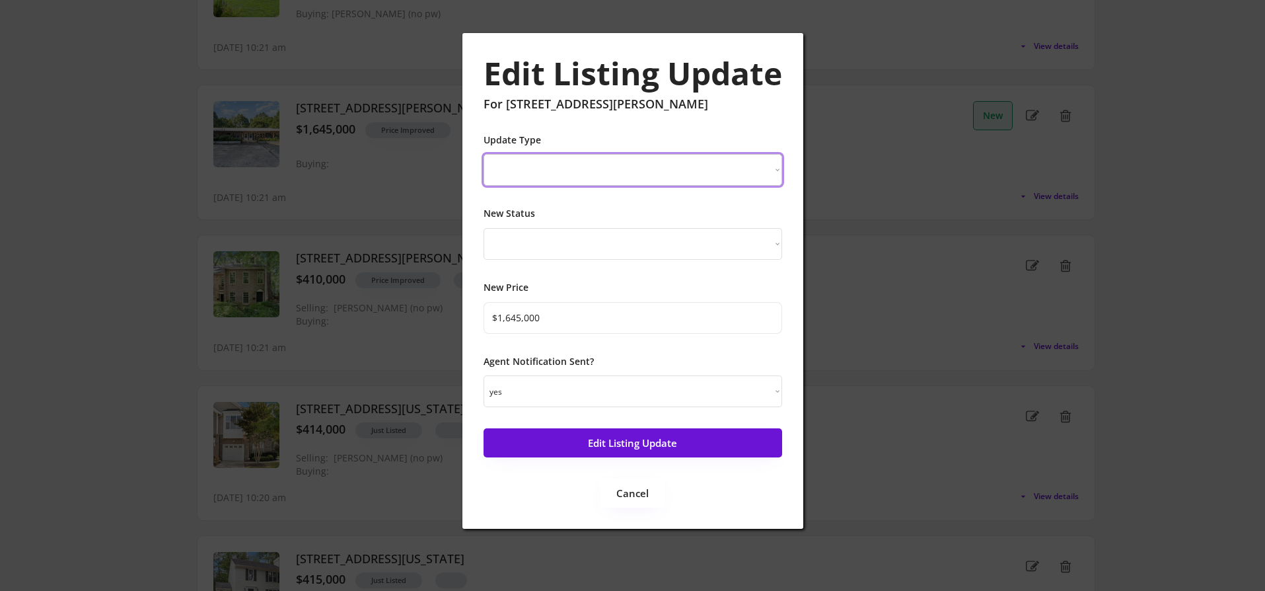
click at [694, 159] on select "New Listing Price Change Status Change" at bounding box center [633, 170] width 299 height 32
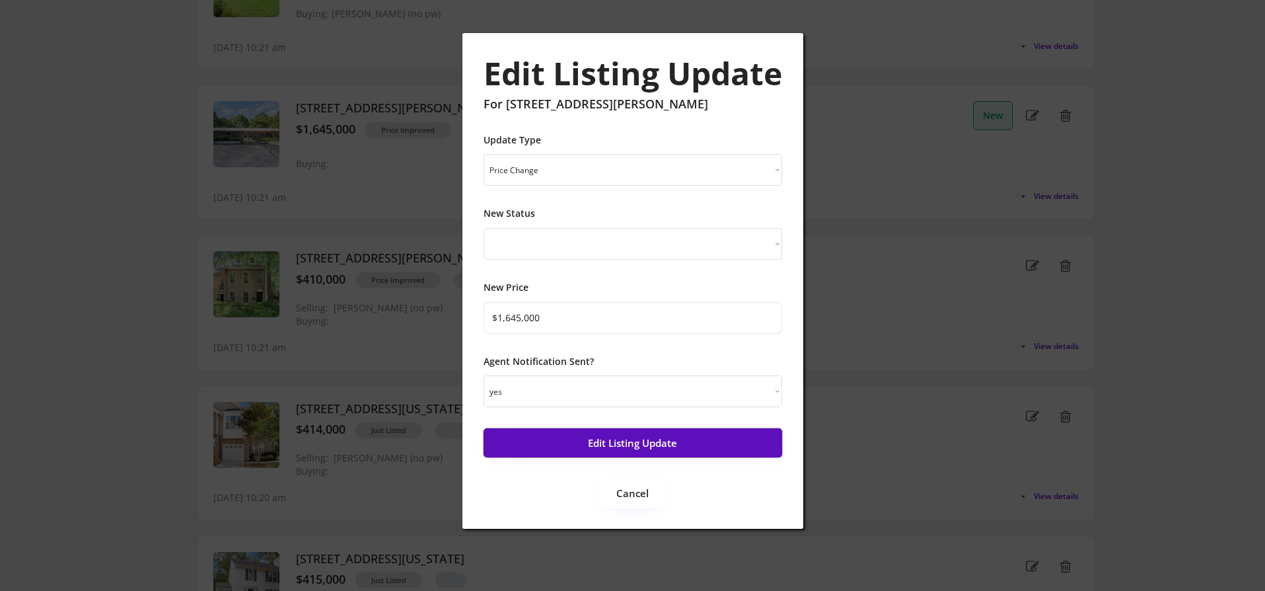
click at [667, 456] on button "Edit Listing Update" at bounding box center [633, 442] width 299 height 29
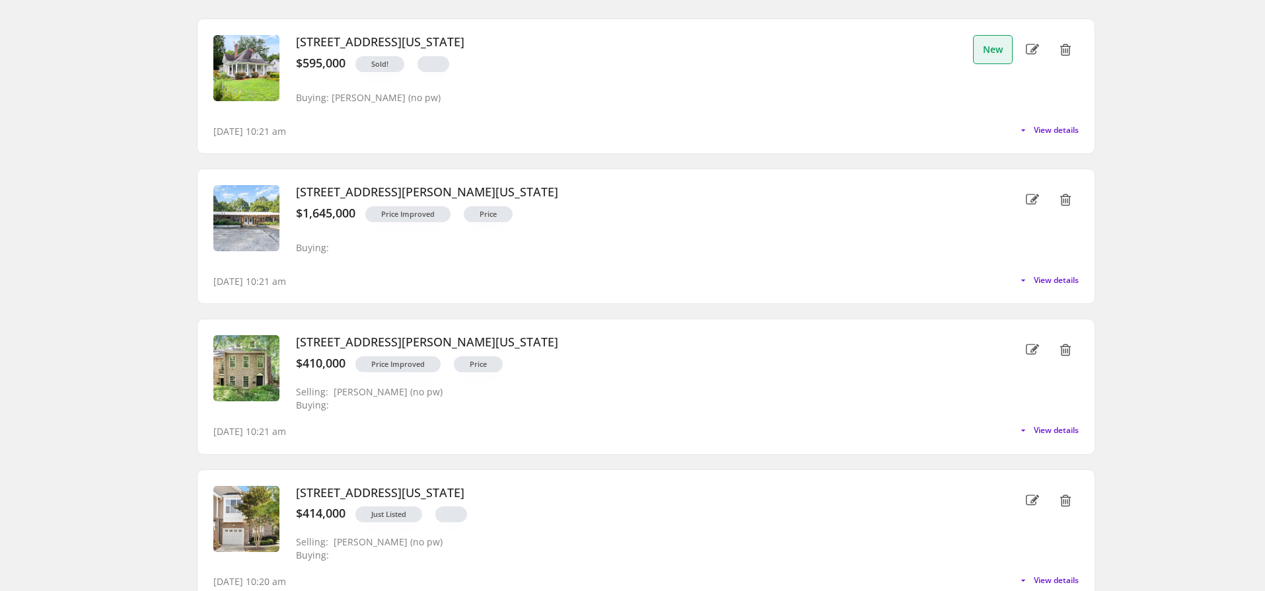
scroll to position [0, 0]
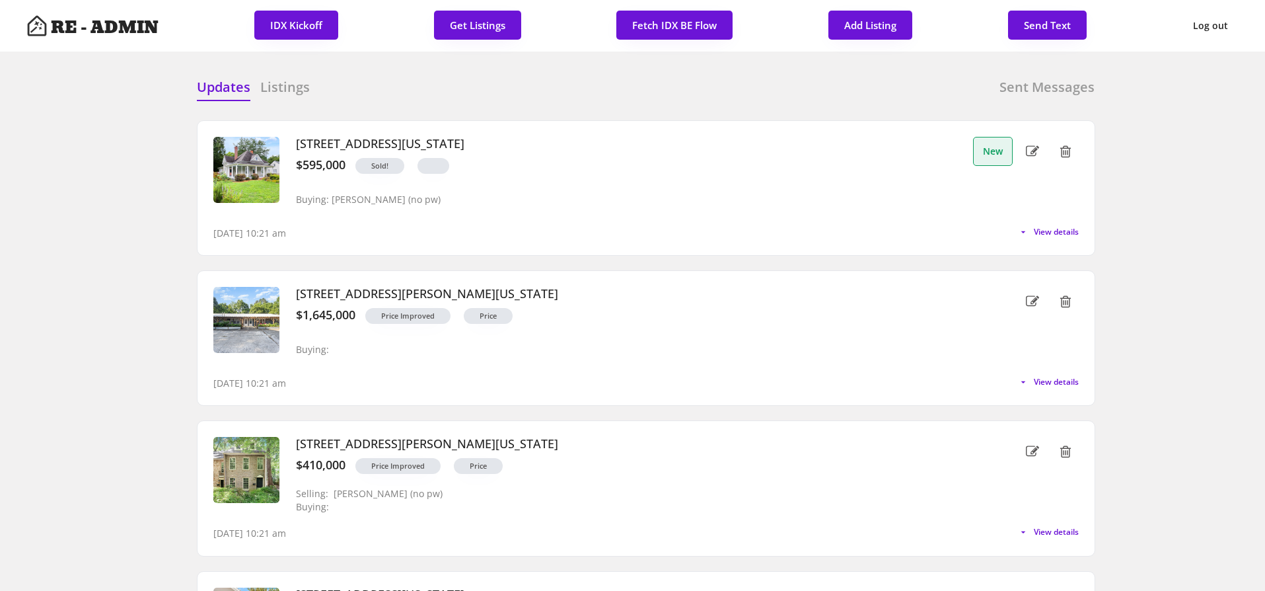
click at [594, 94] on div "Updates Listings Sent Messages" at bounding box center [646, 91] width 898 height 26
click at [1033, 153] on use at bounding box center [1032, 150] width 13 height 11
select select ""PLACEHOLDER_1427118222253""
select select ""sold""
type input "$595,000"
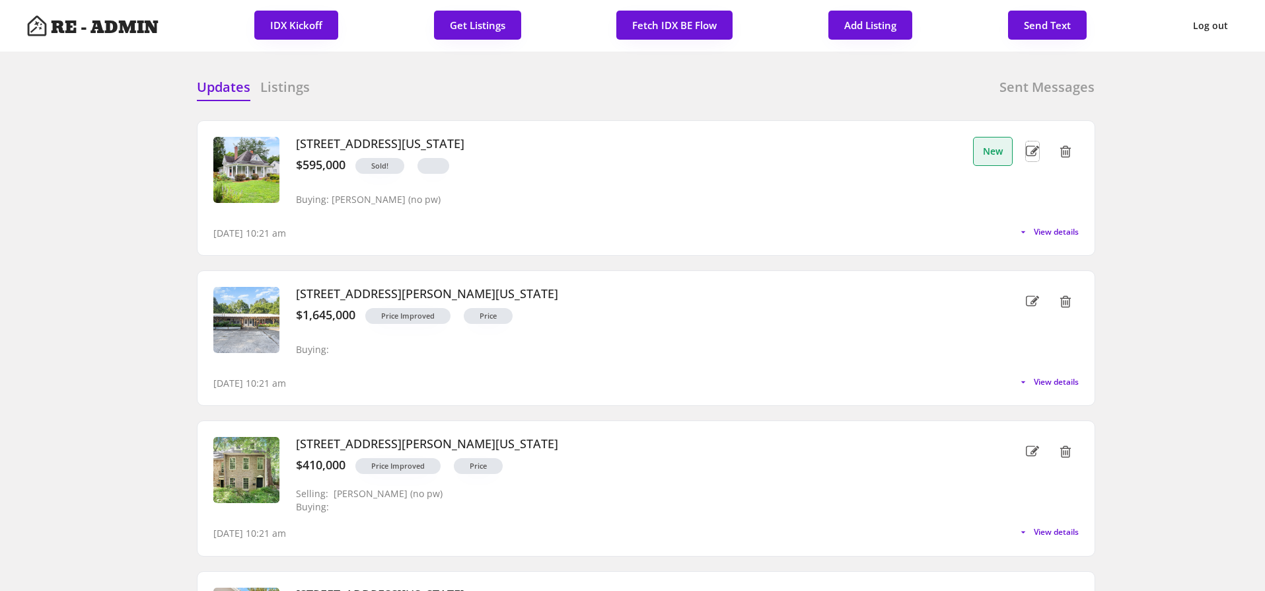
select select ""no""
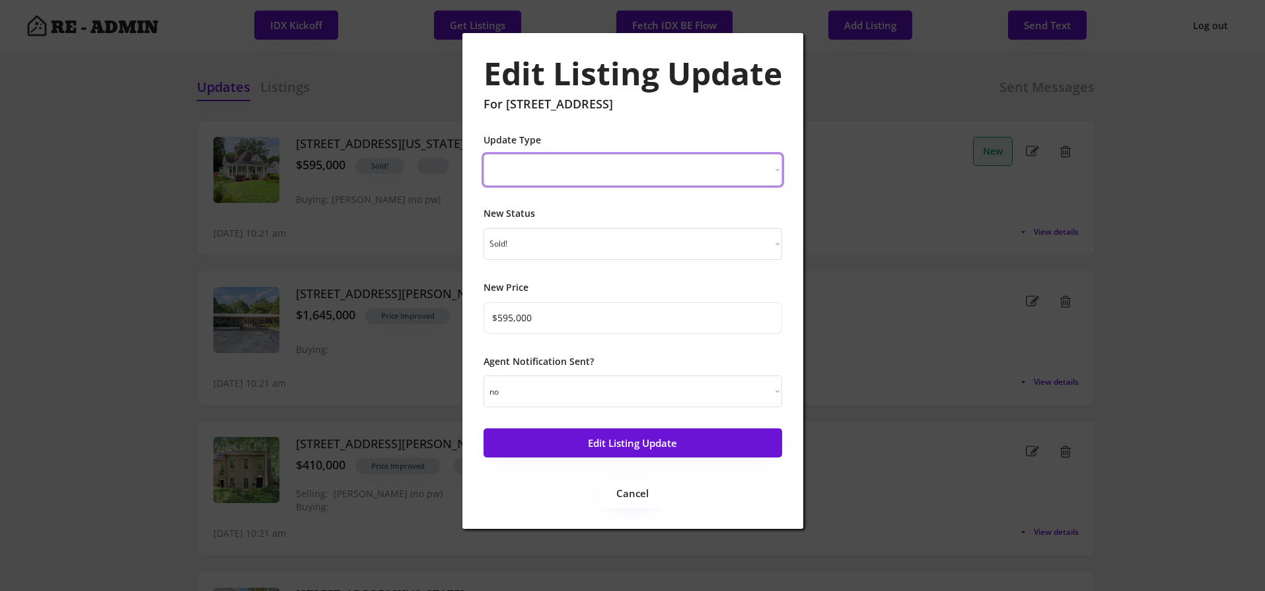
click at [708, 177] on select "New Listing Price Change Status Change" at bounding box center [633, 170] width 299 height 32
select select ""Status Change""
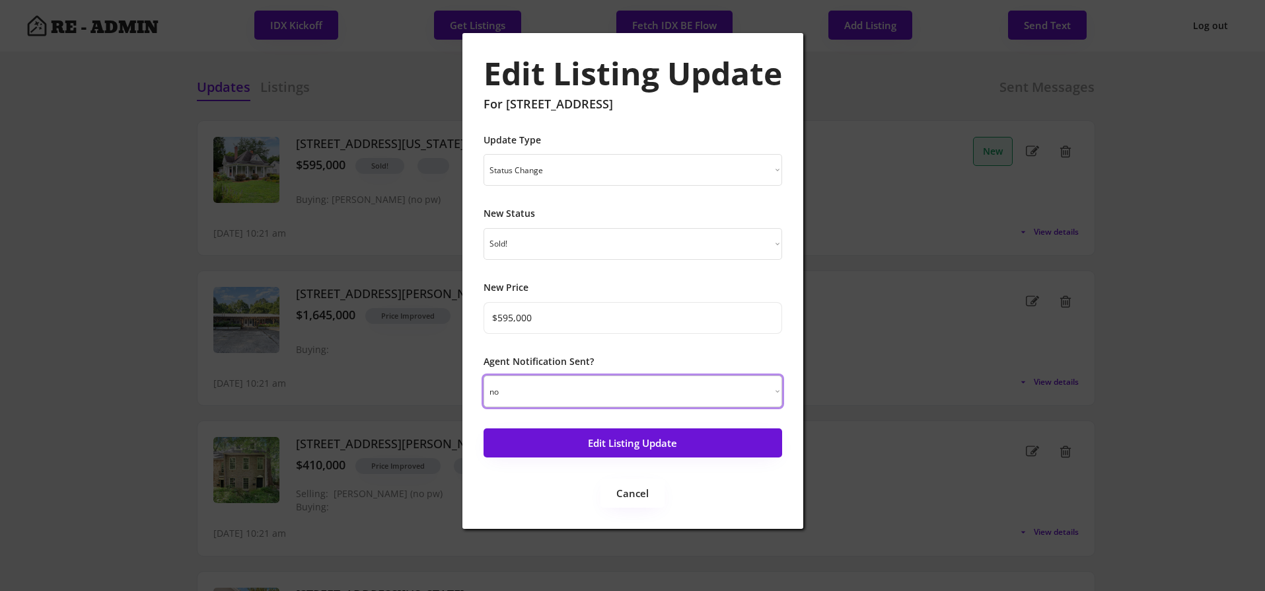
click at [656, 396] on select "yes no" at bounding box center [633, 391] width 299 height 32
select select ""yes""
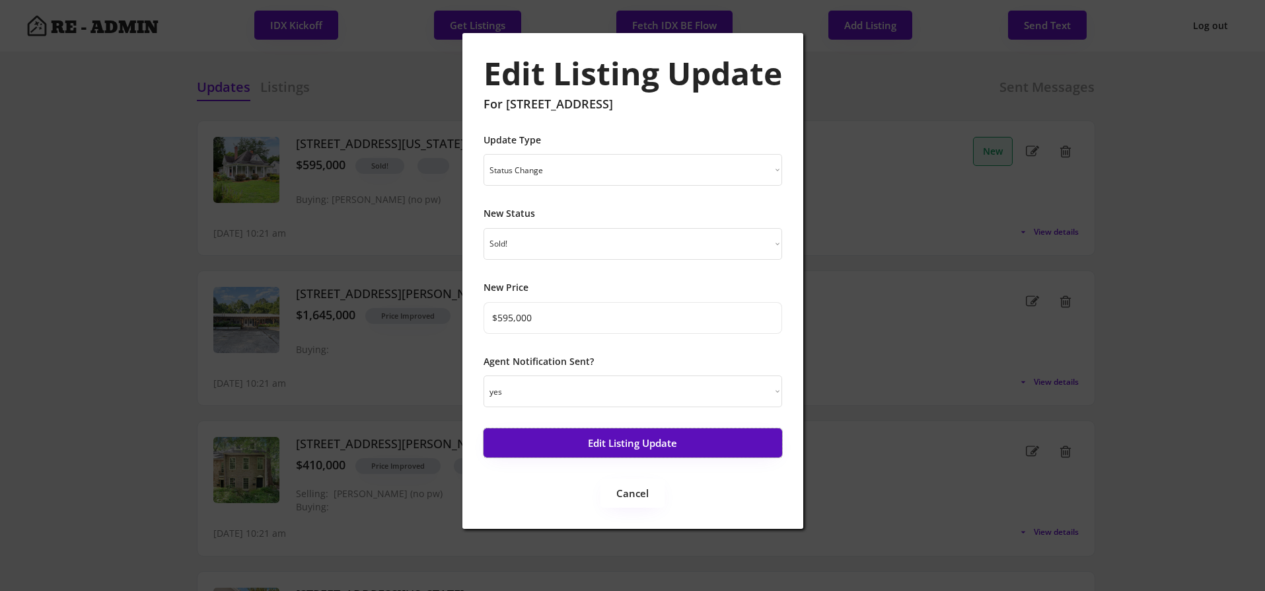
click at [652, 438] on button "Edit Listing Update" at bounding box center [633, 442] width 299 height 29
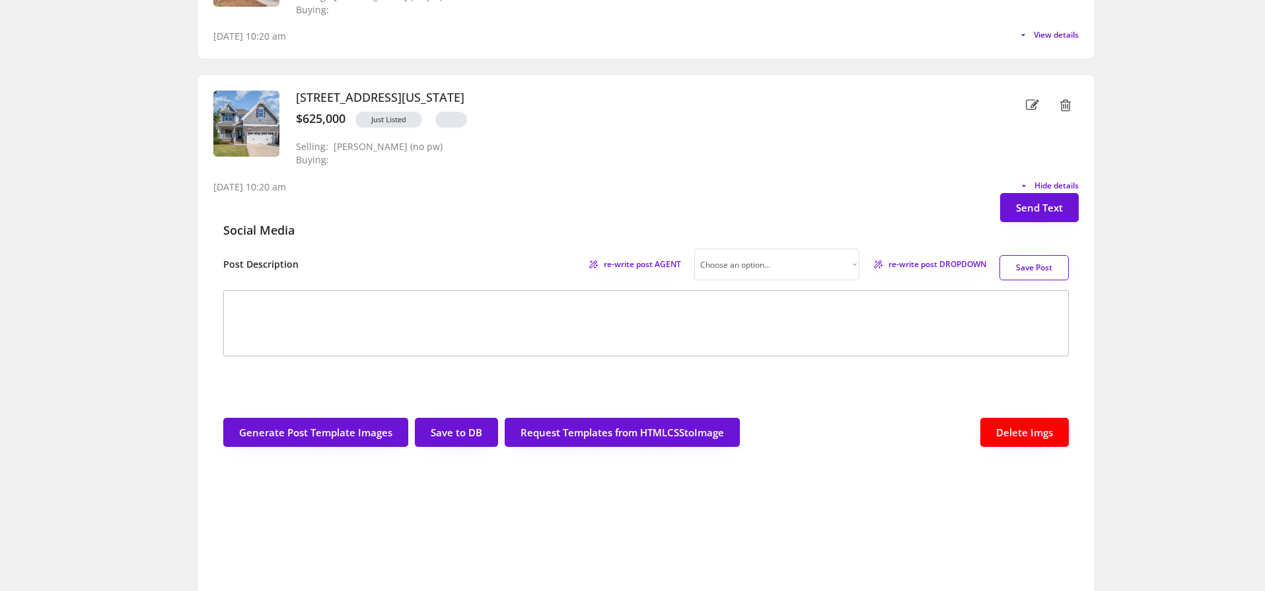
scroll to position [723, 0]
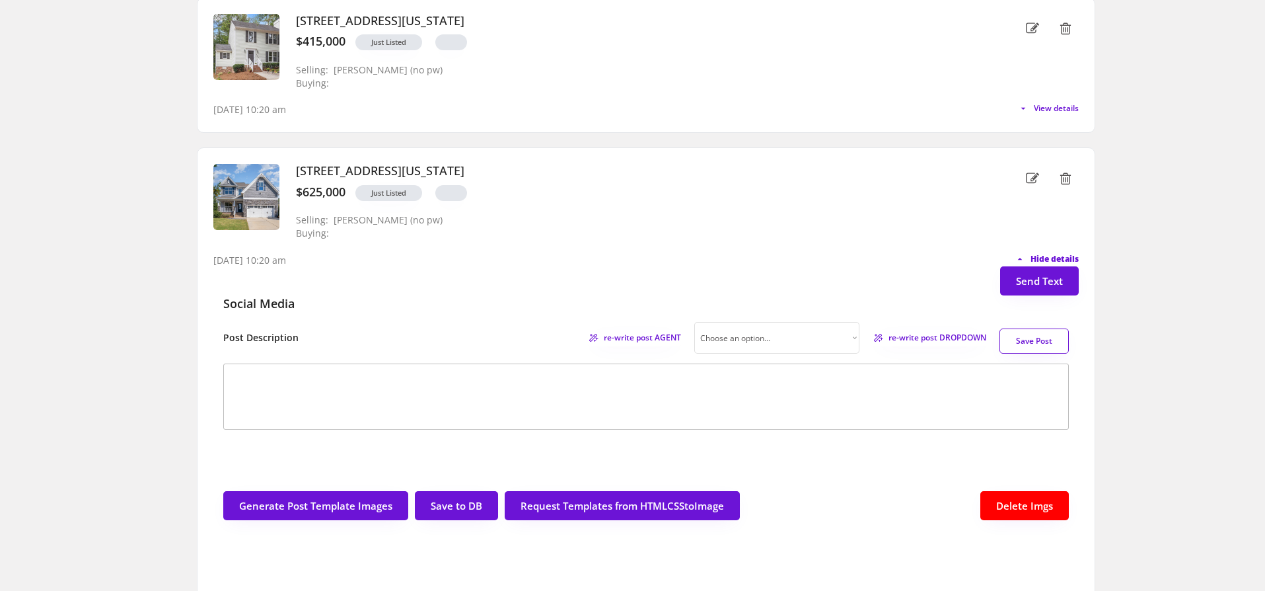
click at [1035, 255] on span "Hide details" at bounding box center [1055, 259] width 48 height 8
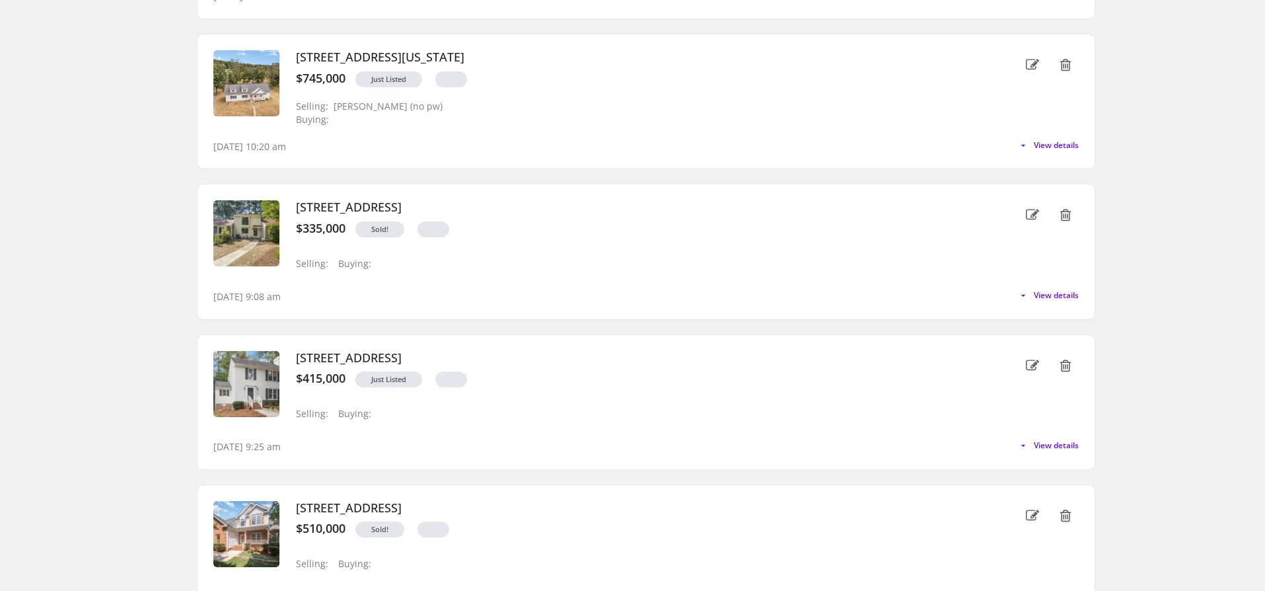
scroll to position [0, 0]
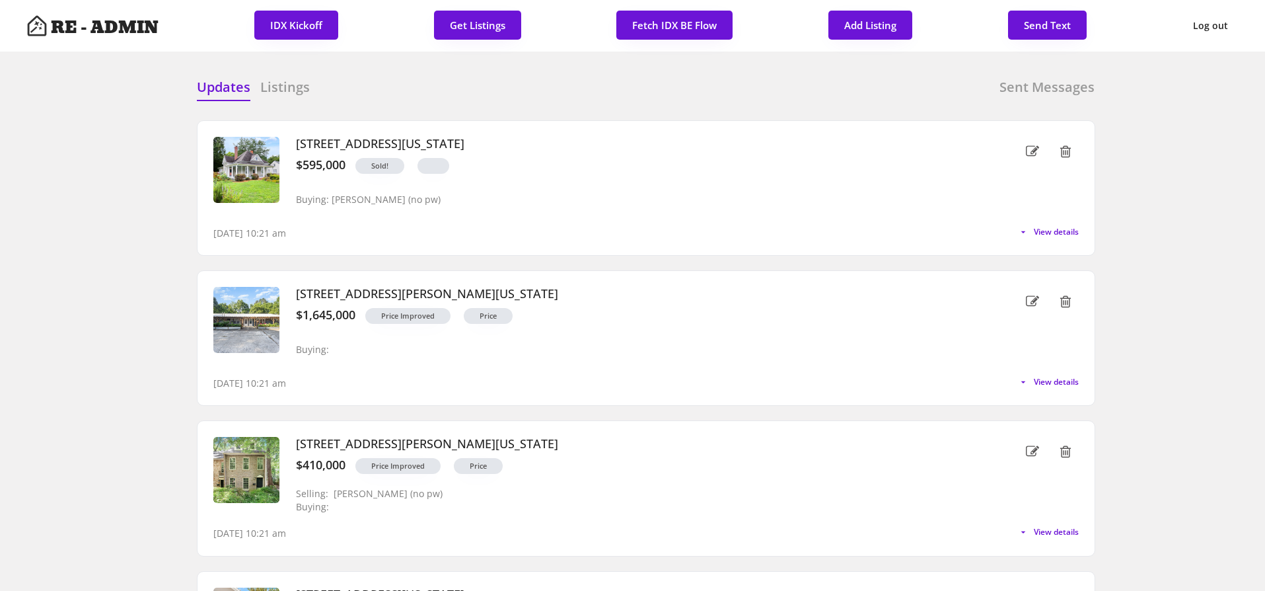
click at [303, 87] on h6 "Listings" at bounding box center [285, 87] width 50 height 18
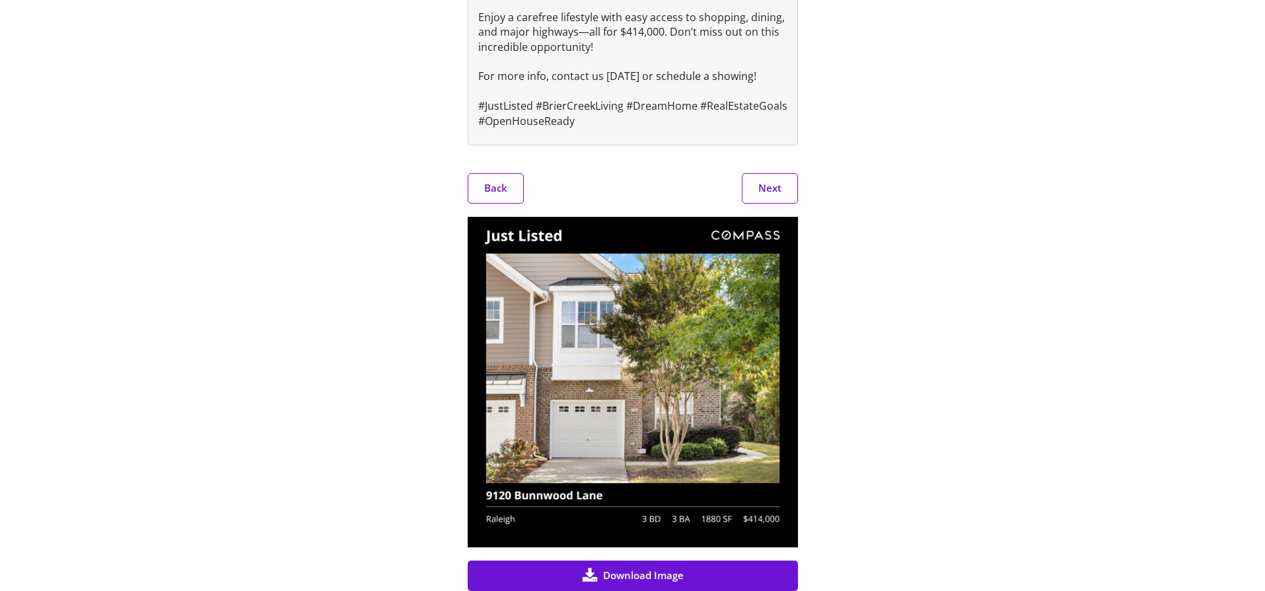
scroll to position [461, 0]
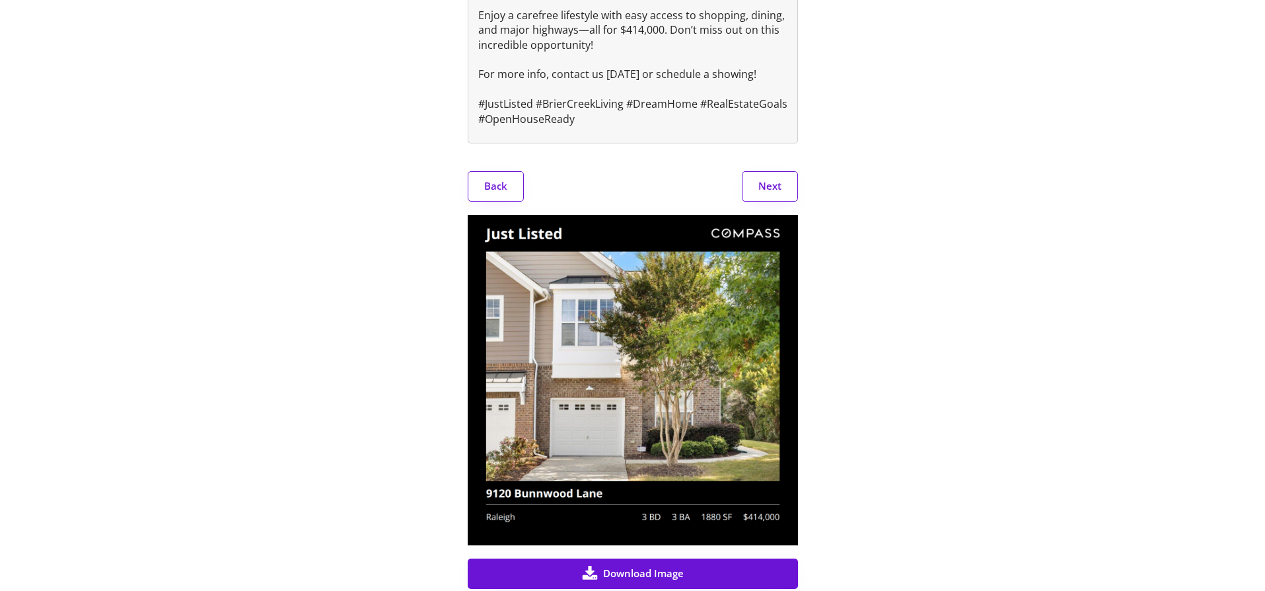
click at [758, 194] on button "Next" at bounding box center [770, 186] width 56 height 30
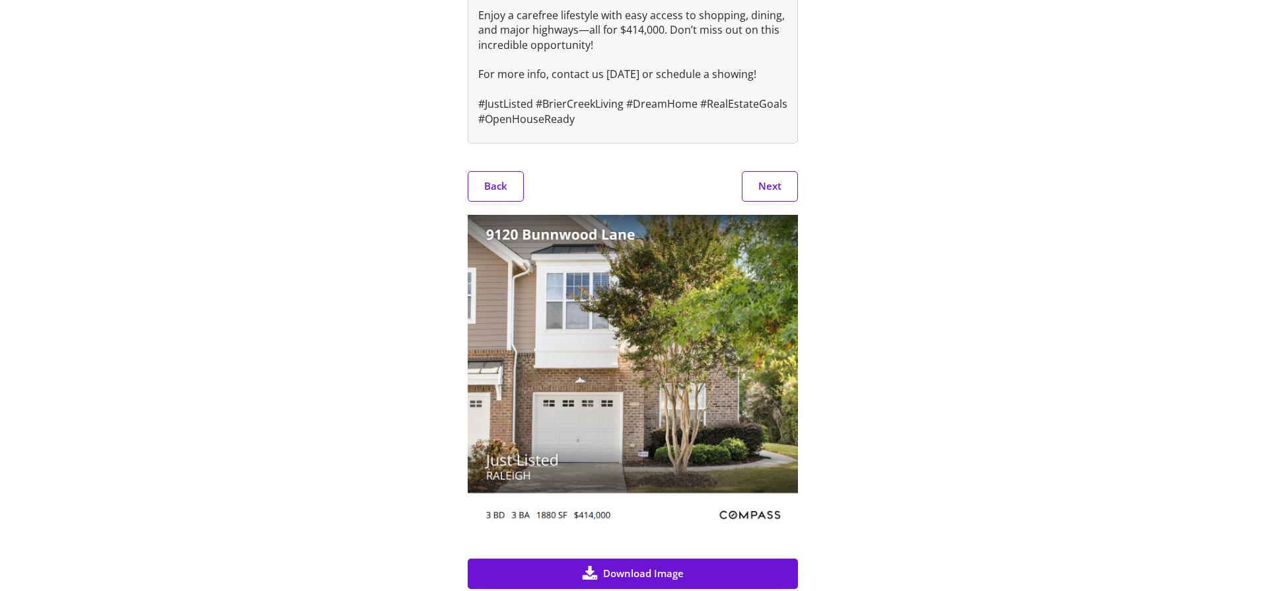
click at [761, 198] on button "Next" at bounding box center [770, 186] width 56 height 30
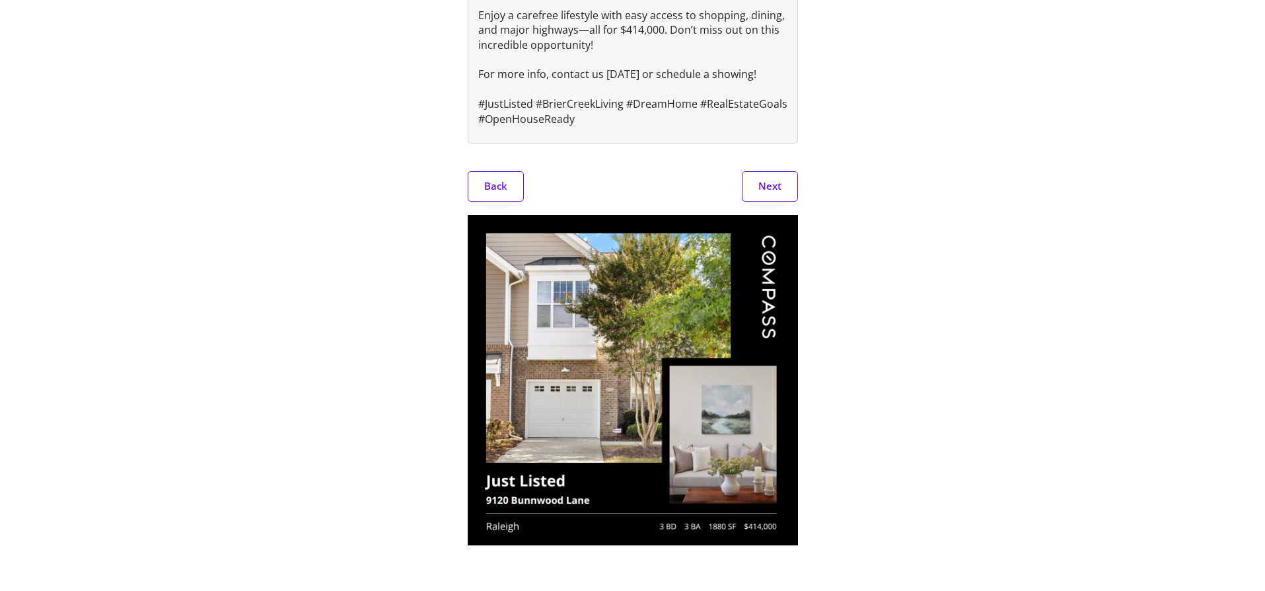
click at [761, 198] on button "Next" at bounding box center [770, 186] width 56 height 30
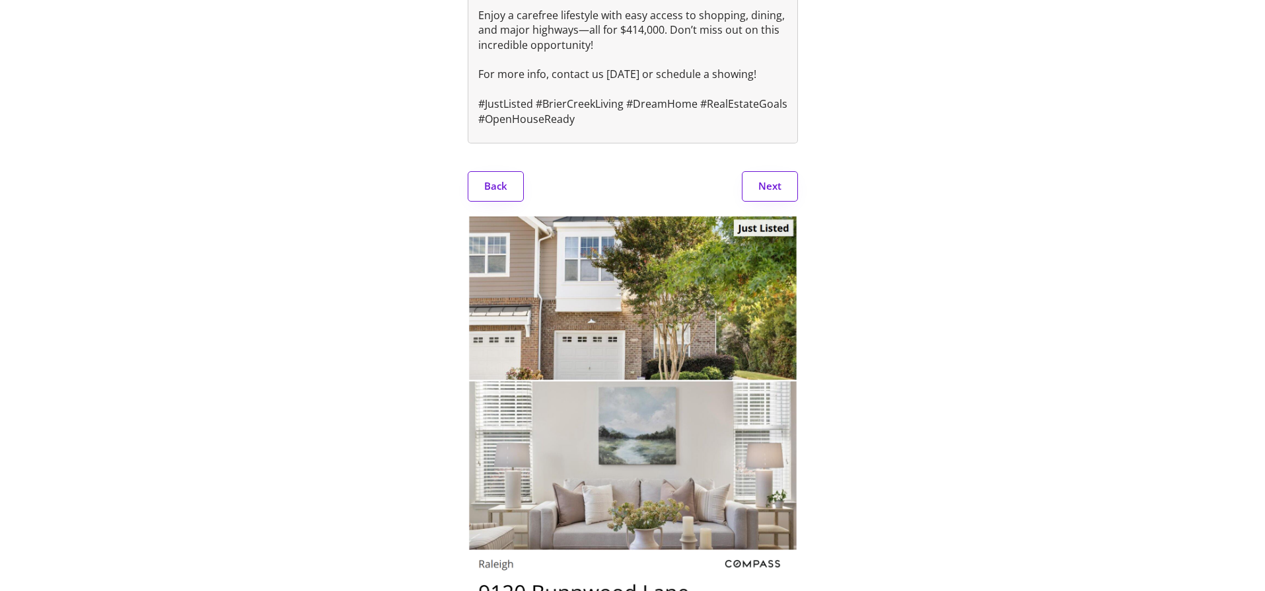
click at [761, 198] on button "Next" at bounding box center [770, 186] width 56 height 30
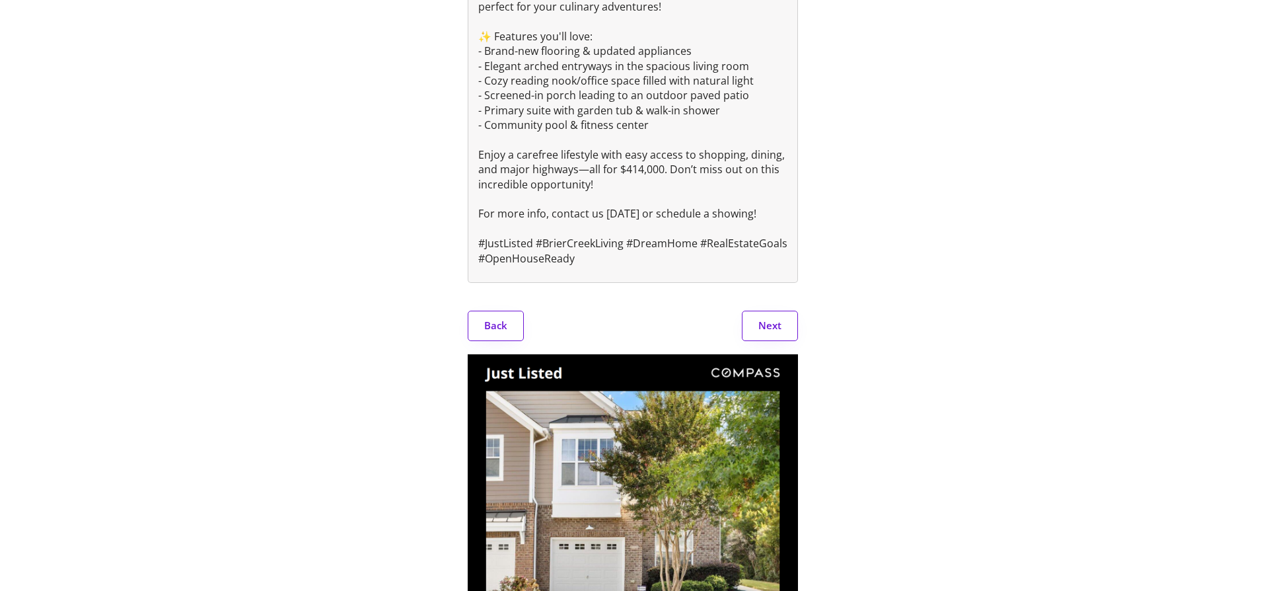
scroll to position [0, 0]
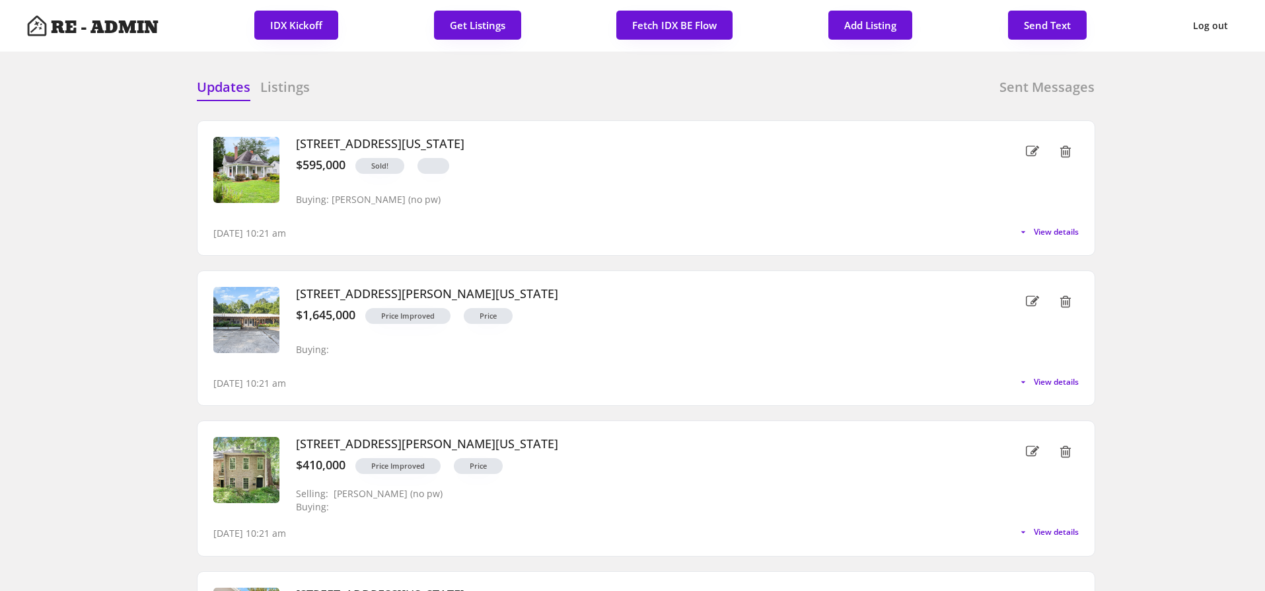
click at [446, 98] on div "Updates Listings Sent Messages" at bounding box center [646, 91] width 898 height 26
click at [483, 22] on button "Get Listings" at bounding box center [477, 25] width 87 height 29
click at [282, 95] on h6 "Listings" at bounding box center [285, 87] width 50 height 18
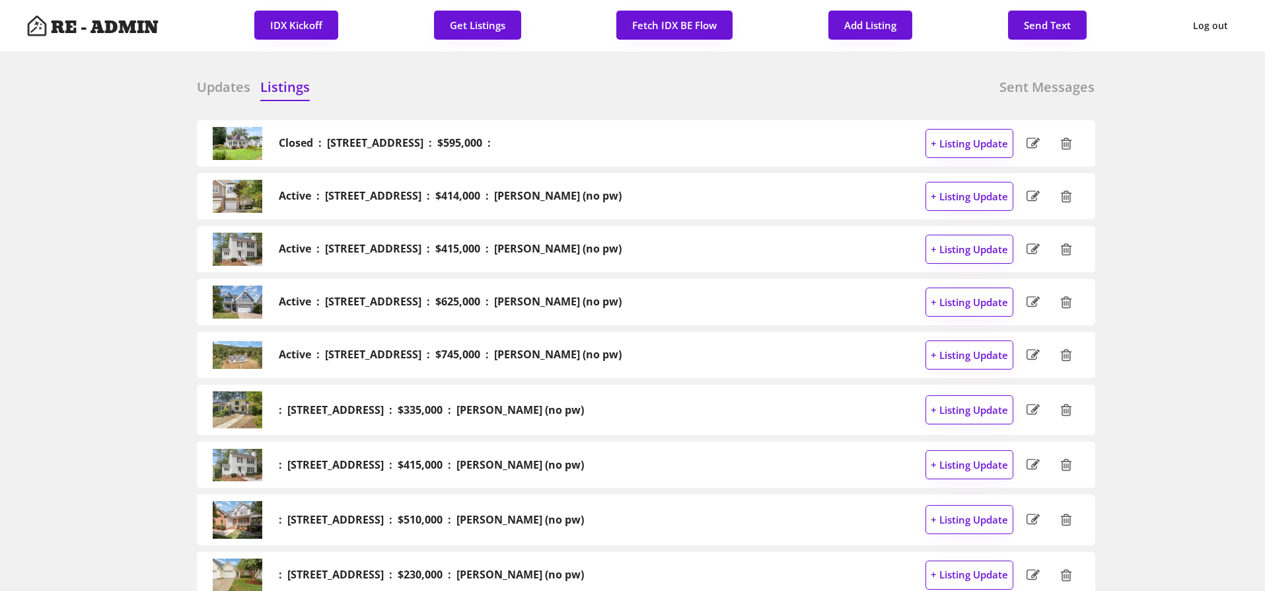
click at [227, 81] on h6 "Updates" at bounding box center [224, 87] width 54 height 18
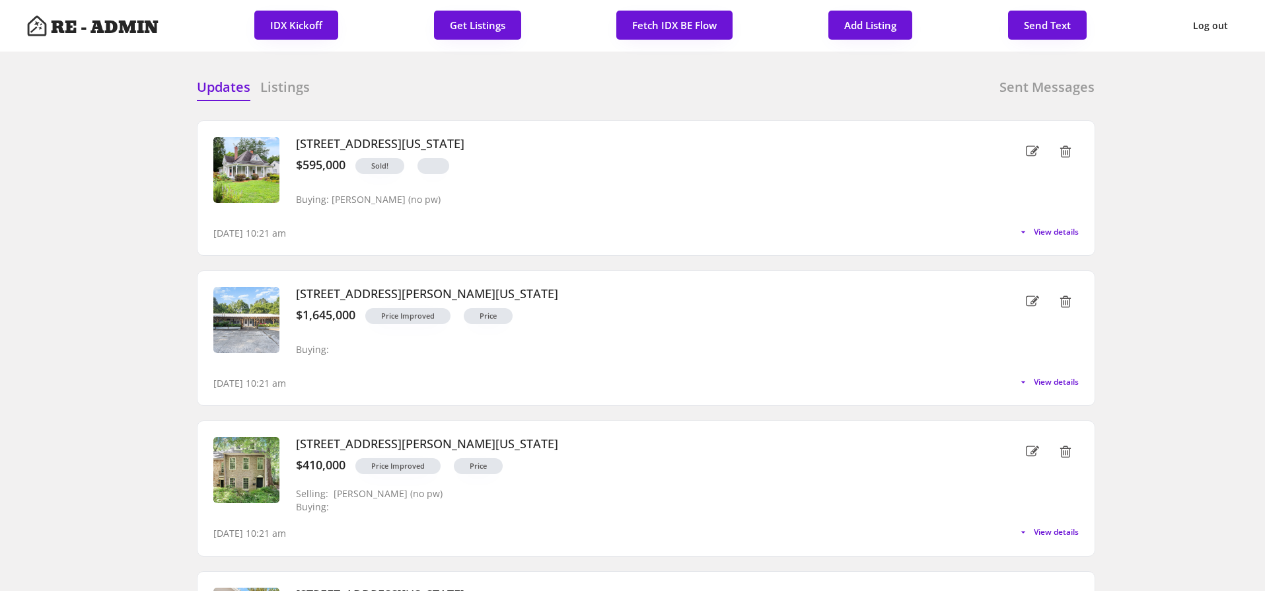
click at [437, 93] on div "Updates Listings Sent Messages" at bounding box center [646, 91] width 898 height 26
click at [479, 96] on div "Updates Listings Sent Messages" at bounding box center [646, 91] width 898 height 26
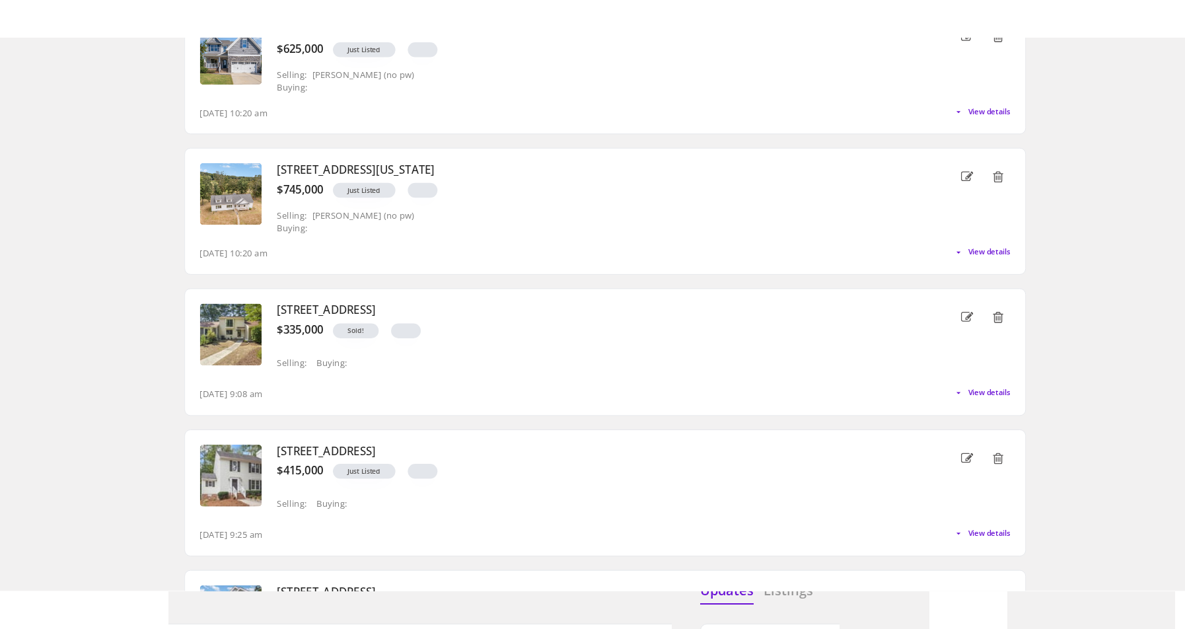
scroll to position [905, 0]
